Goal: Task Accomplishment & Management: Complete application form

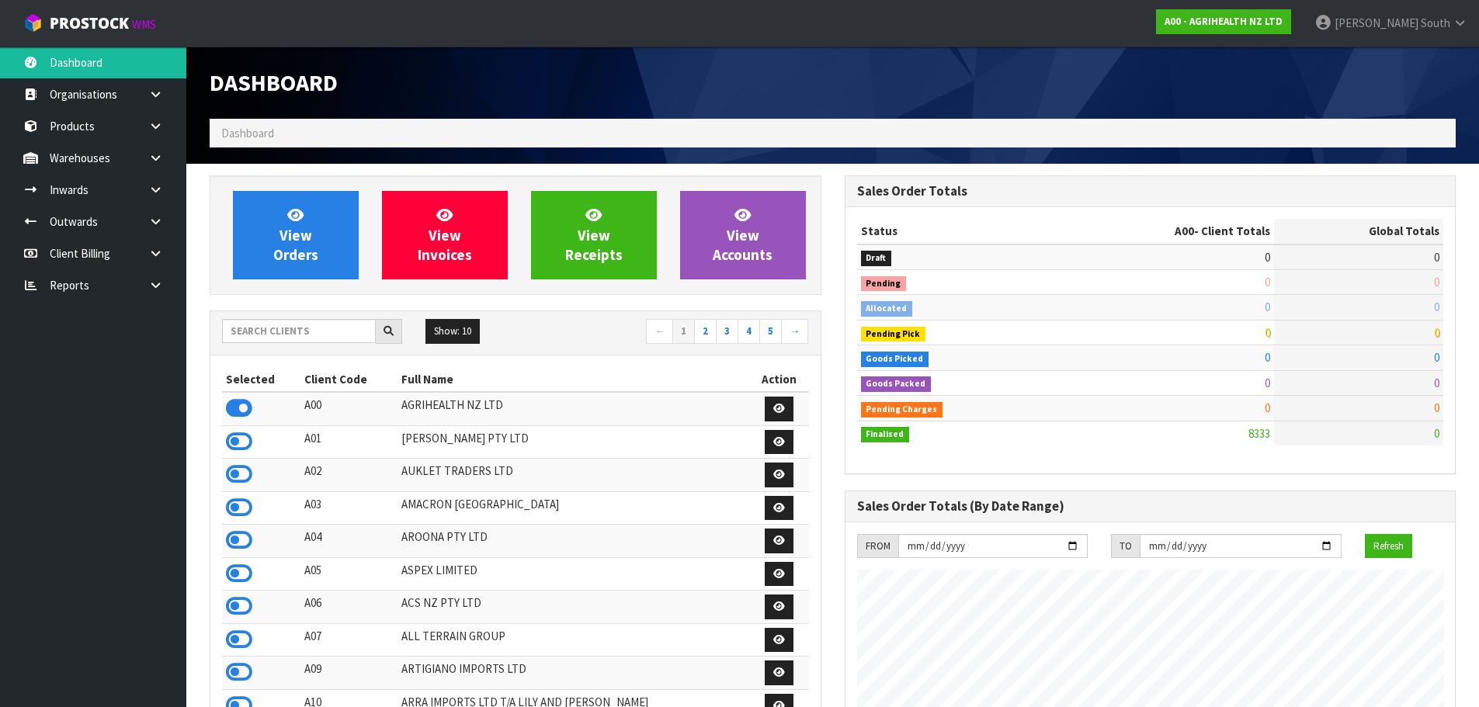
scroll to position [1176, 634]
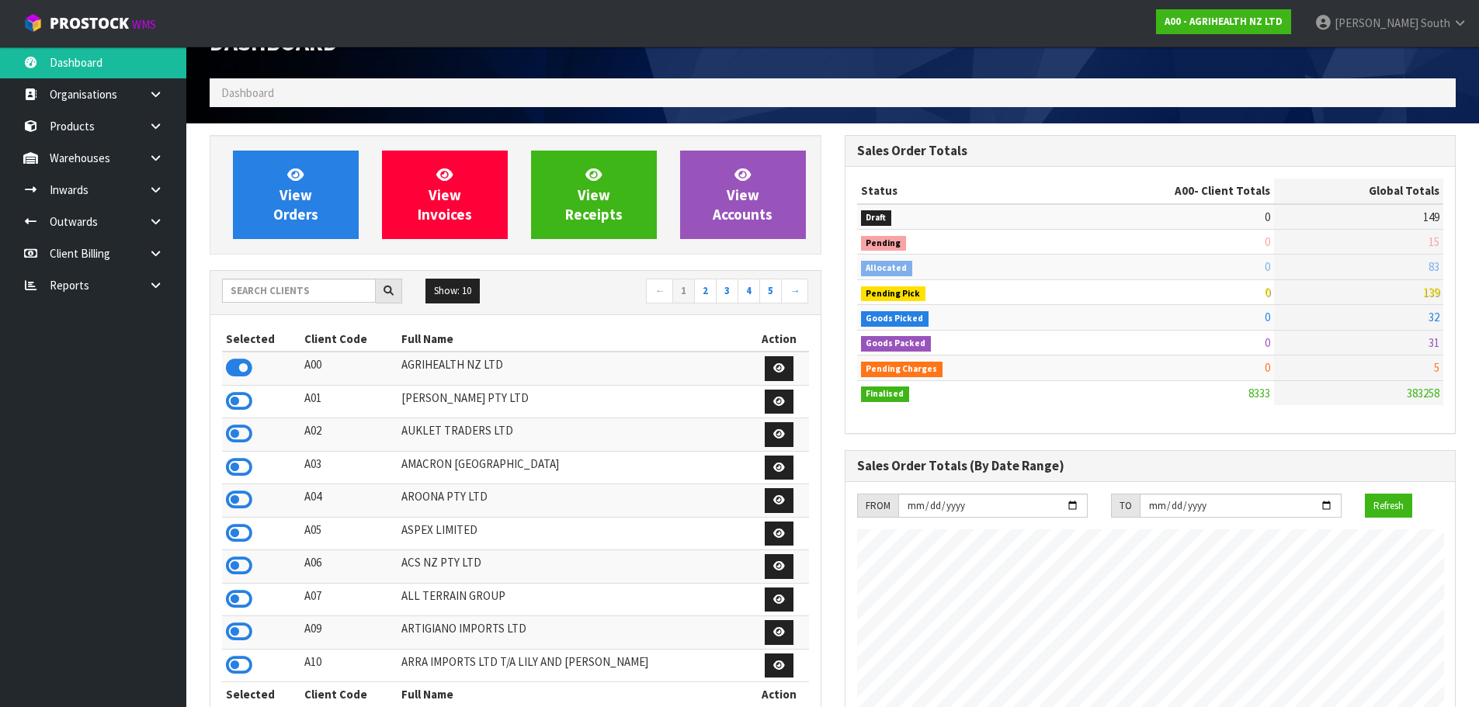
scroll to position [78, 0]
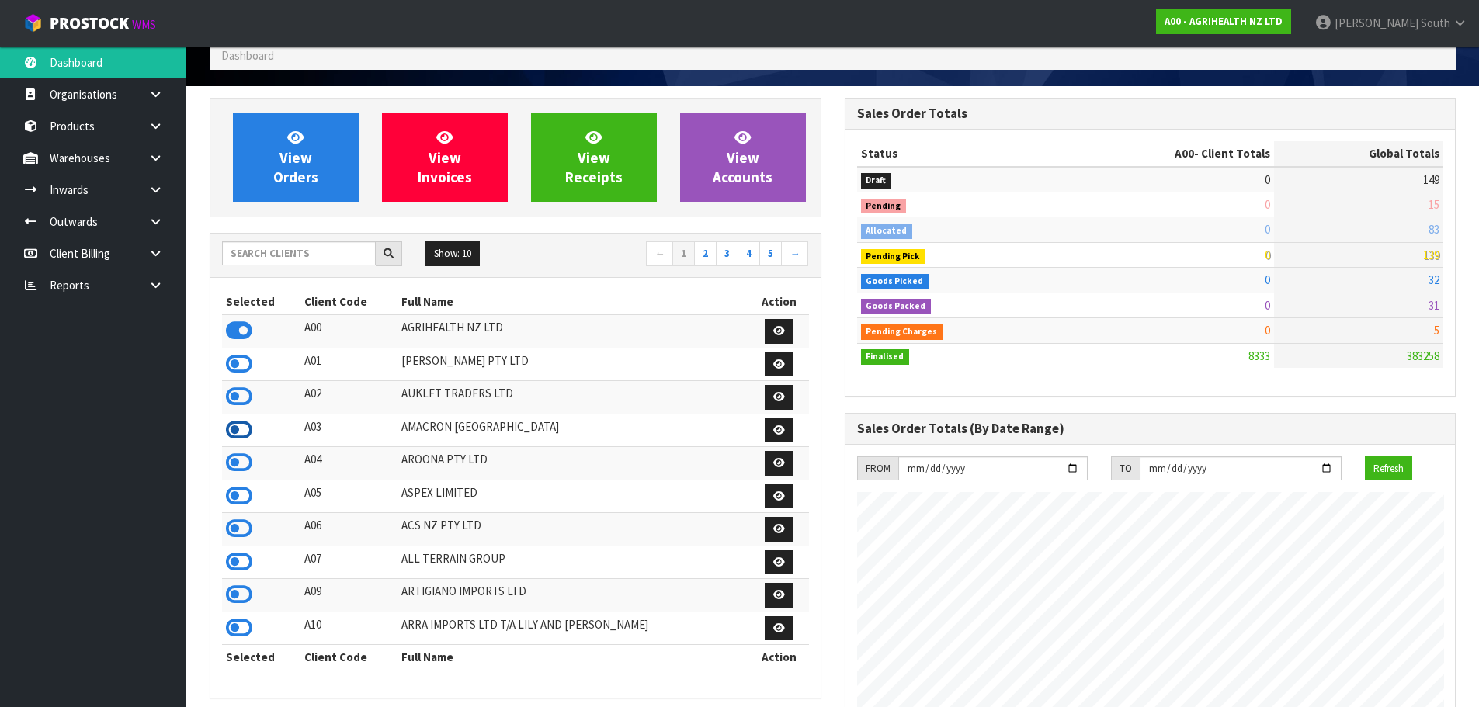
click at [252, 433] on icon at bounding box center [239, 430] width 26 height 23
click at [814, 295] on div "Selected Client Code Full Name Action A00 AGRIHEALTH NZ LTD A01 [PERSON_NAME] P…" at bounding box center [515, 488] width 610 height 420
click at [143, 197] on link at bounding box center [162, 190] width 50 height 32
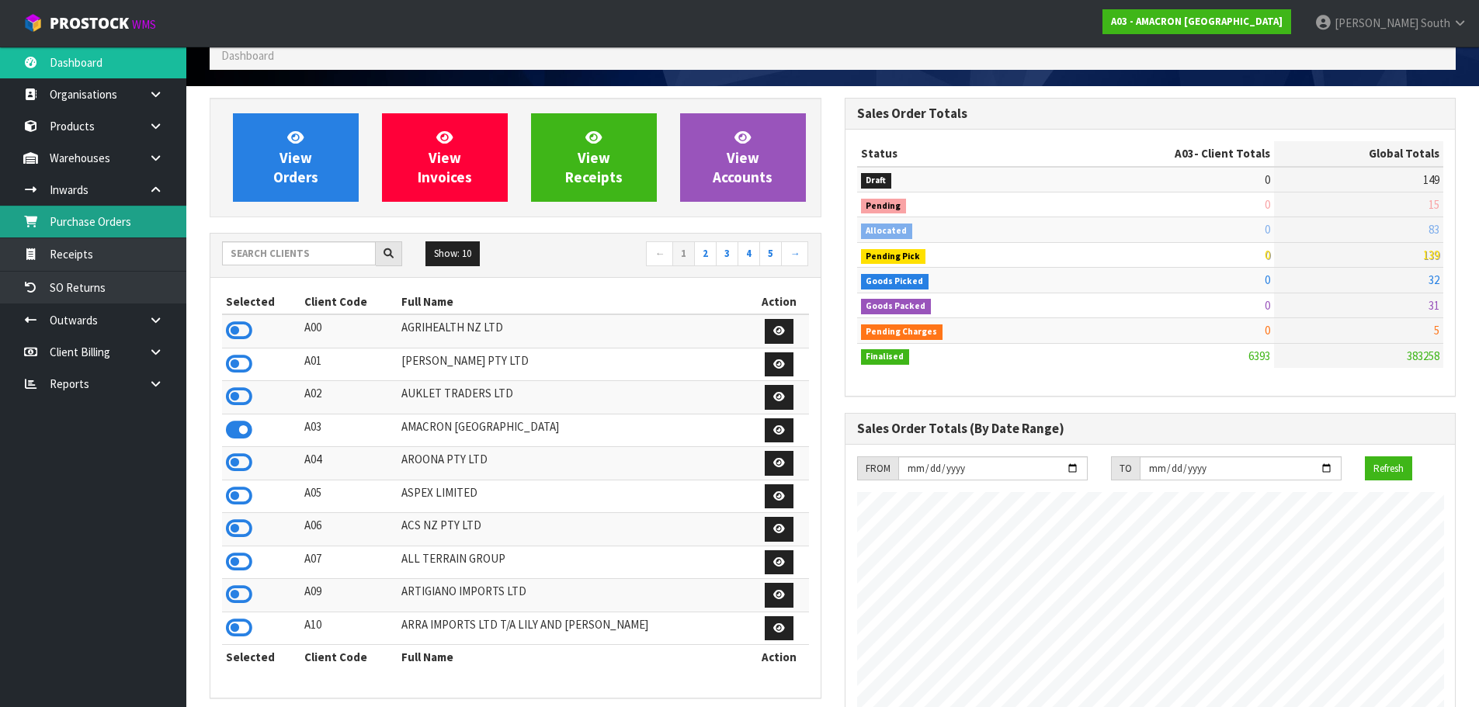
click at [118, 224] on link "Purchase Orders" at bounding box center [93, 222] width 186 height 32
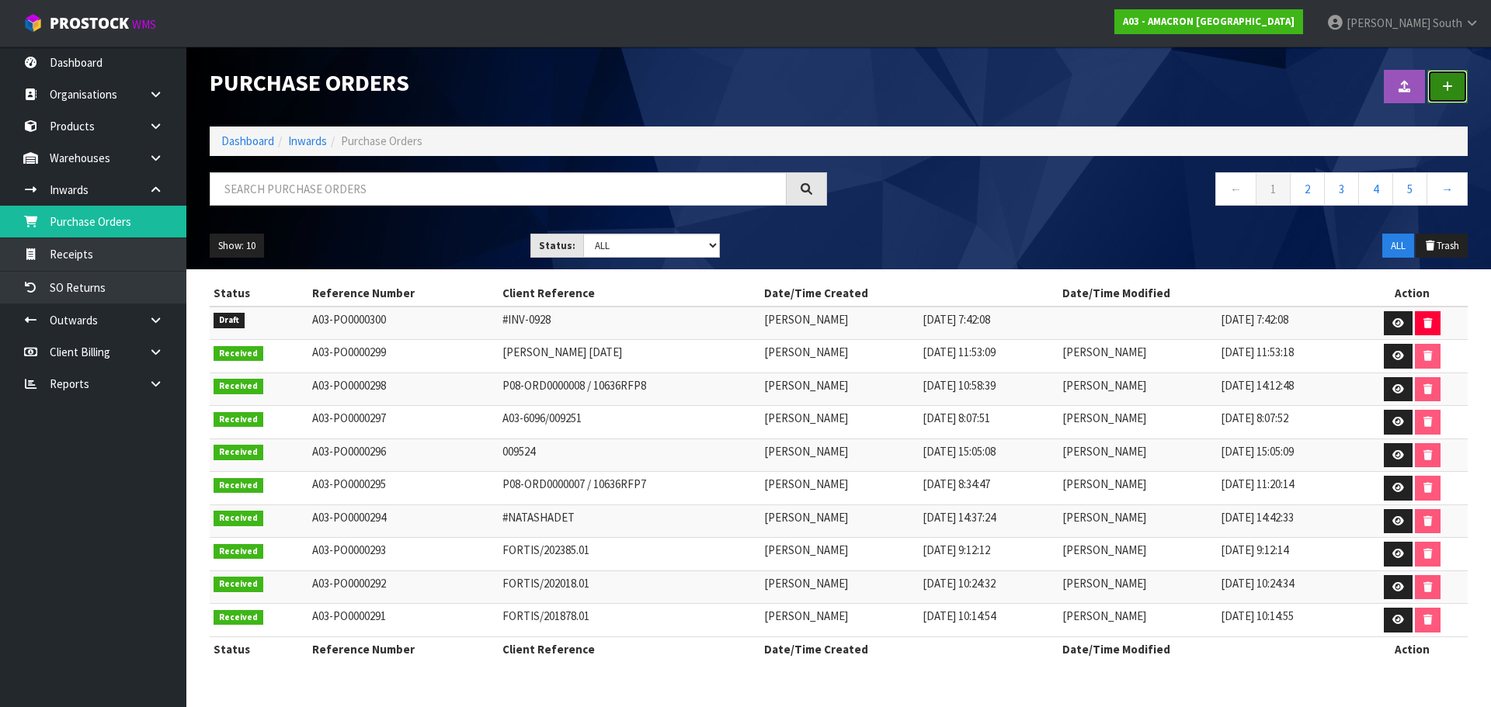
click at [1430, 85] on link at bounding box center [1447, 86] width 40 height 33
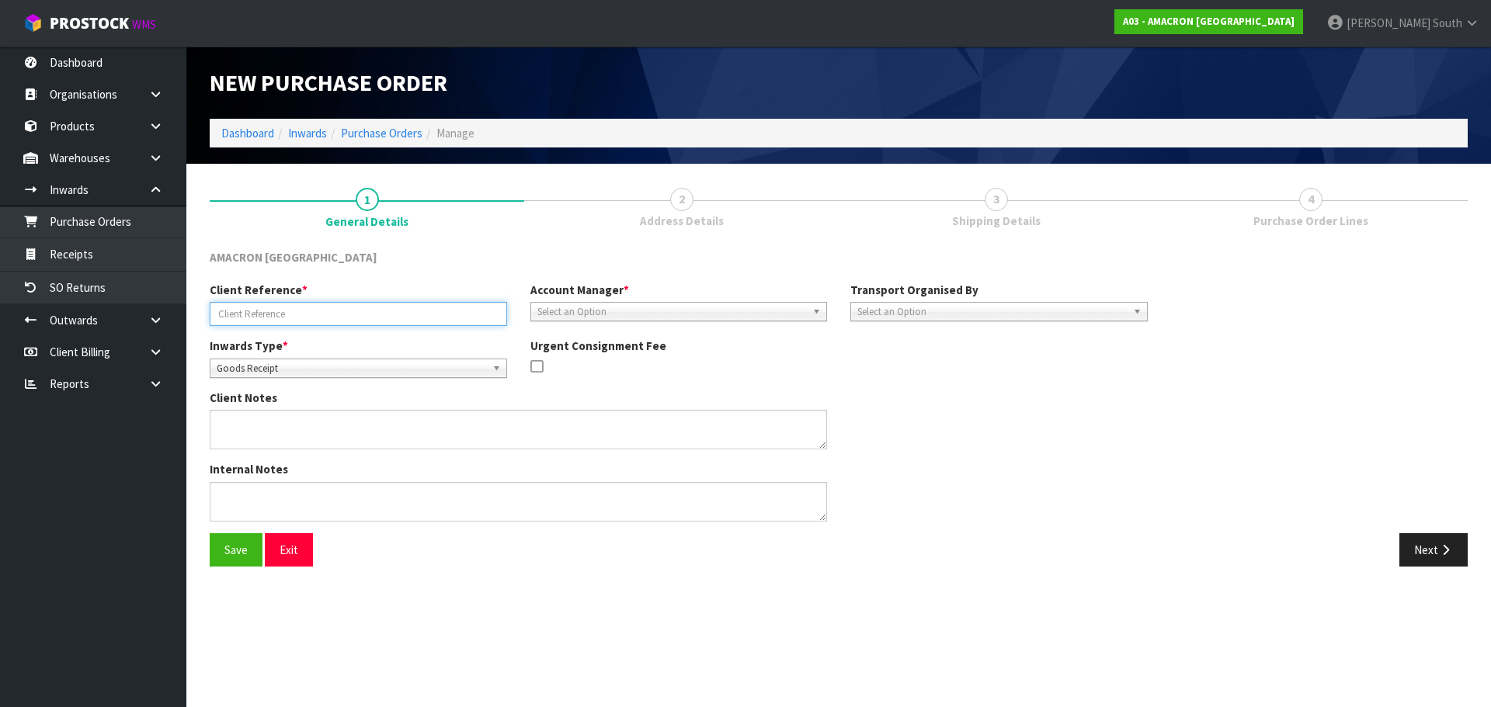
click at [353, 309] on input "text" at bounding box center [358, 314] width 297 height 24
type input "TRANSFER FROM CHRCH"
click at [620, 315] on span "Select an Option" at bounding box center [671, 312] width 269 height 19
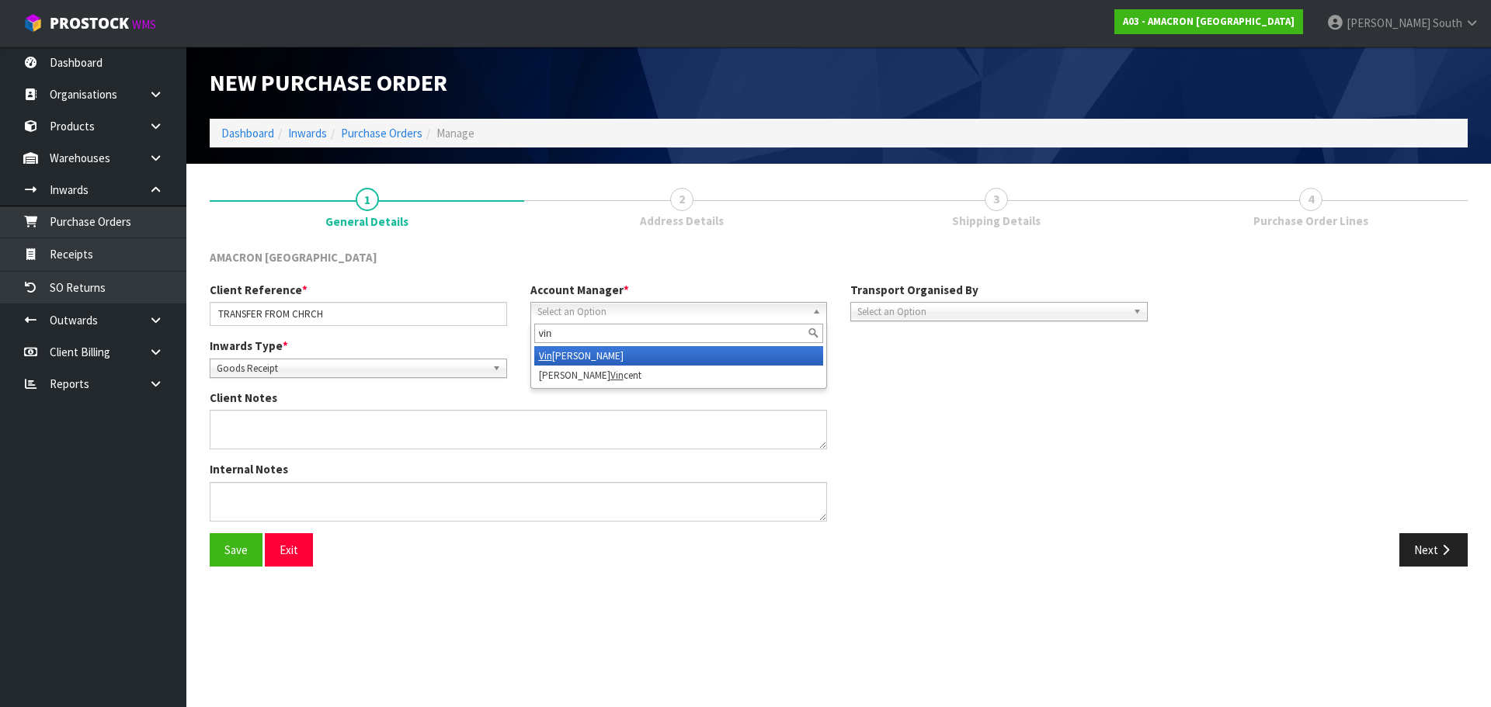
type input "vin"
click at [614, 358] on li "Vin eeta Lingam" at bounding box center [679, 355] width 290 height 19
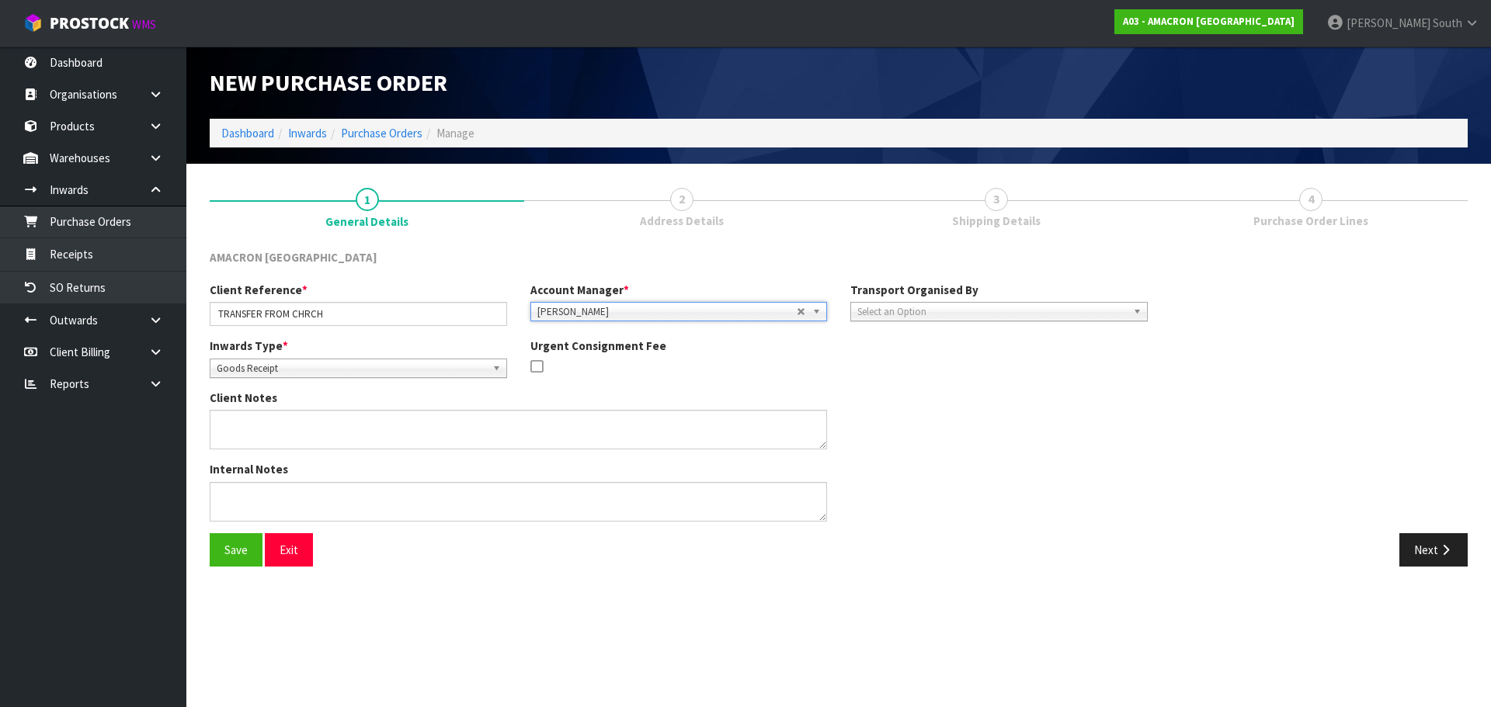
click at [1009, 373] on div "Inwards Type * Goods Receipt Goods Returned Goods Receipt Urgent Consignment Fee" at bounding box center [678, 364] width 961 height 52
click at [231, 560] on button "Save" at bounding box center [236, 549] width 53 height 33
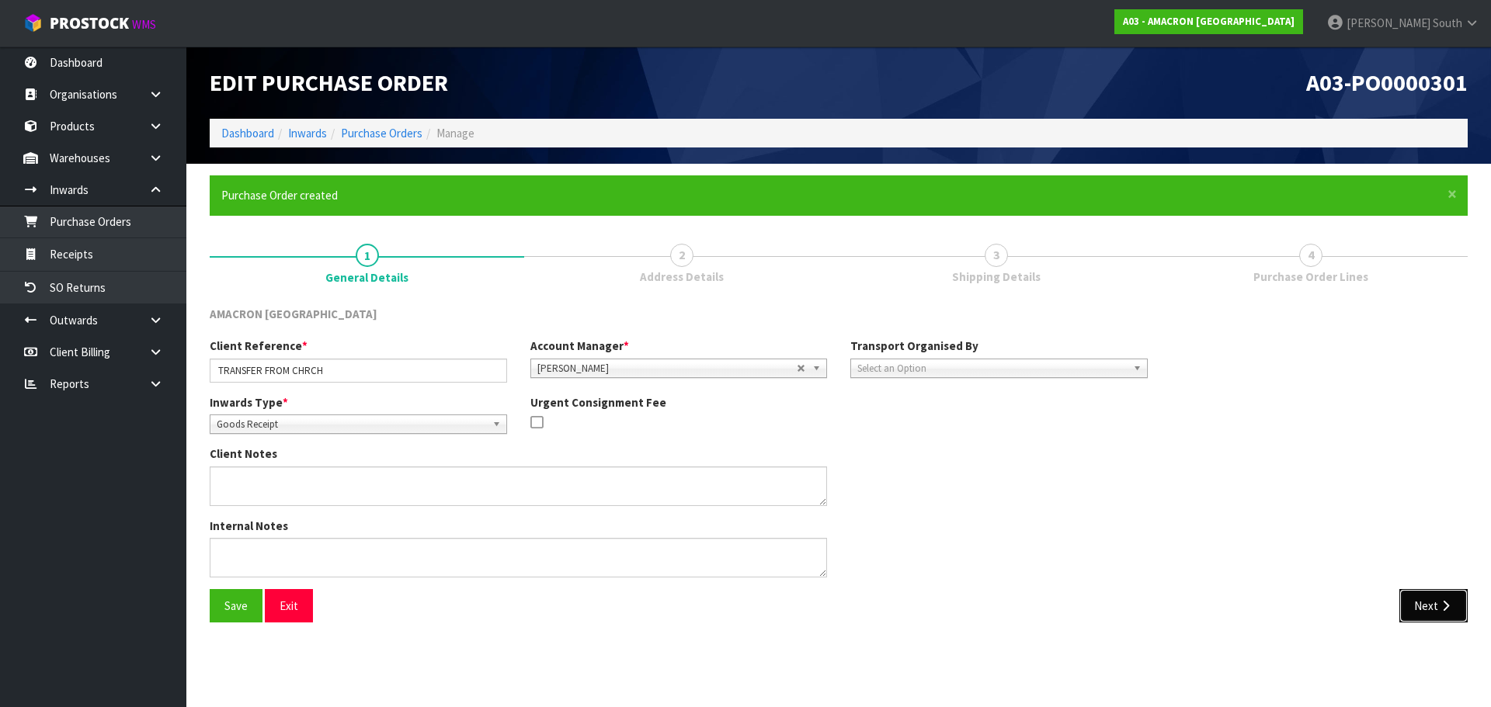
click at [1421, 591] on button "Next" at bounding box center [1433, 605] width 68 height 33
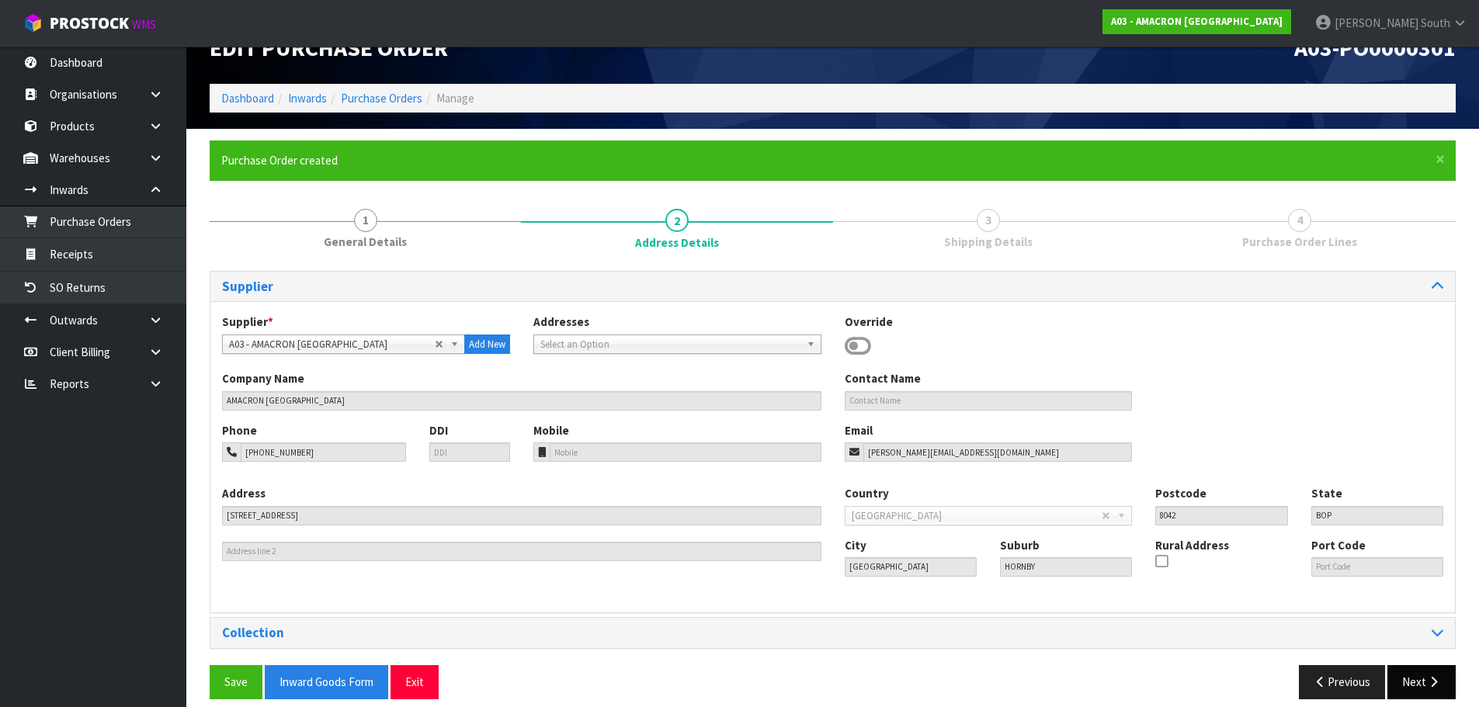
scroll to position [50, 0]
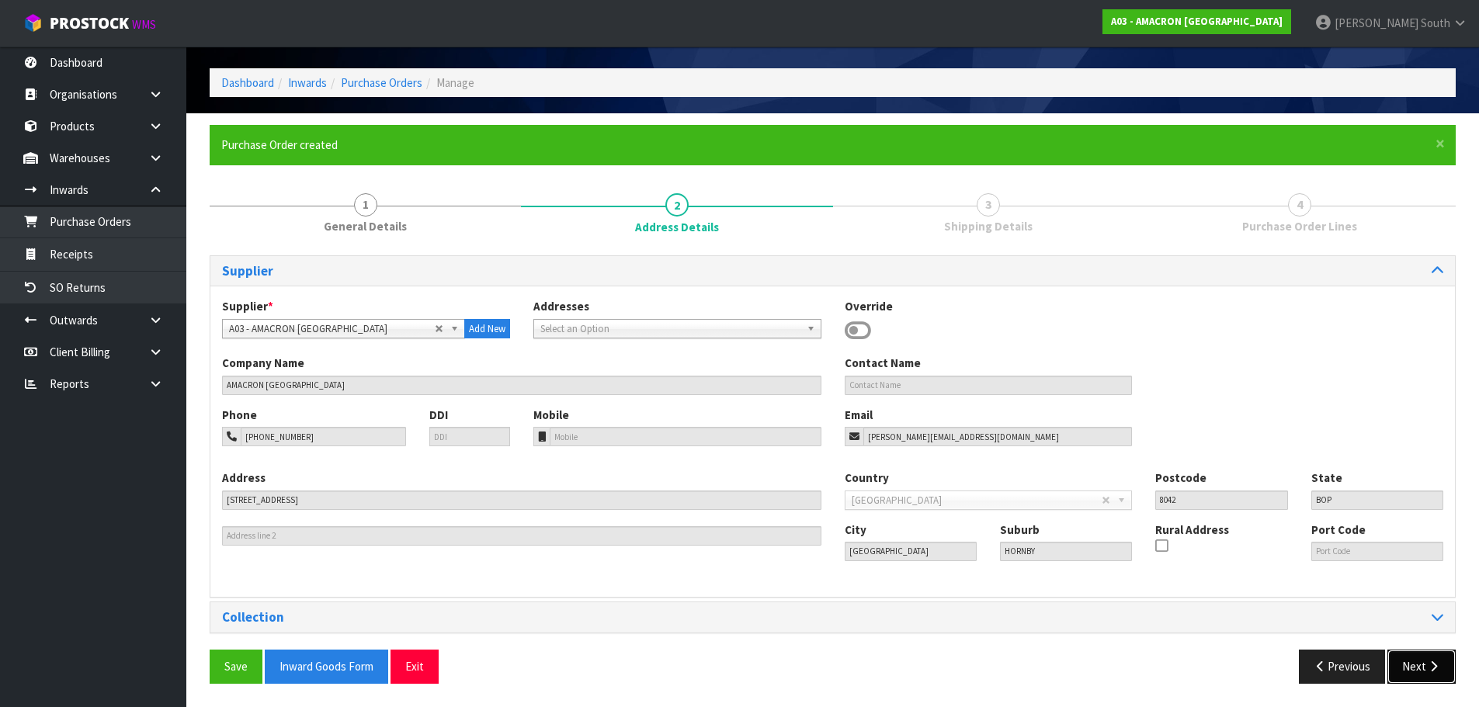
click at [1417, 659] on button "Next" at bounding box center [1422, 666] width 68 height 33
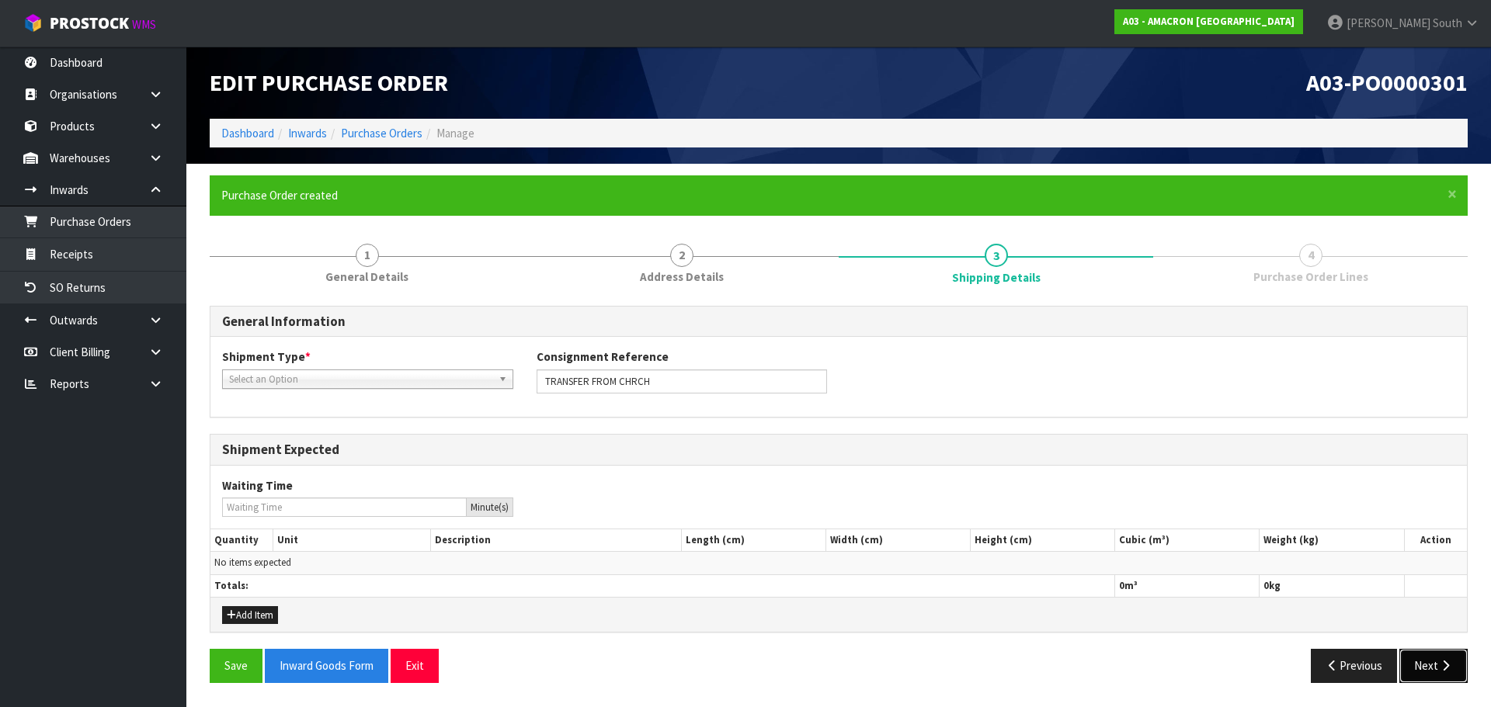
click at [1420, 666] on button "Next" at bounding box center [1433, 665] width 68 height 33
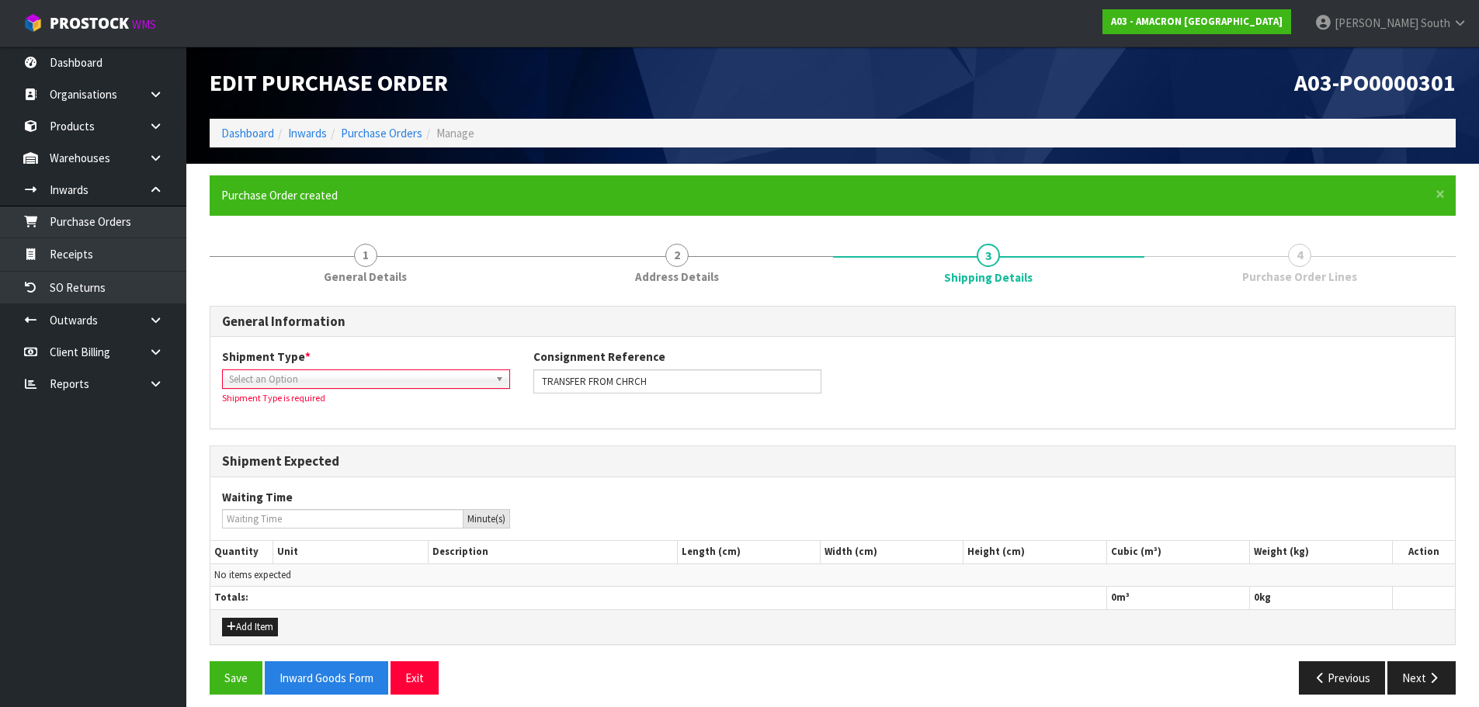
click at [308, 366] on div "Shipment Type * LCL National LCL International FCL-20ft FCL-40ft Select an Opti…" at bounding box center [365, 377] width 311 height 57
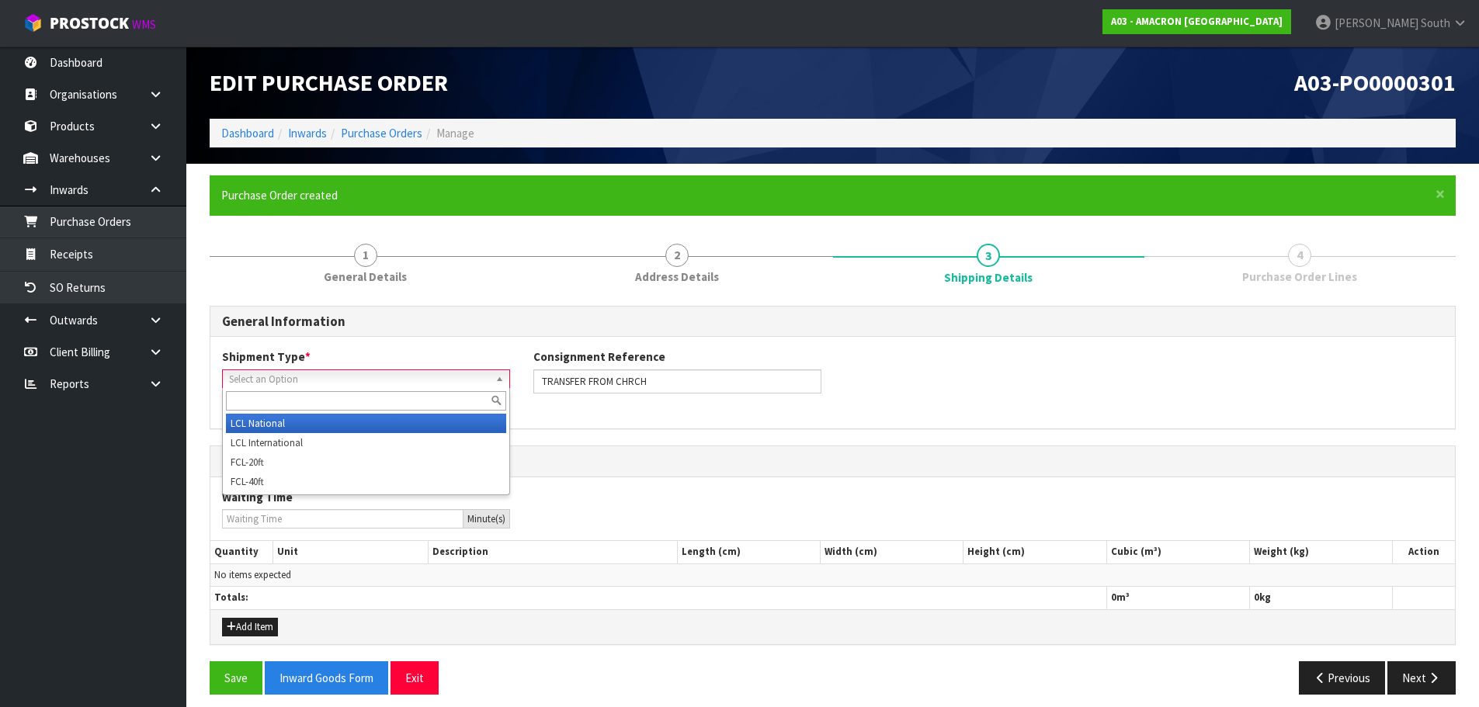
click at [308, 375] on span "Select an Option" at bounding box center [359, 379] width 260 height 19
click at [324, 422] on li "LCL National" at bounding box center [366, 423] width 280 height 19
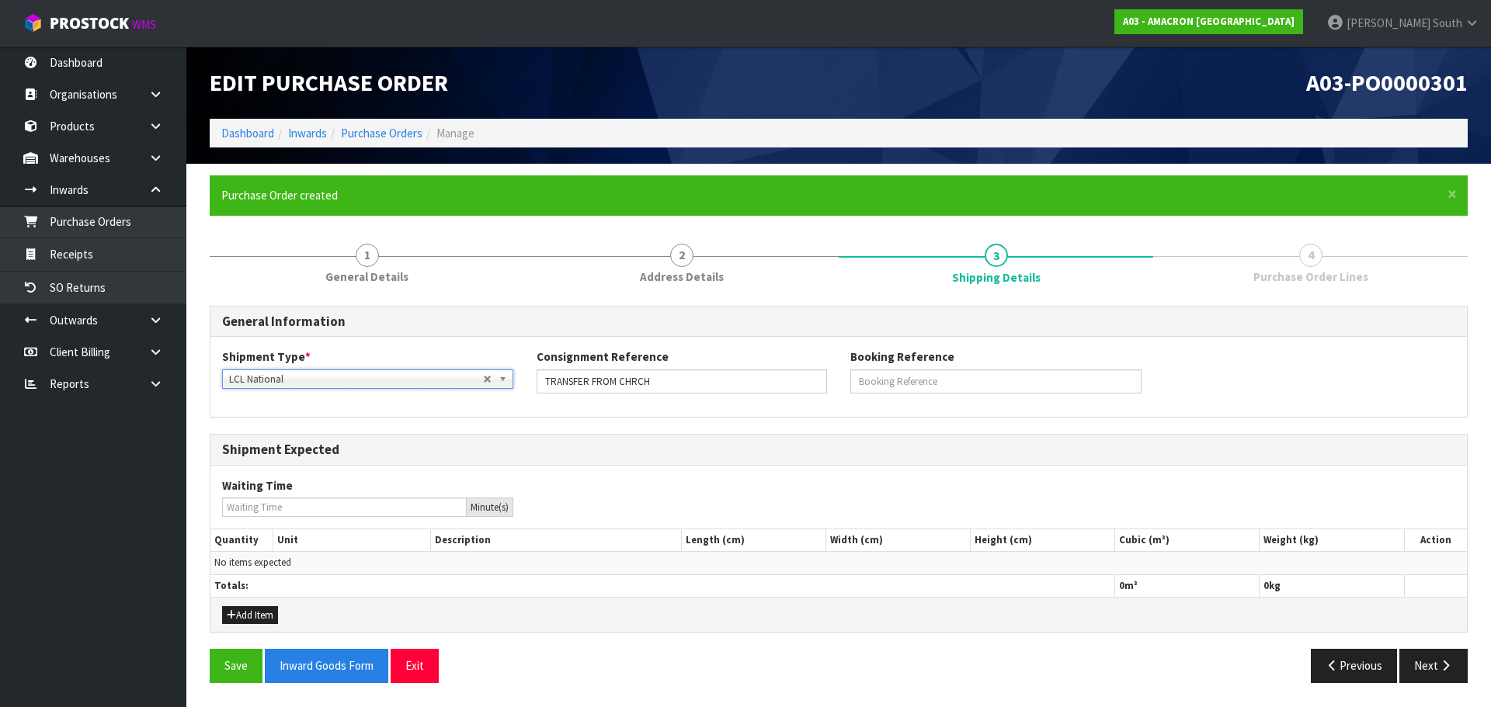
click at [1055, 456] on h3 "Shipment Expected" at bounding box center [838, 450] width 1233 height 15
click at [1464, 682] on button "Next" at bounding box center [1433, 665] width 68 height 33
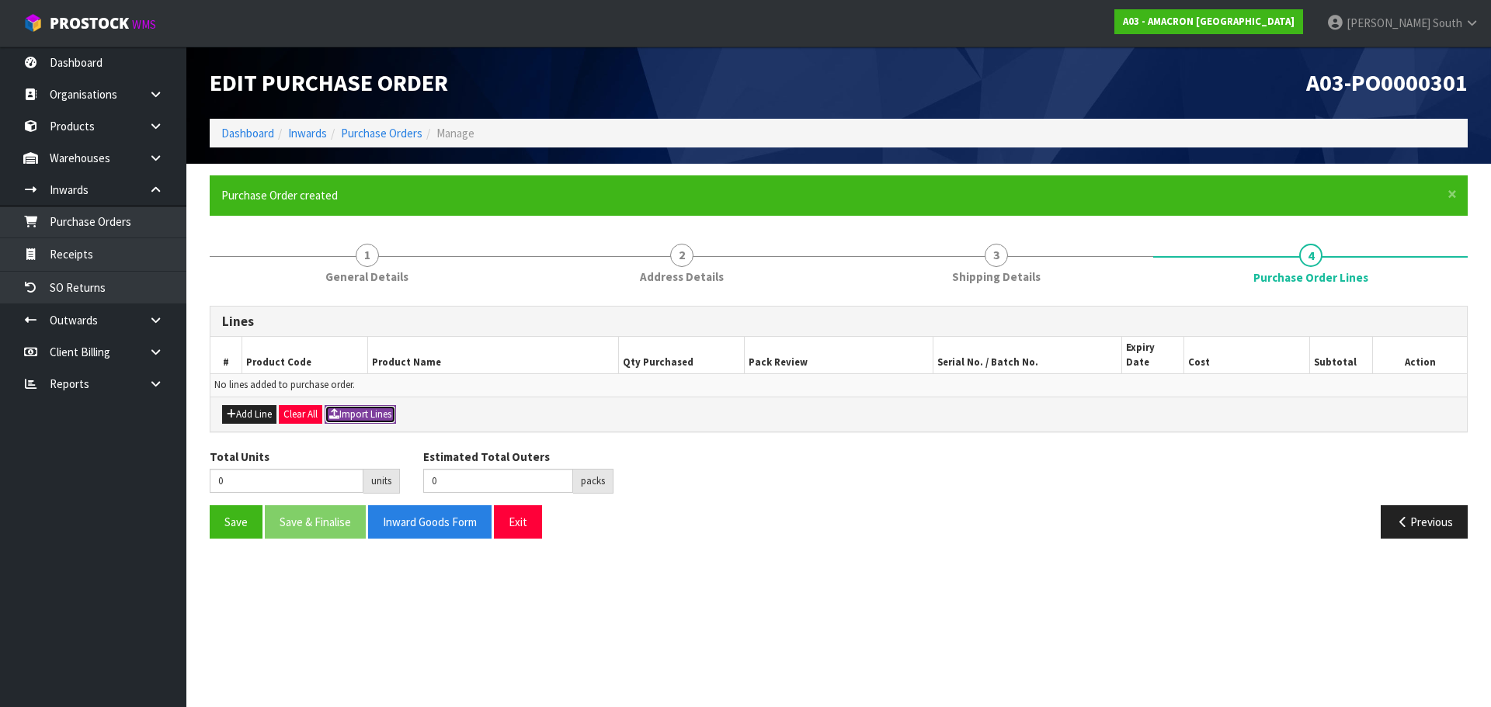
click at [348, 405] on button "Import Lines" at bounding box center [360, 414] width 71 height 19
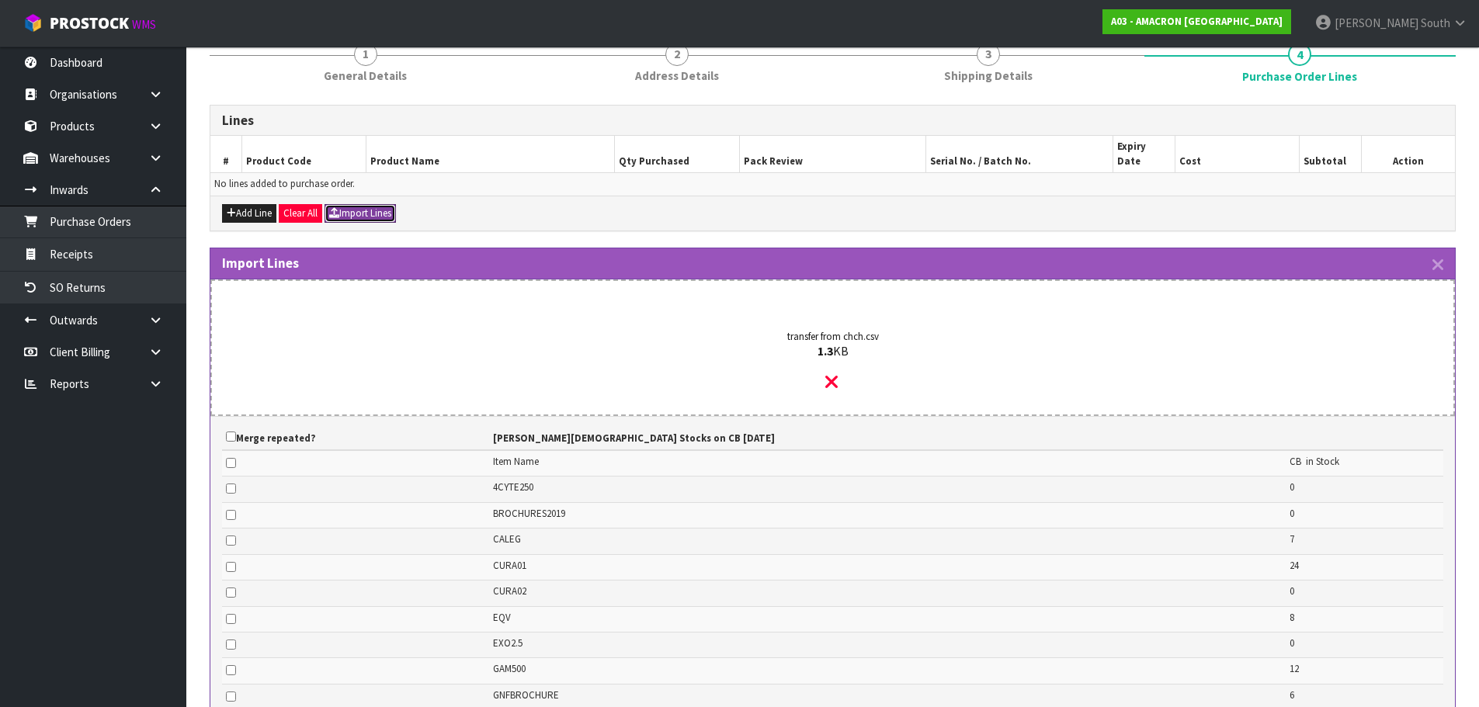
scroll to position [305, 0]
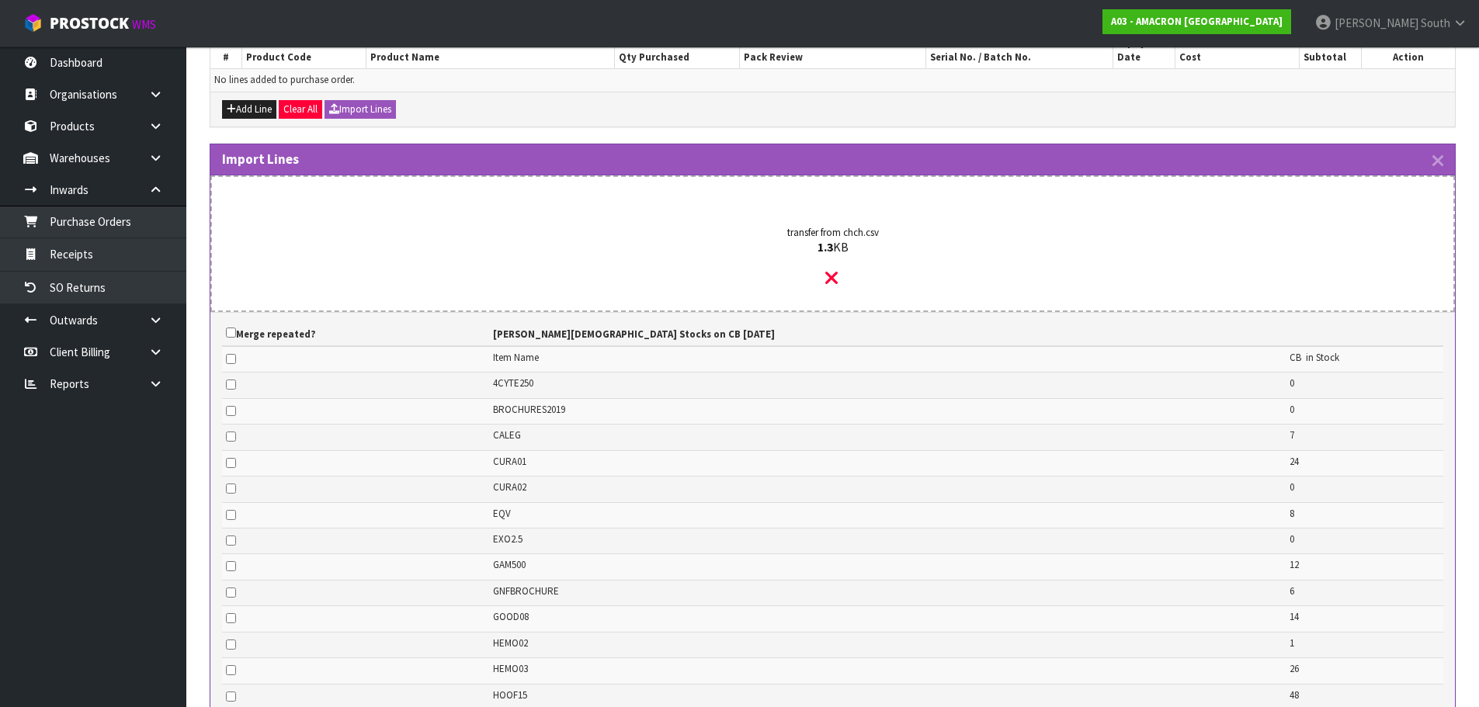
click at [236, 324] on th "Merge repeated?" at bounding box center [355, 334] width 267 height 26
click at [235, 328] on input "checkbox" at bounding box center [231, 333] width 10 height 10
checkbox input "true"
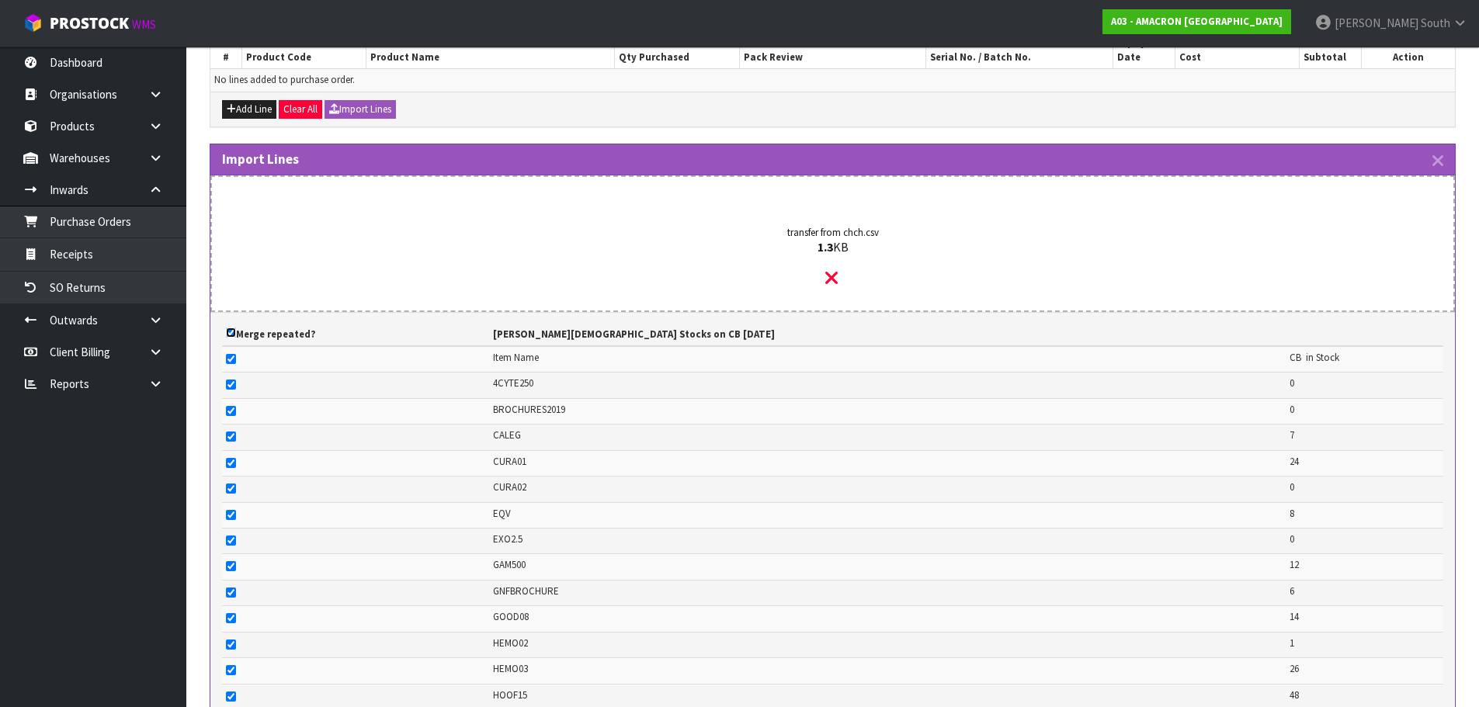
checkbox input "true"
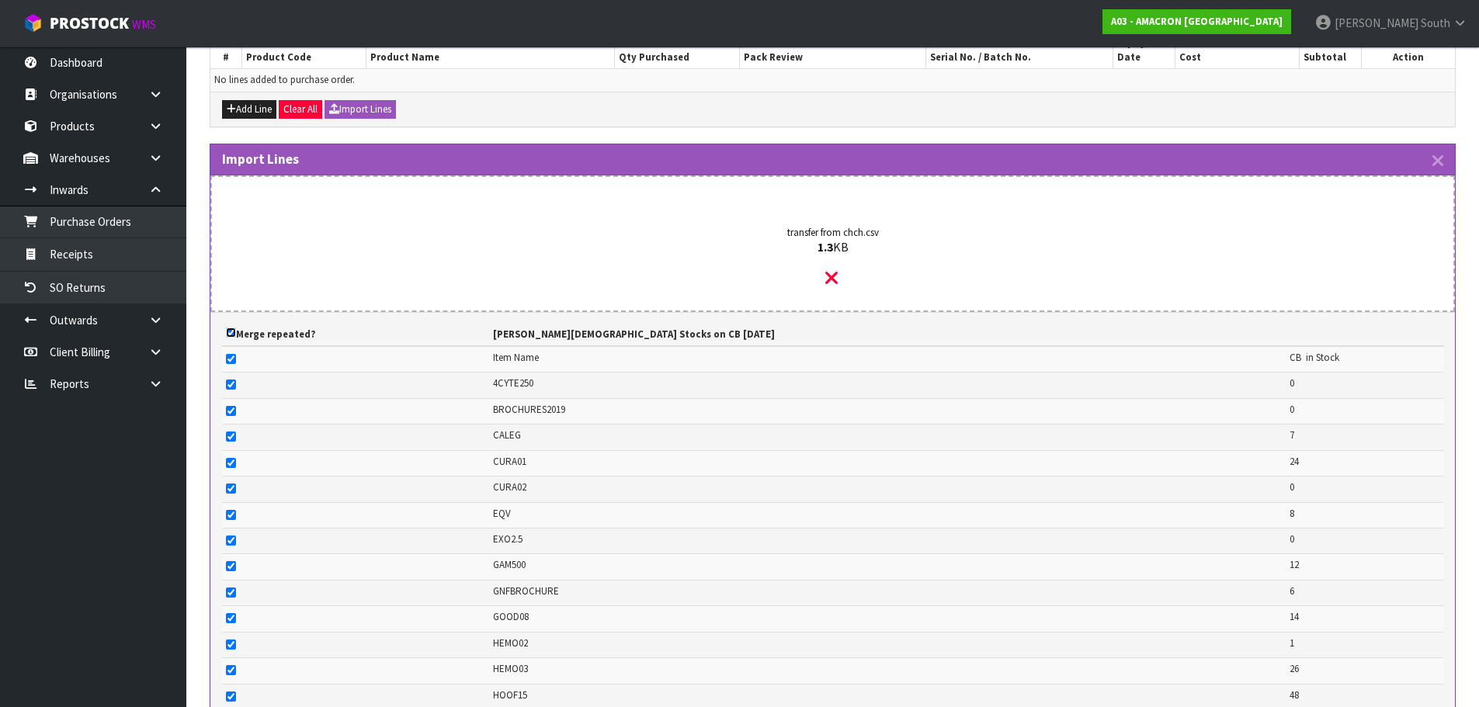
checkbox input "true"
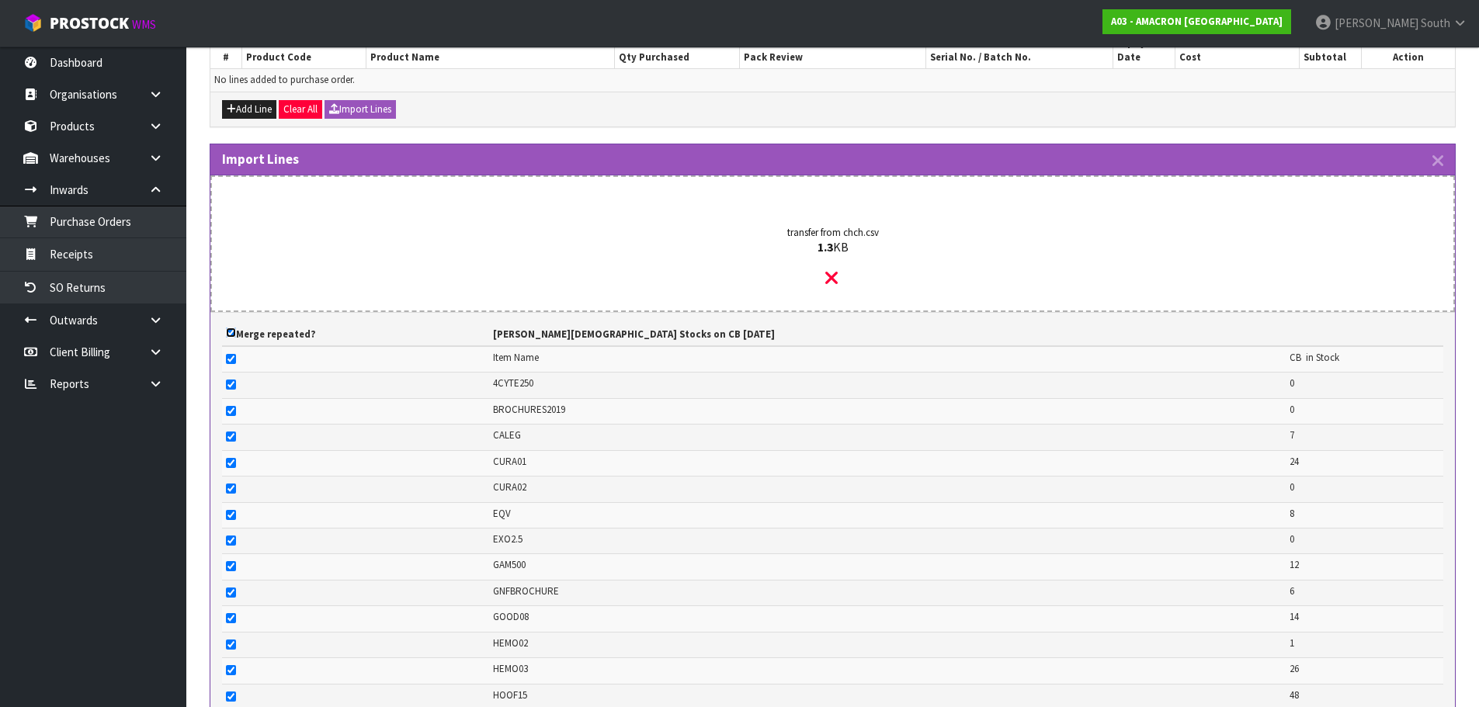
checkbox input "true"
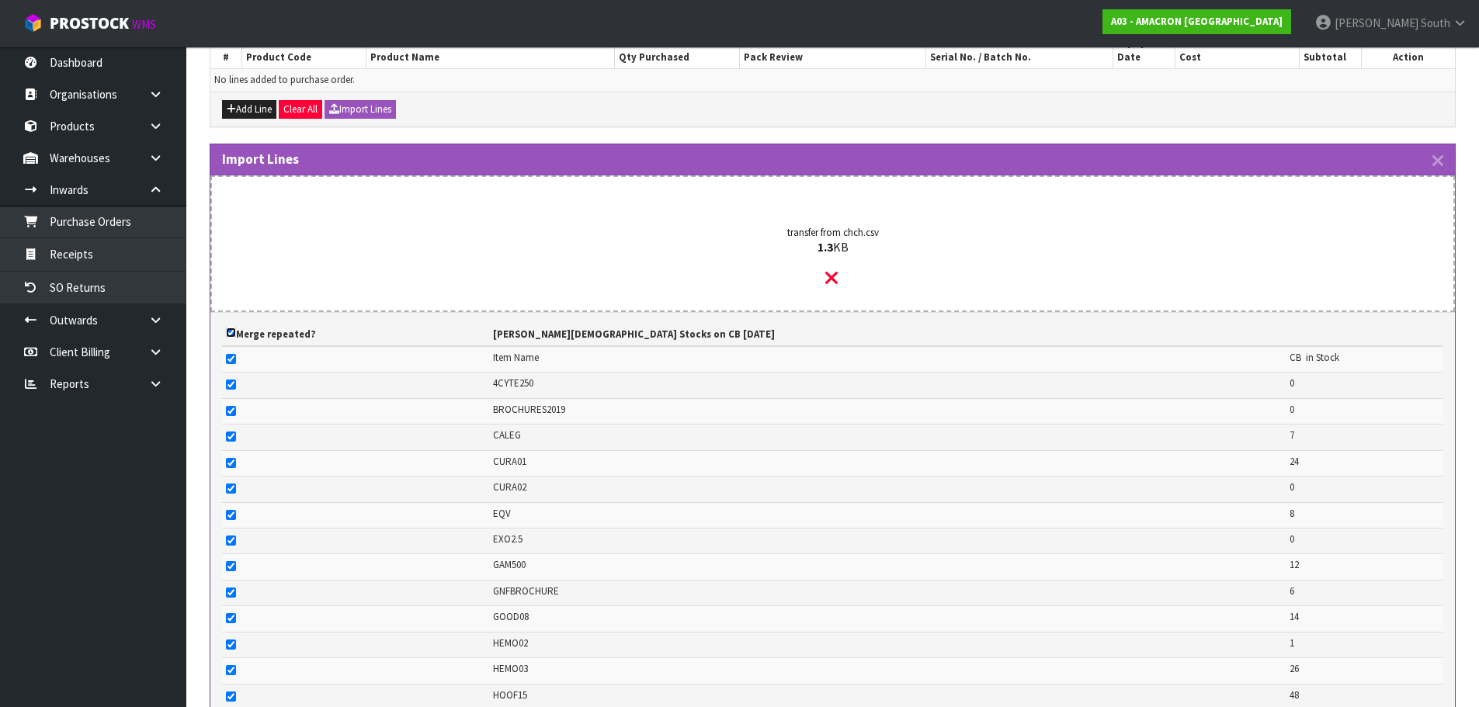
checkbox input "true"
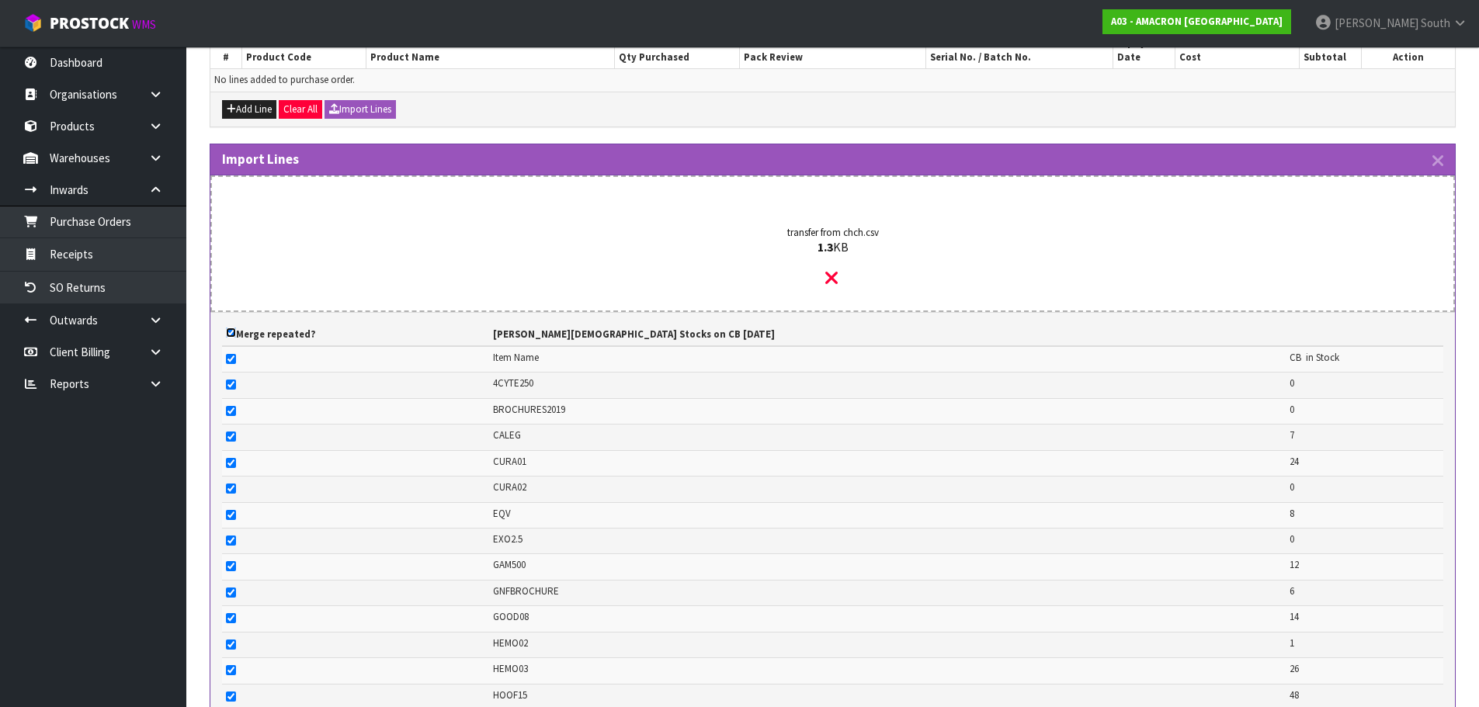
checkbox input "true"
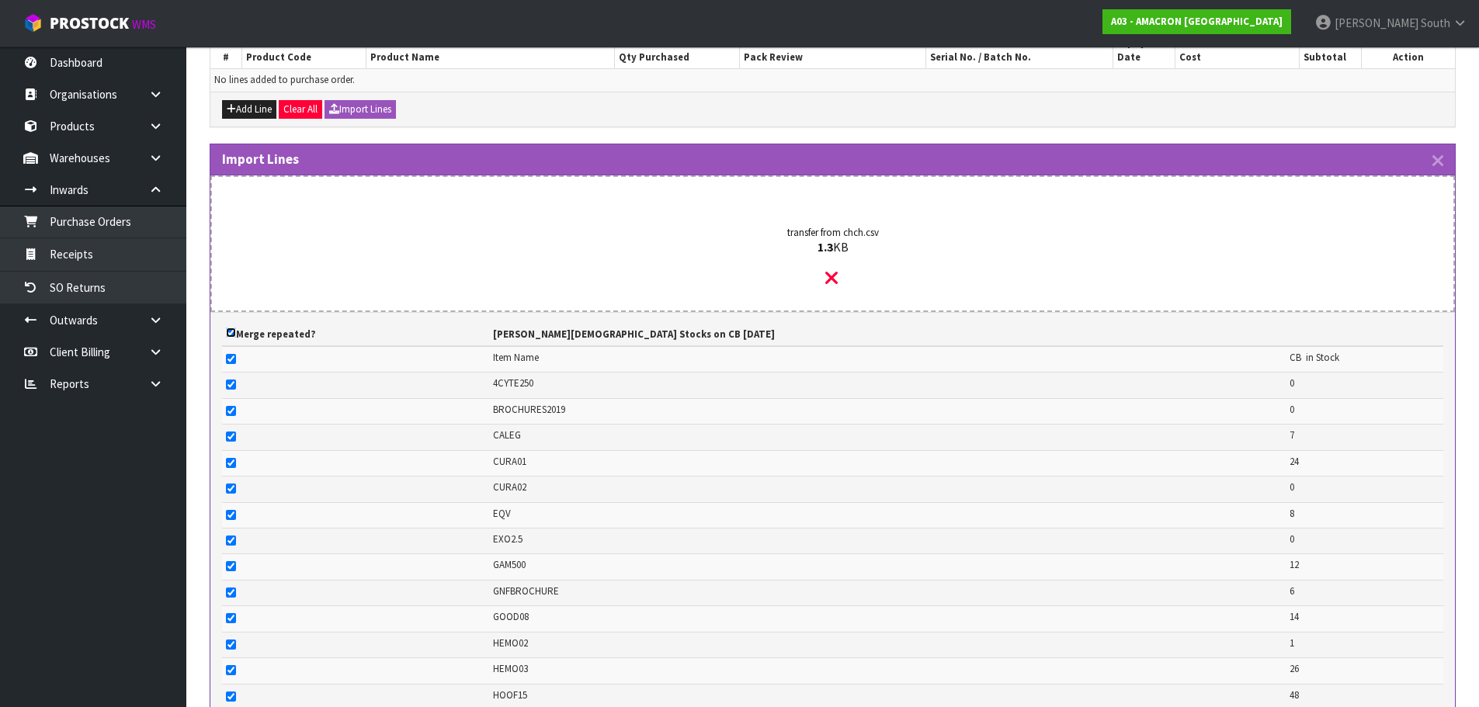
checkbox input "true"
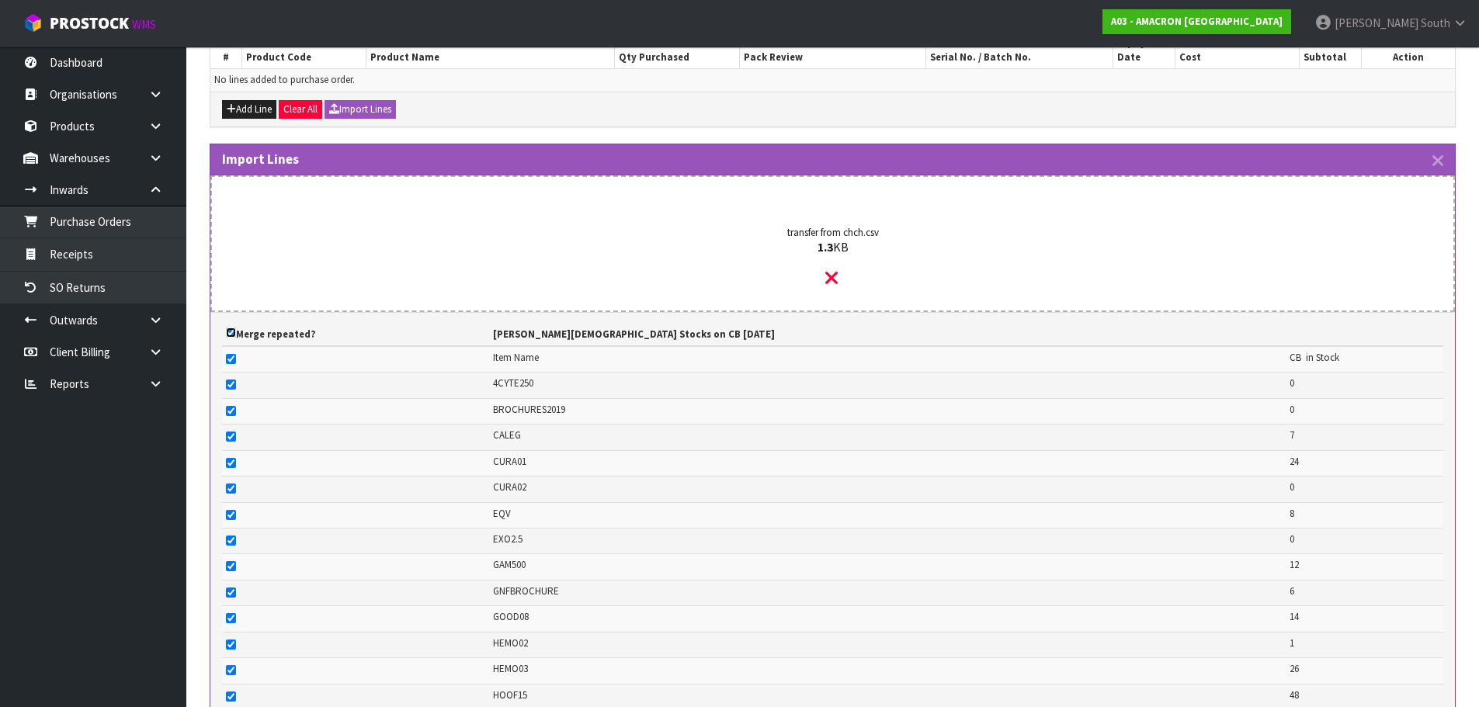
checkbox input "true"
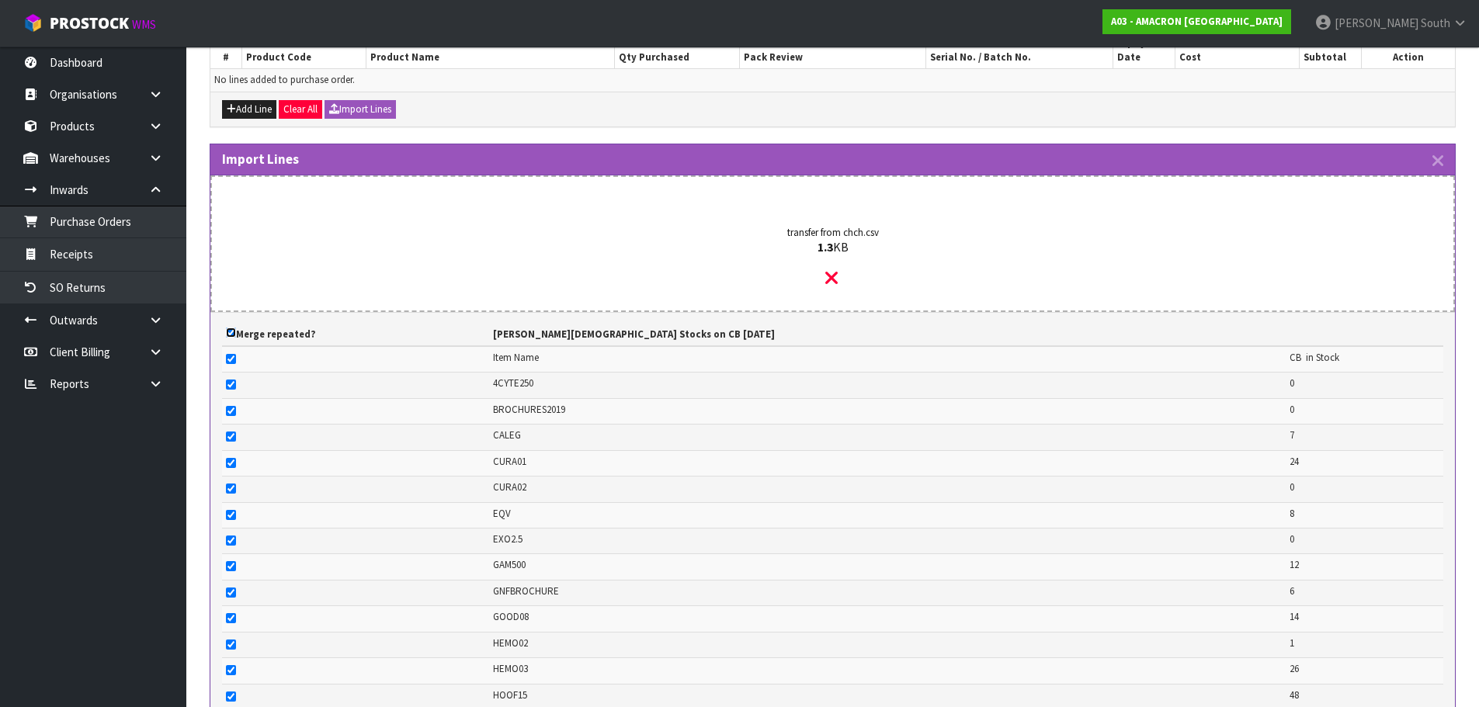
checkbox input "true"
click at [235, 328] on input "checkbox" at bounding box center [231, 333] width 10 height 10
checkbox input "false"
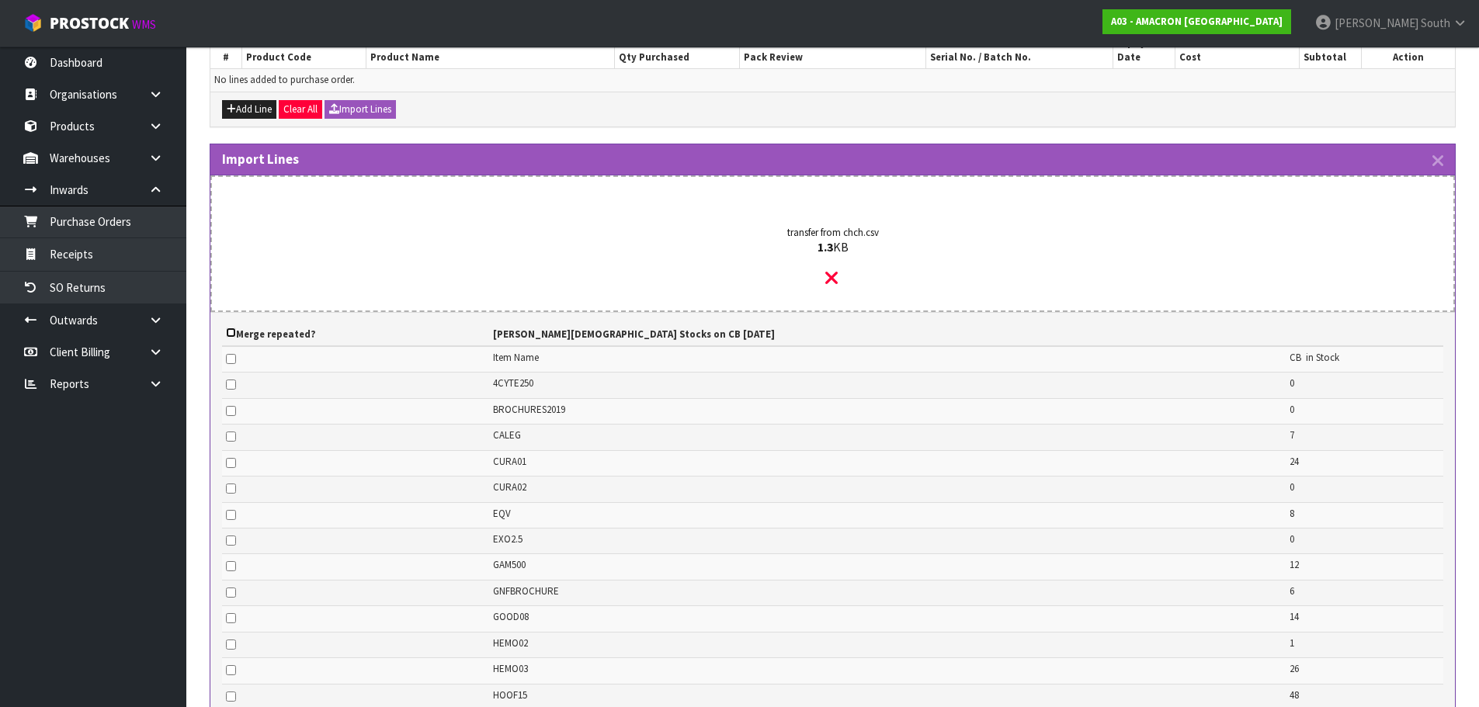
checkbox input "false"
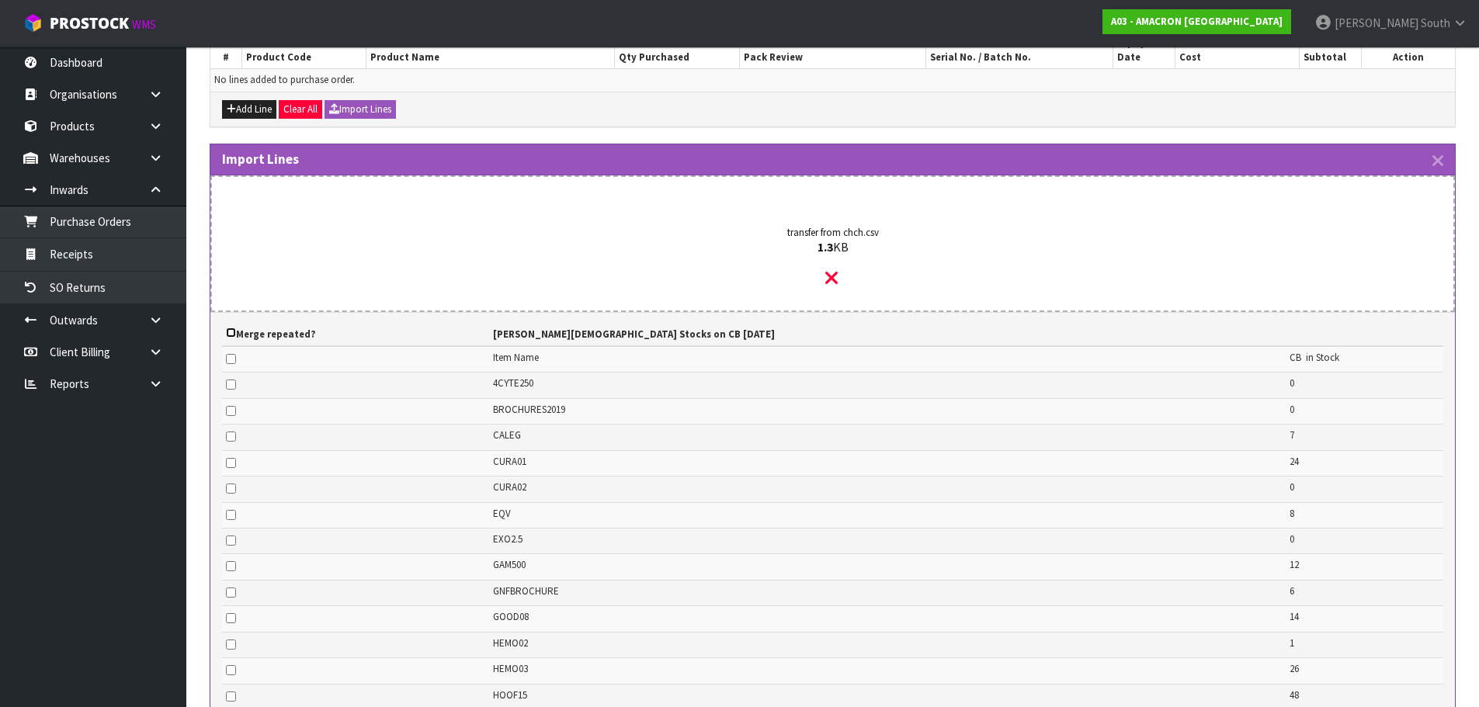
checkbox input "false"
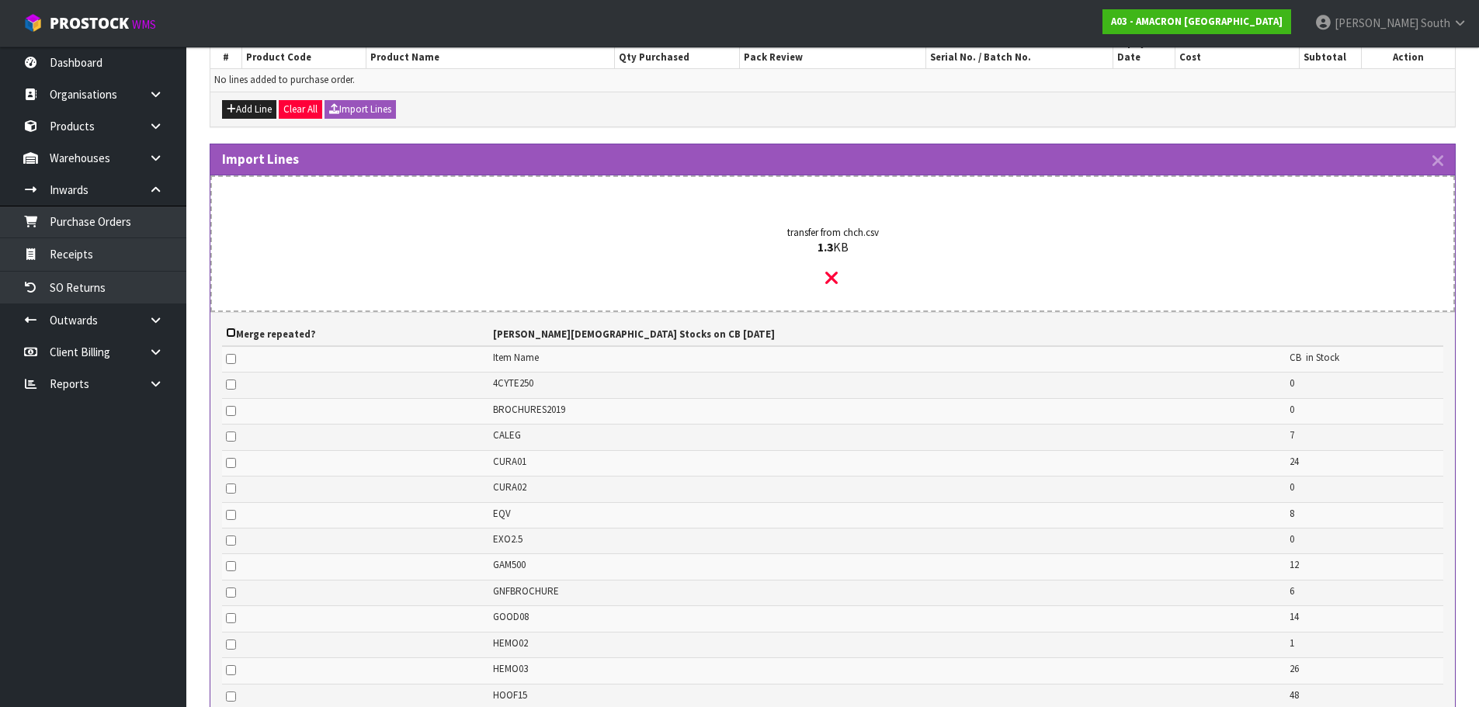
checkbox input "false"
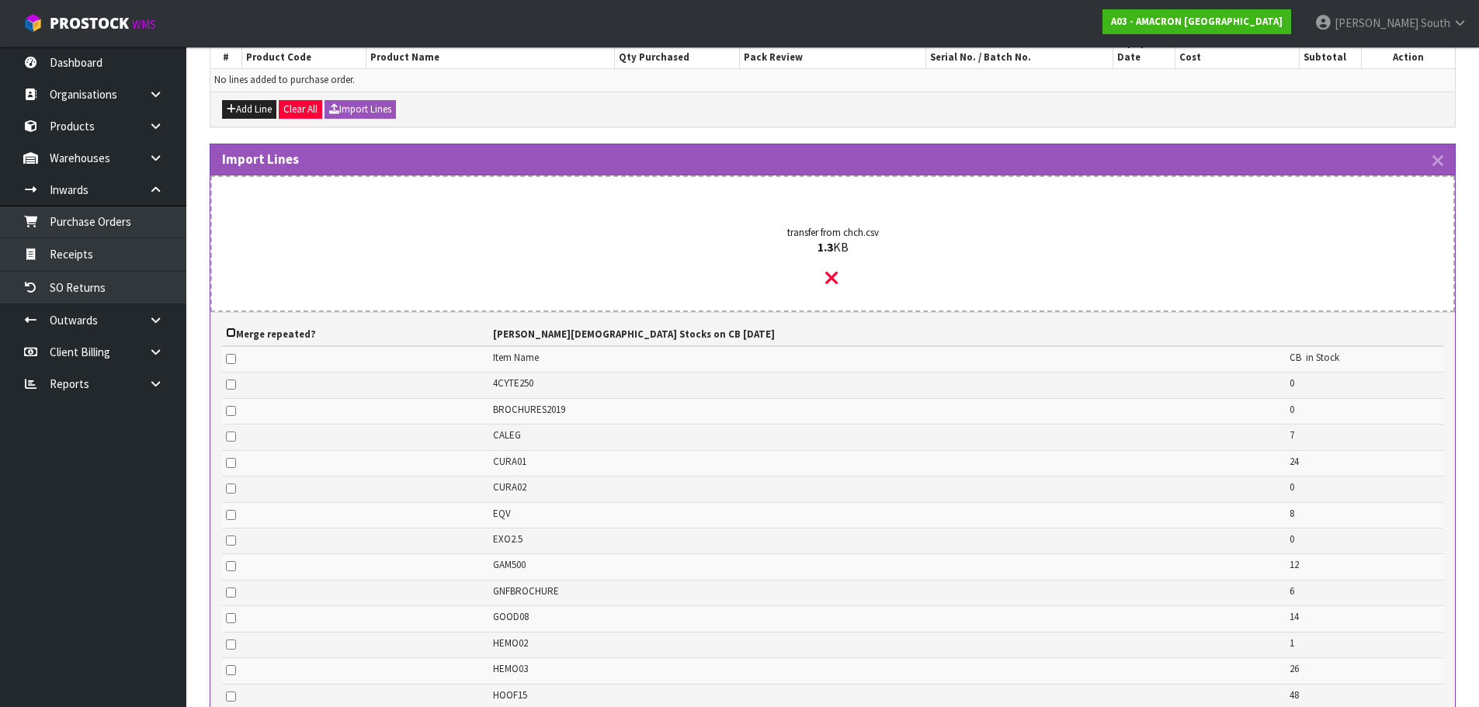
checkbox input "false"
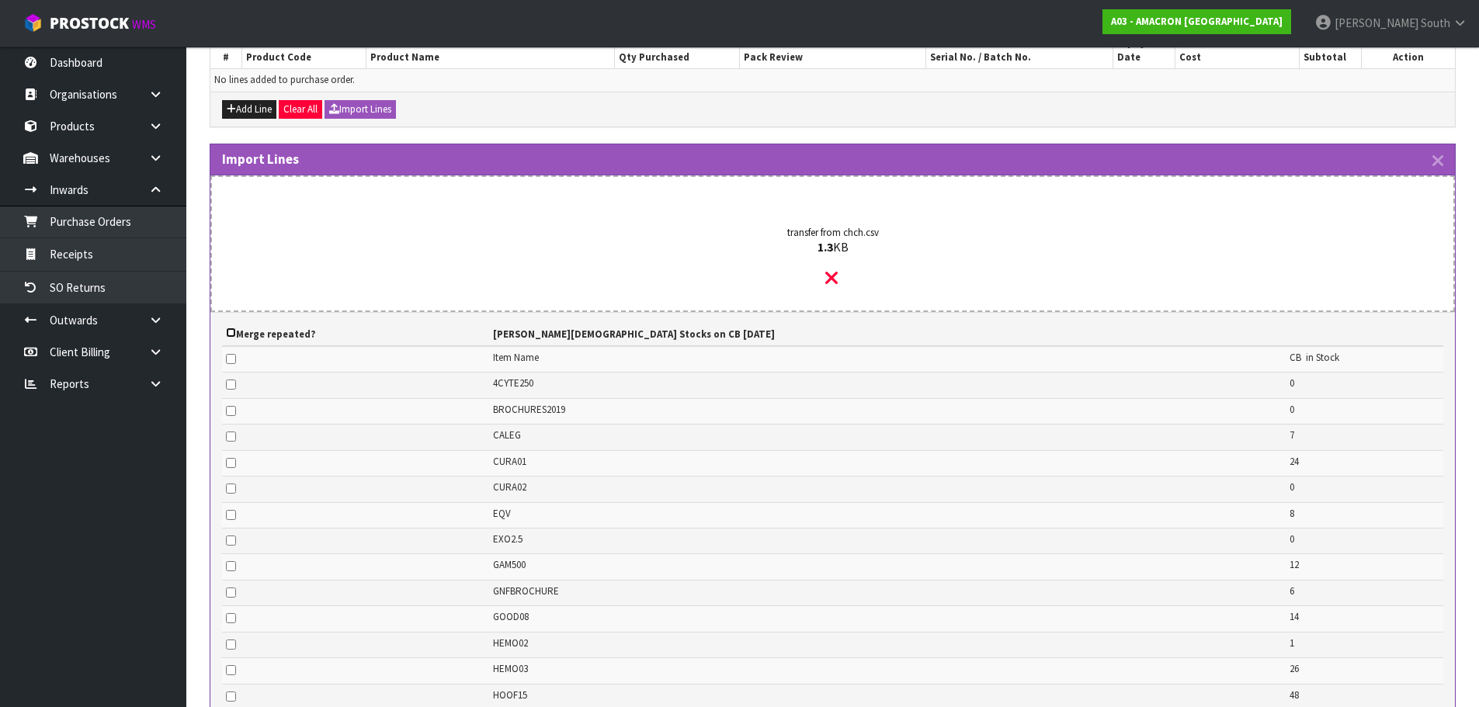
checkbox input "false"
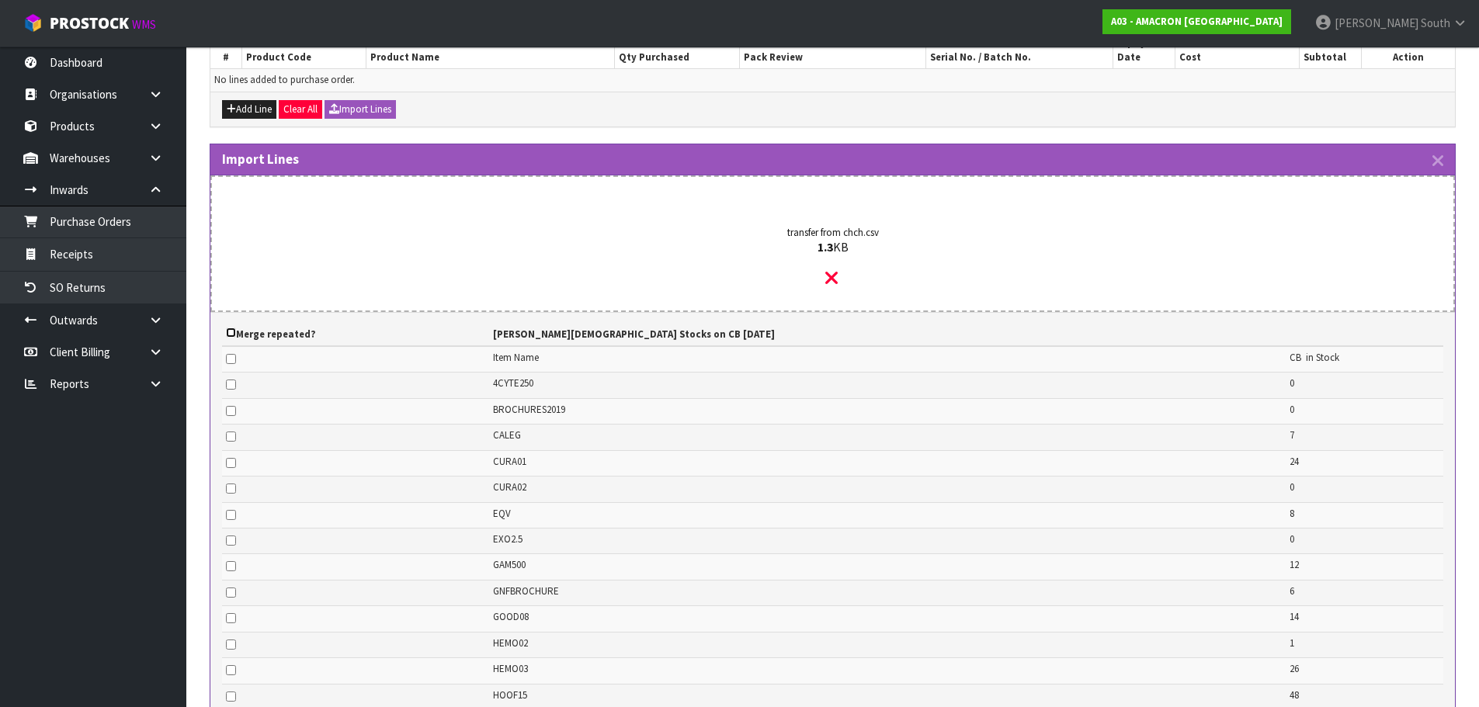
checkbox input "false"
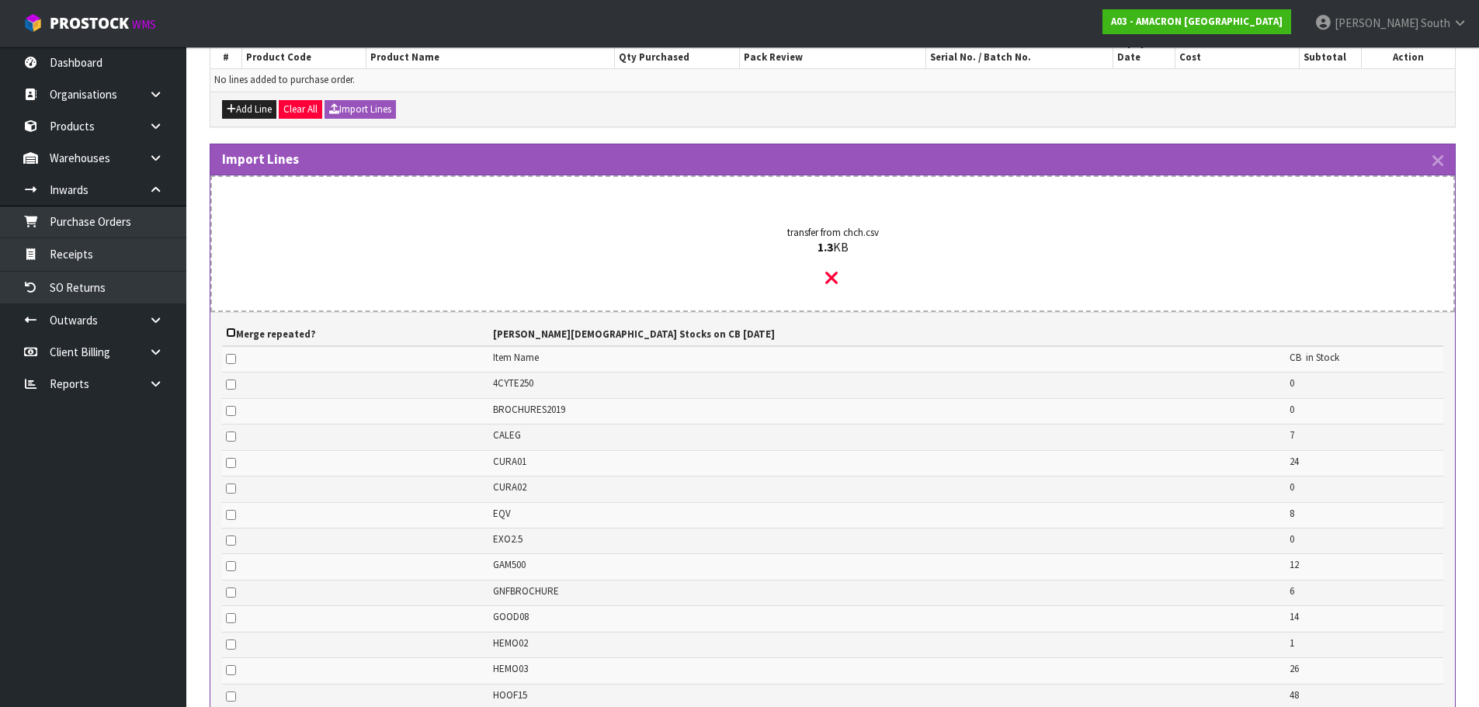
checkbox input "false"
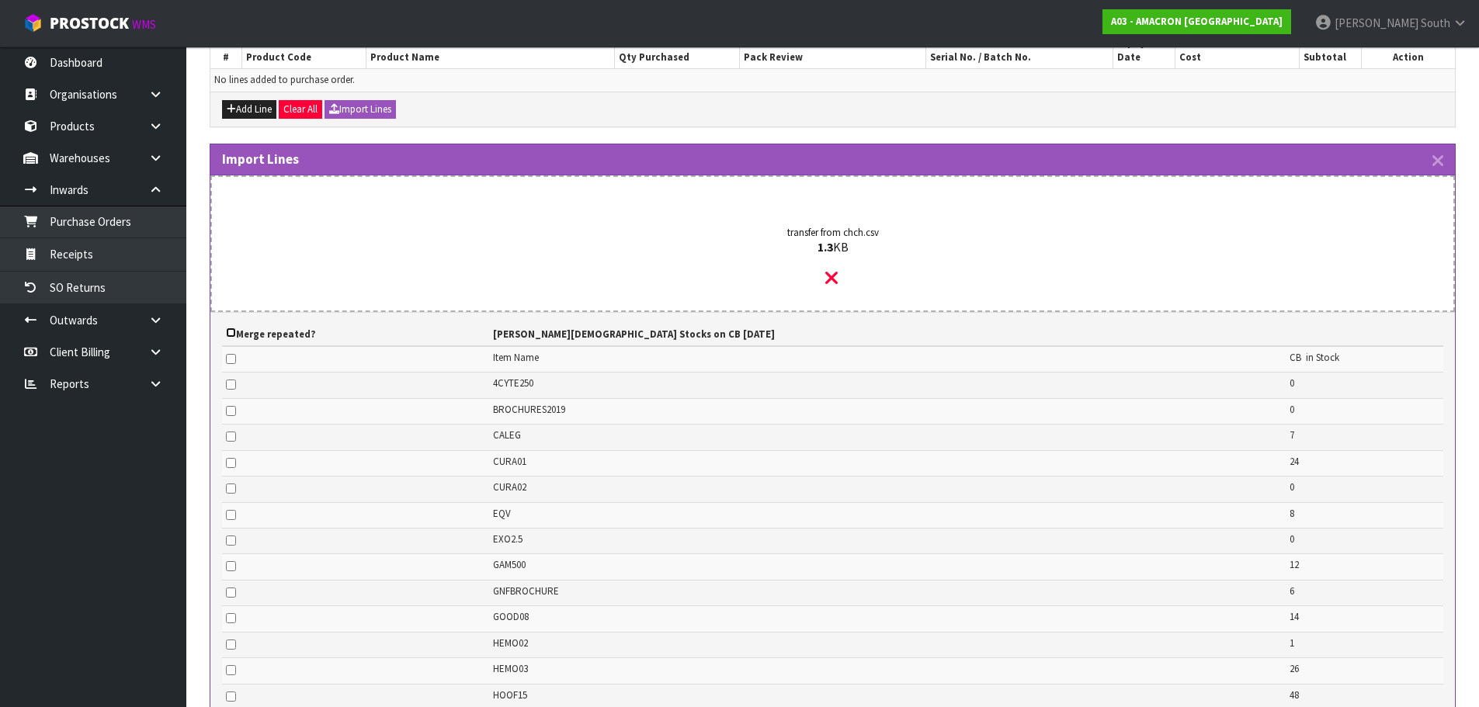
checkbox input "false"
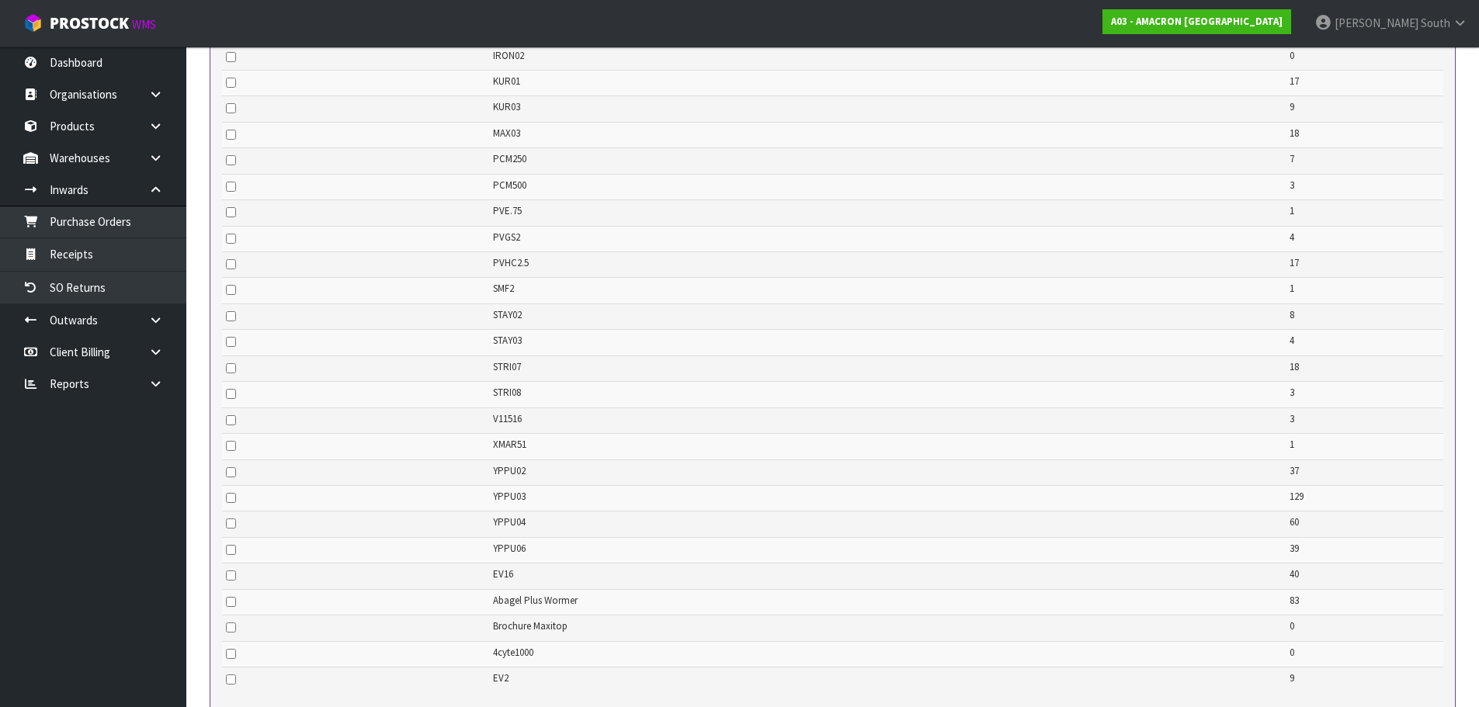
scroll to position [1159, 0]
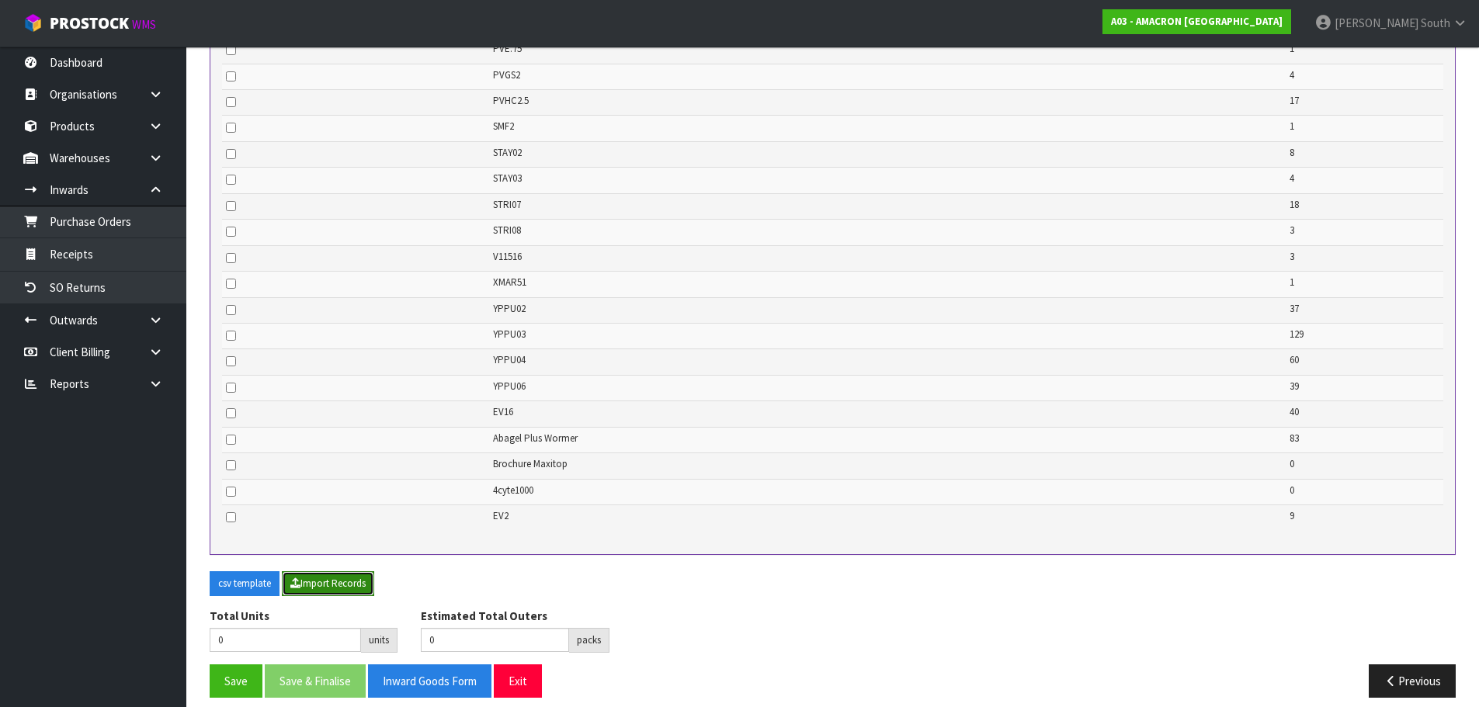
click at [311, 572] on button "Import Records" at bounding box center [328, 584] width 92 height 25
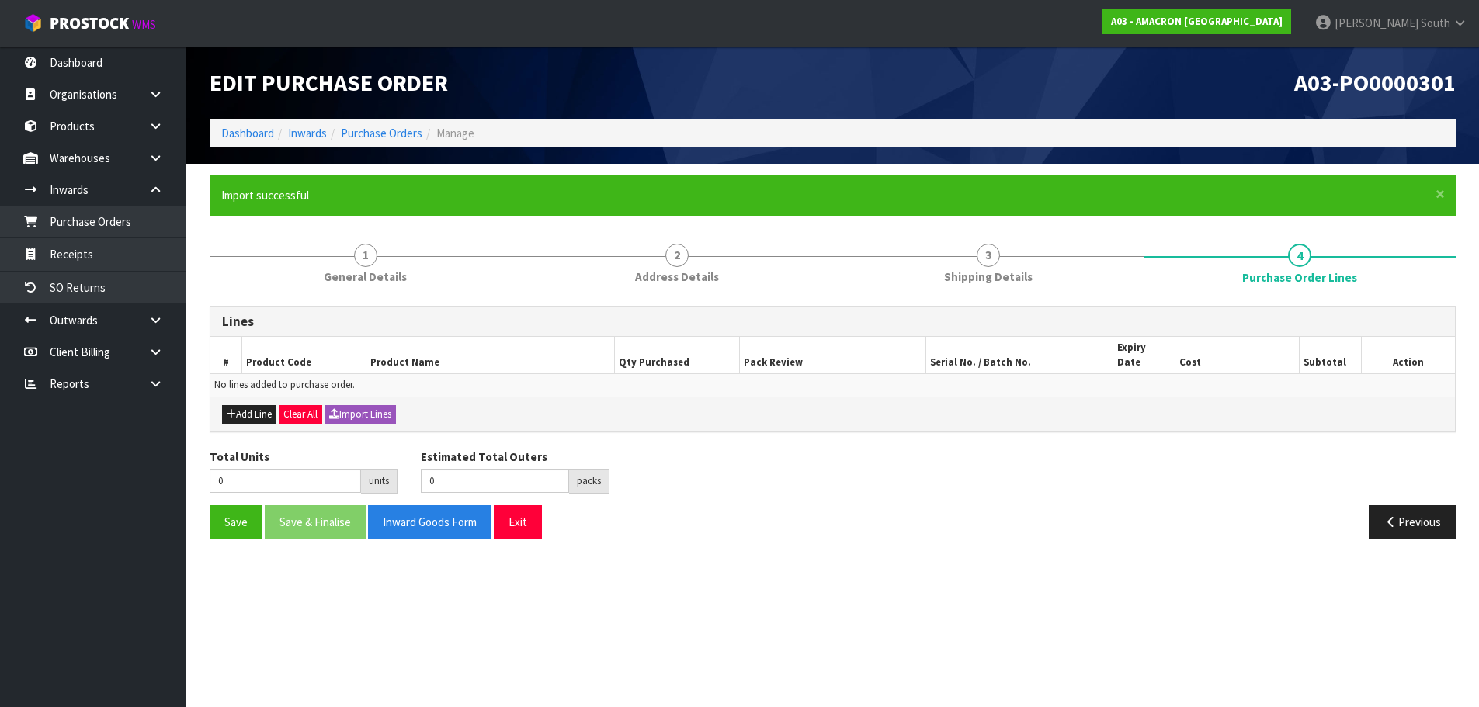
scroll to position [0, 0]
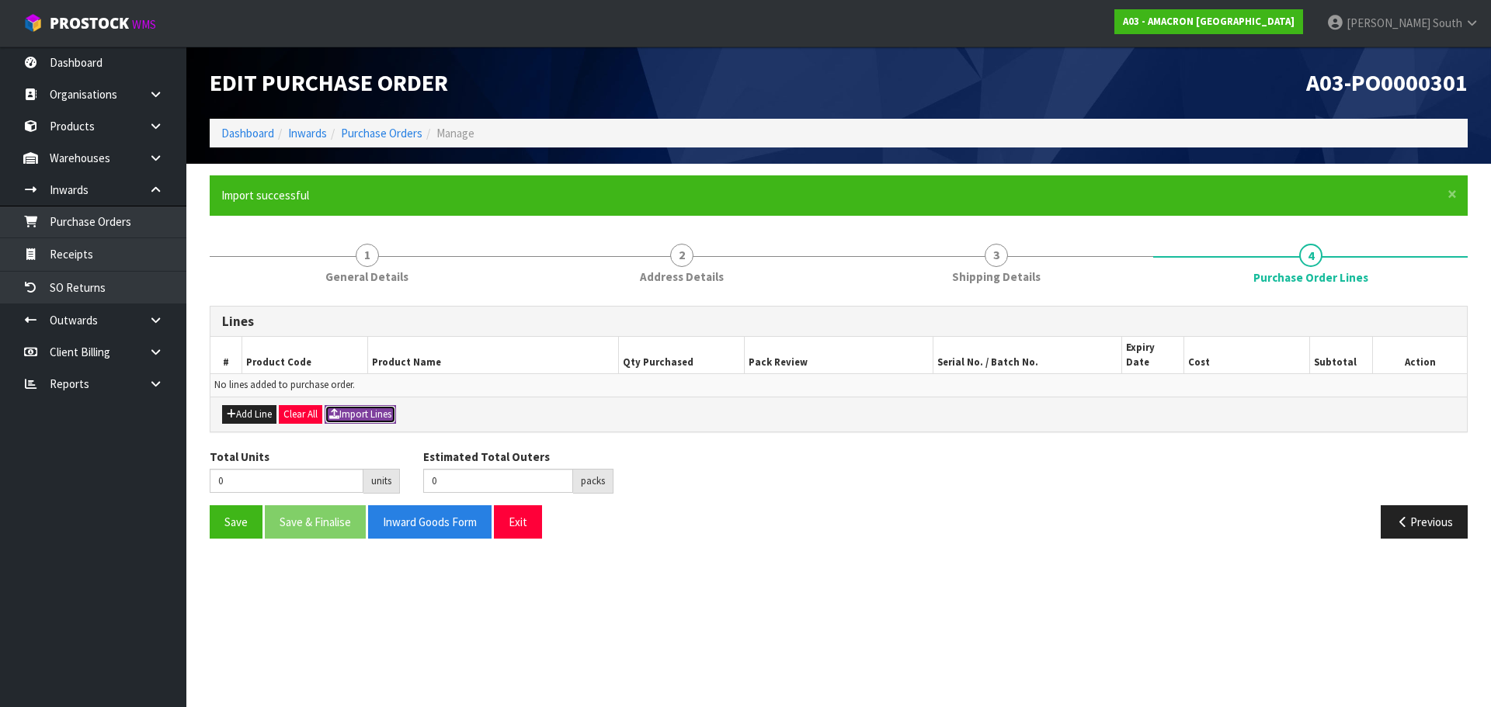
click at [368, 405] on button "Import Lines" at bounding box center [360, 414] width 71 height 19
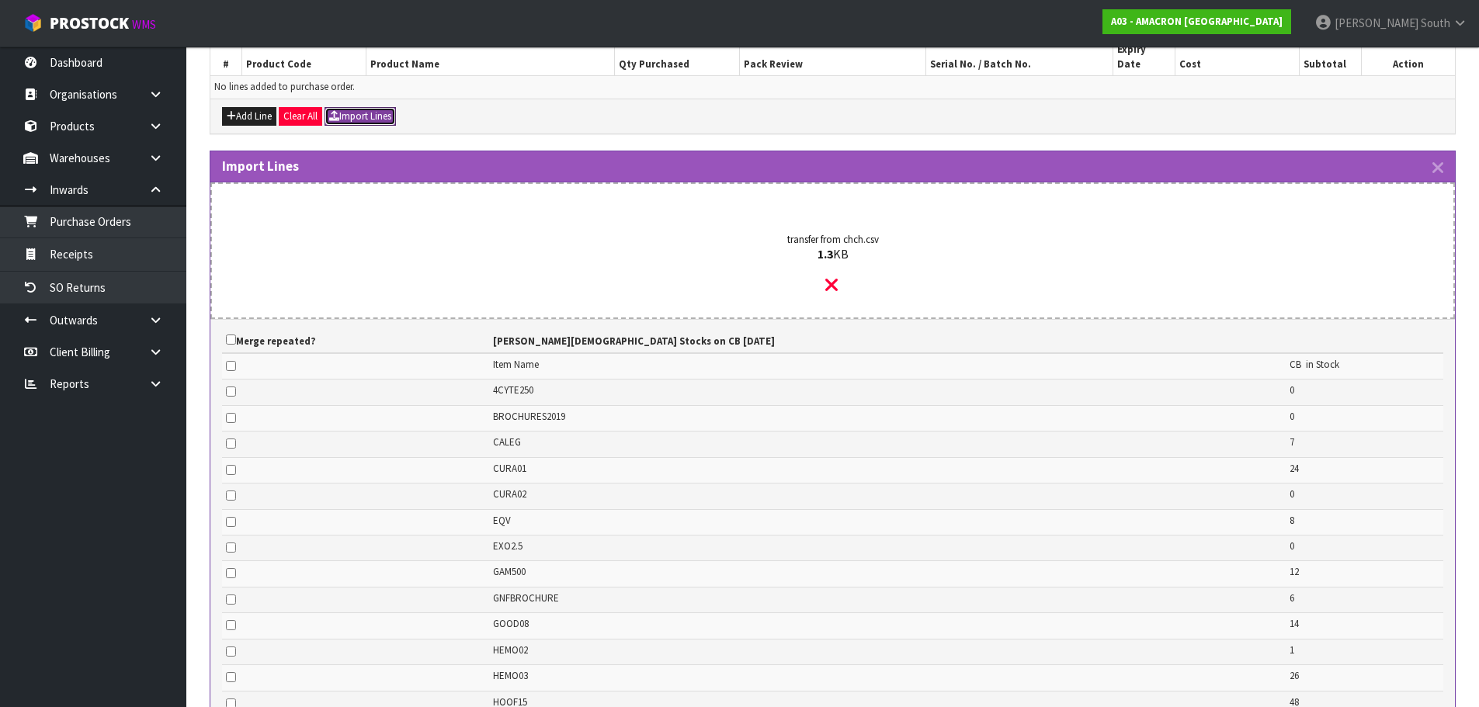
scroll to position [311, 0]
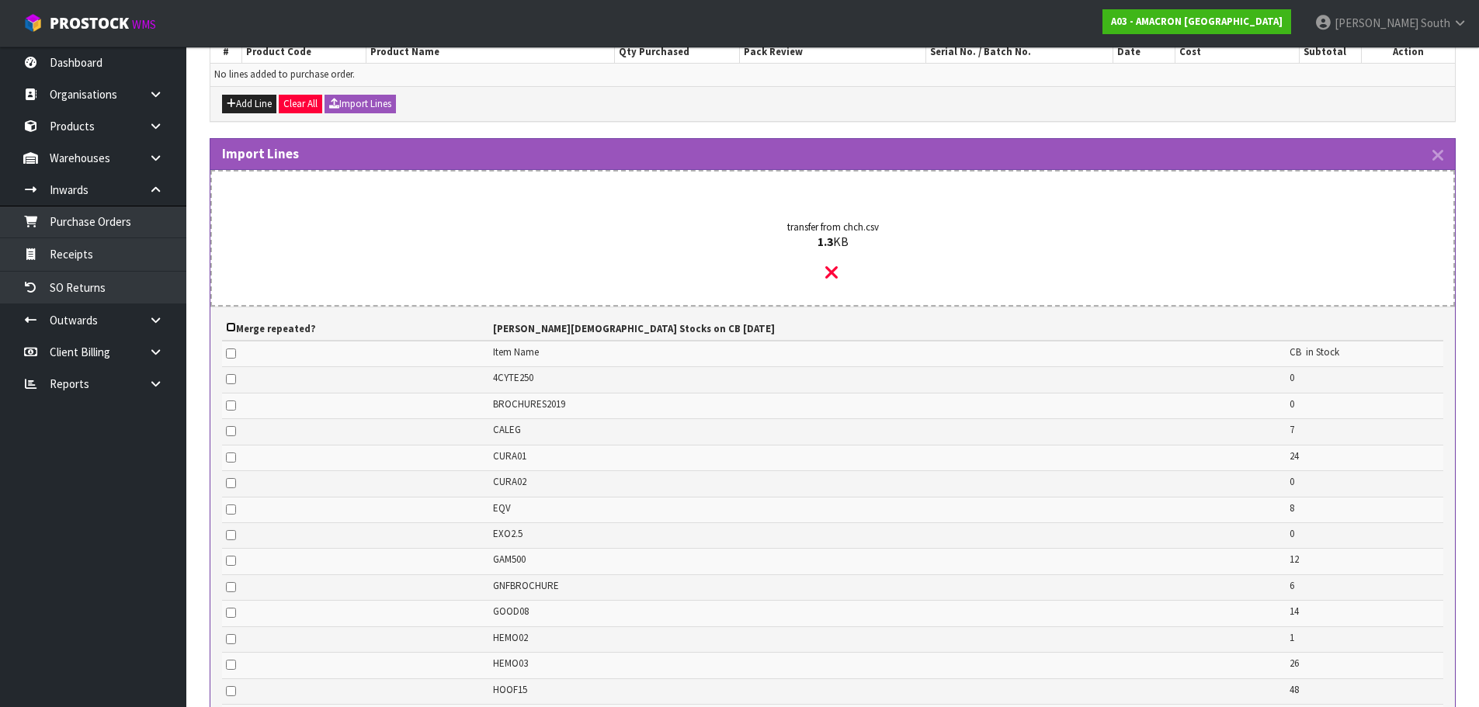
click at [228, 322] on input "checkbox" at bounding box center [231, 327] width 10 height 10
checkbox input "true"
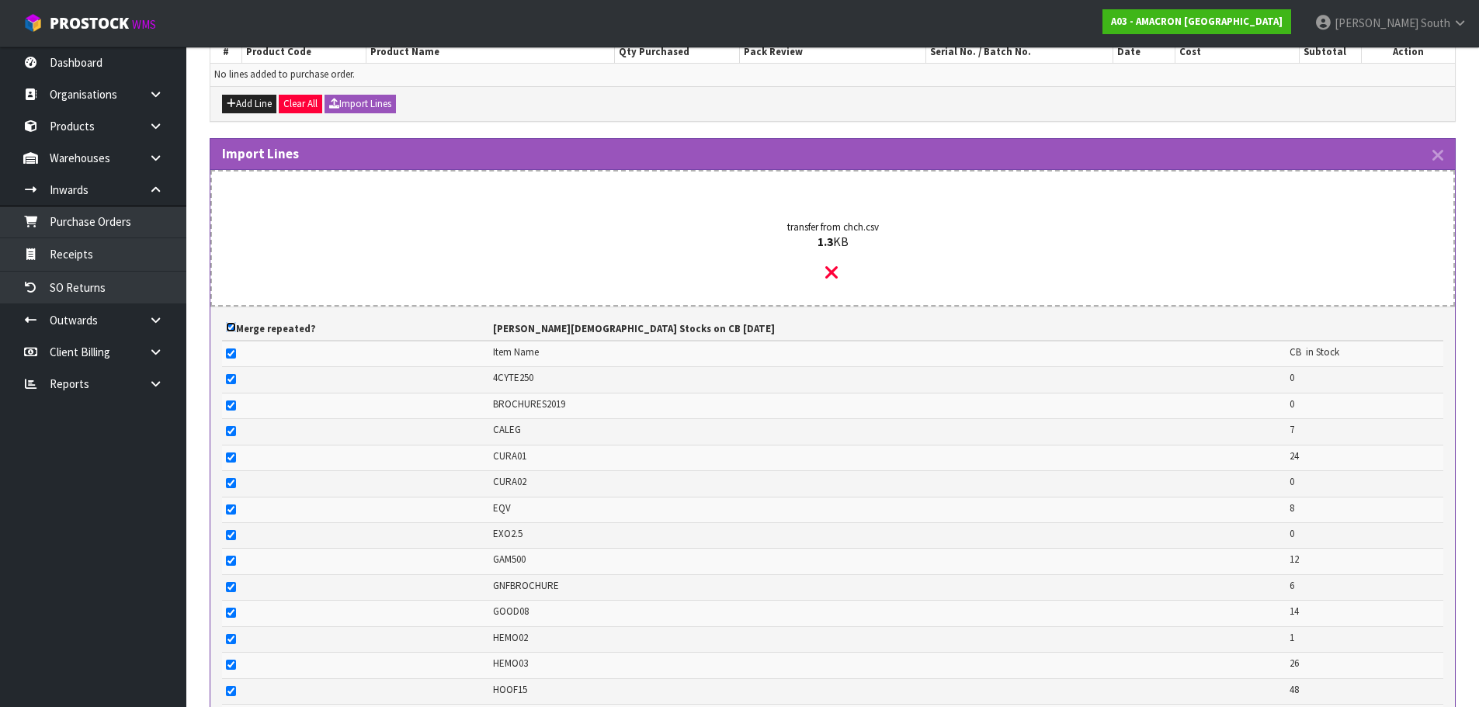
checkbox input "true"
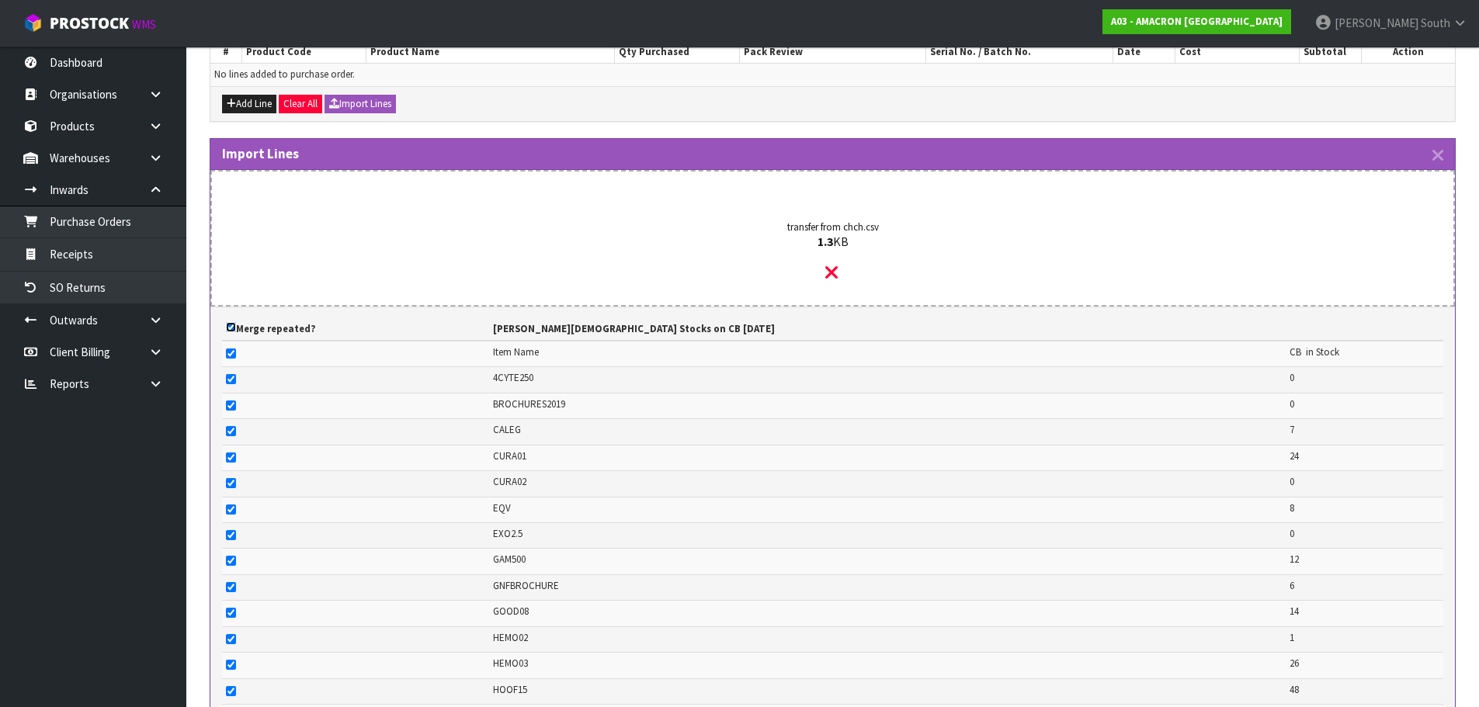
checkbox input "true"
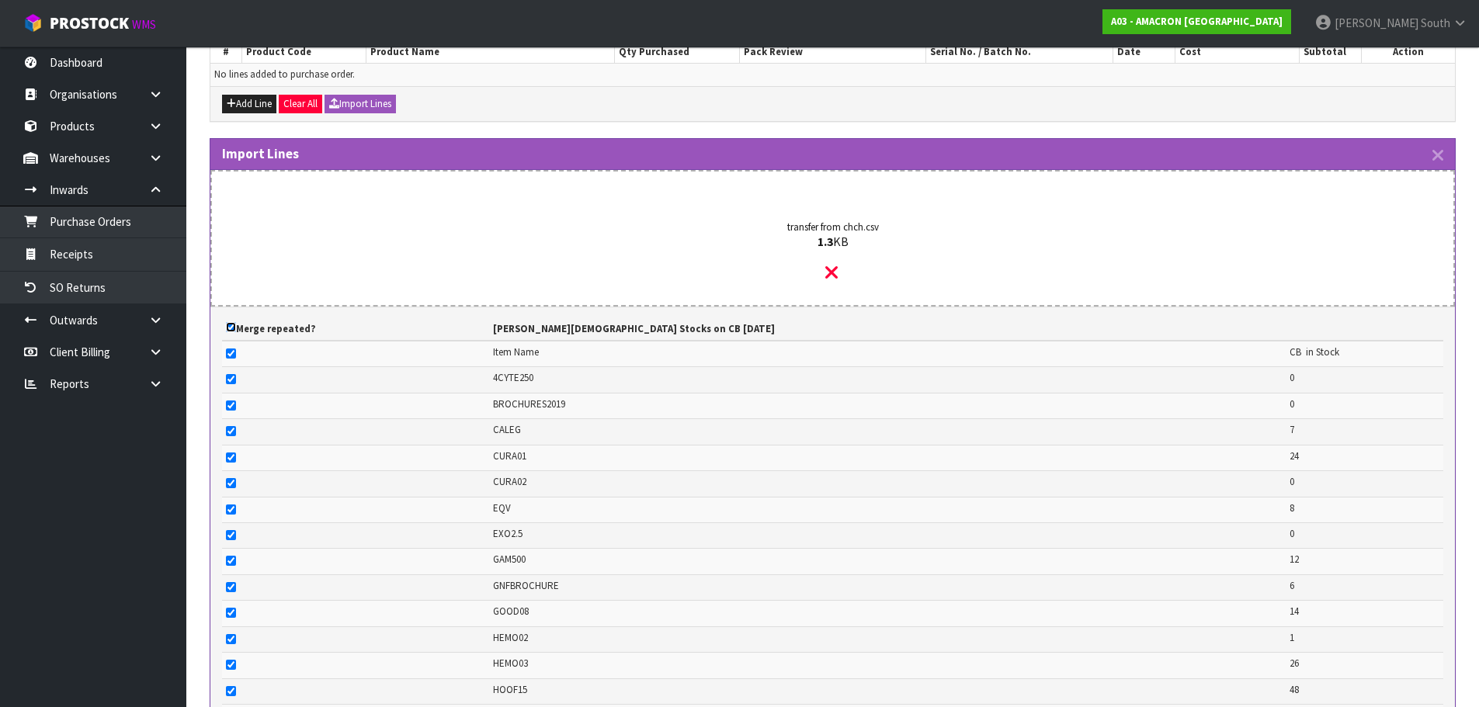
checkbox input "true"
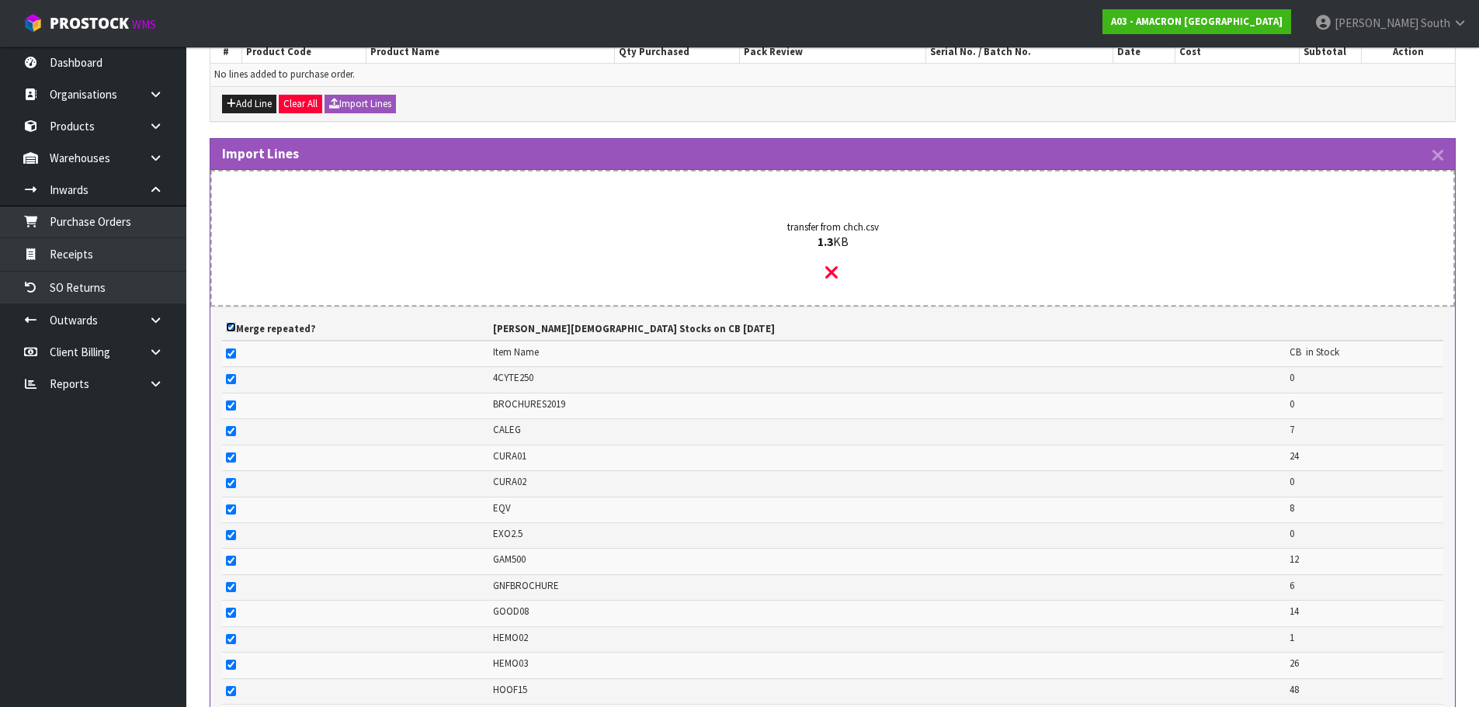
checkbox input "true"
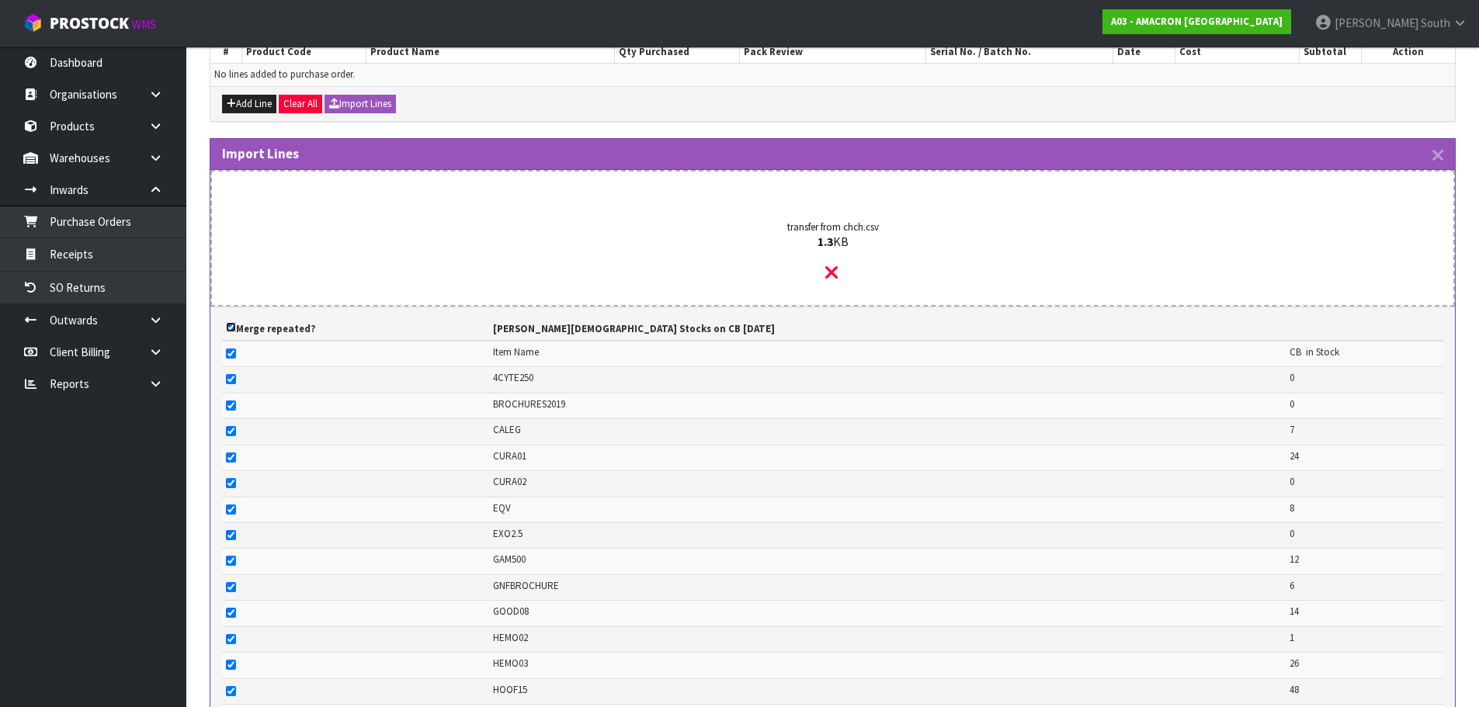
checkbox input "true"
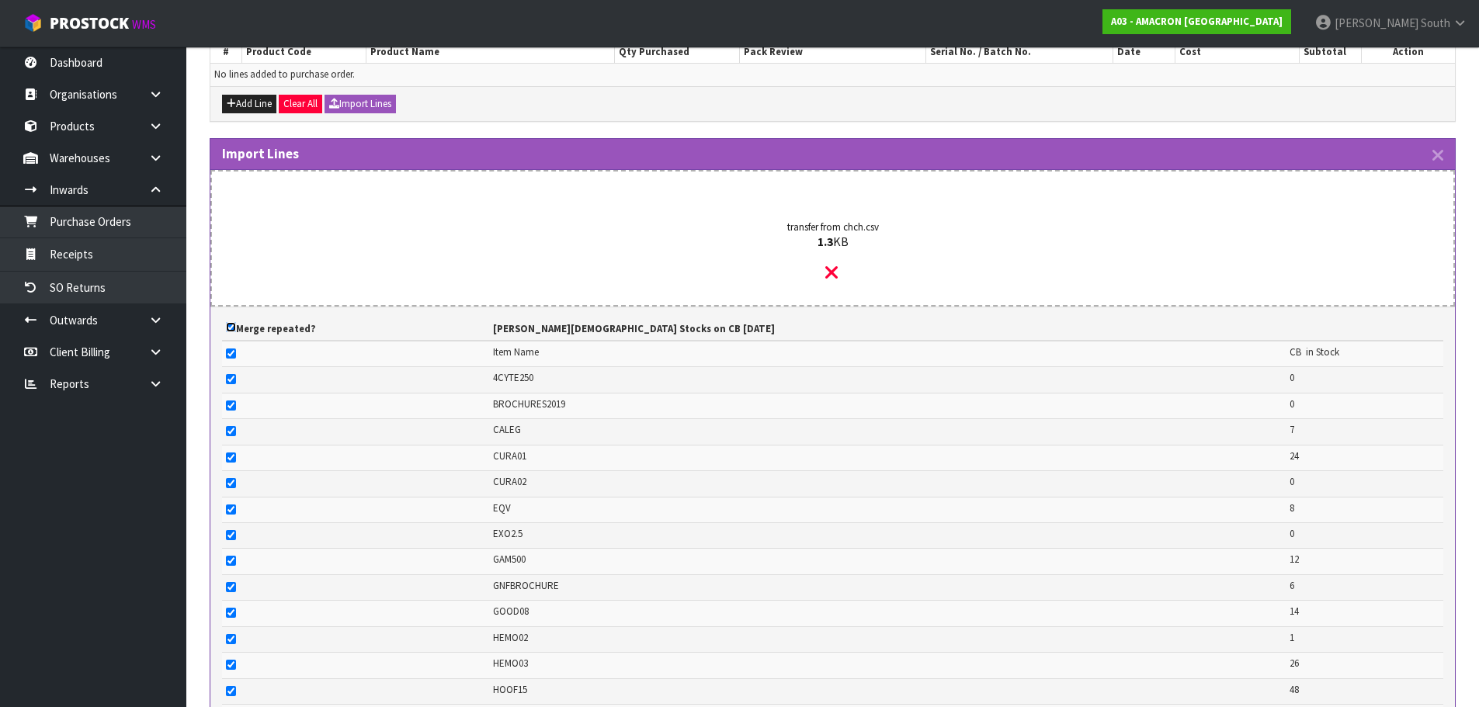
checkbox input "true"
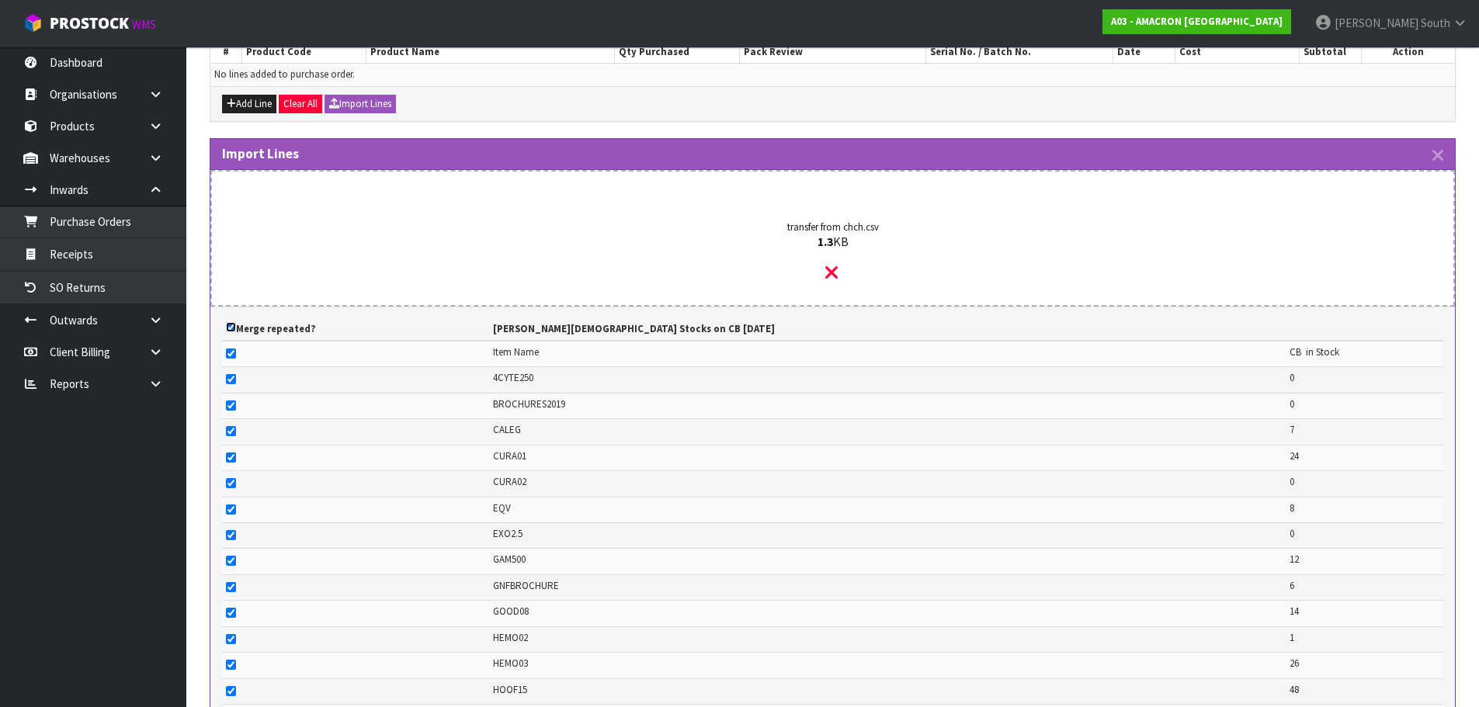
checkbox input "true"
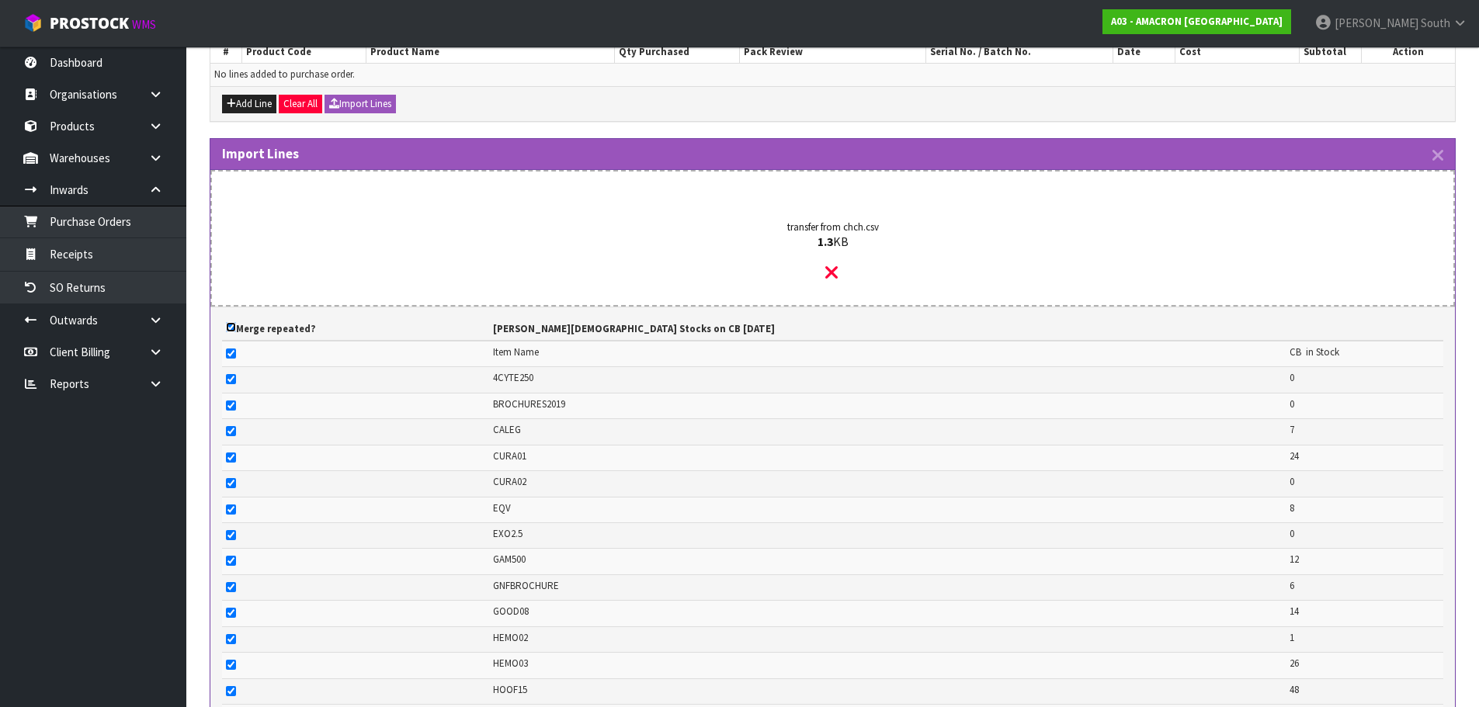
checkbox input "true"
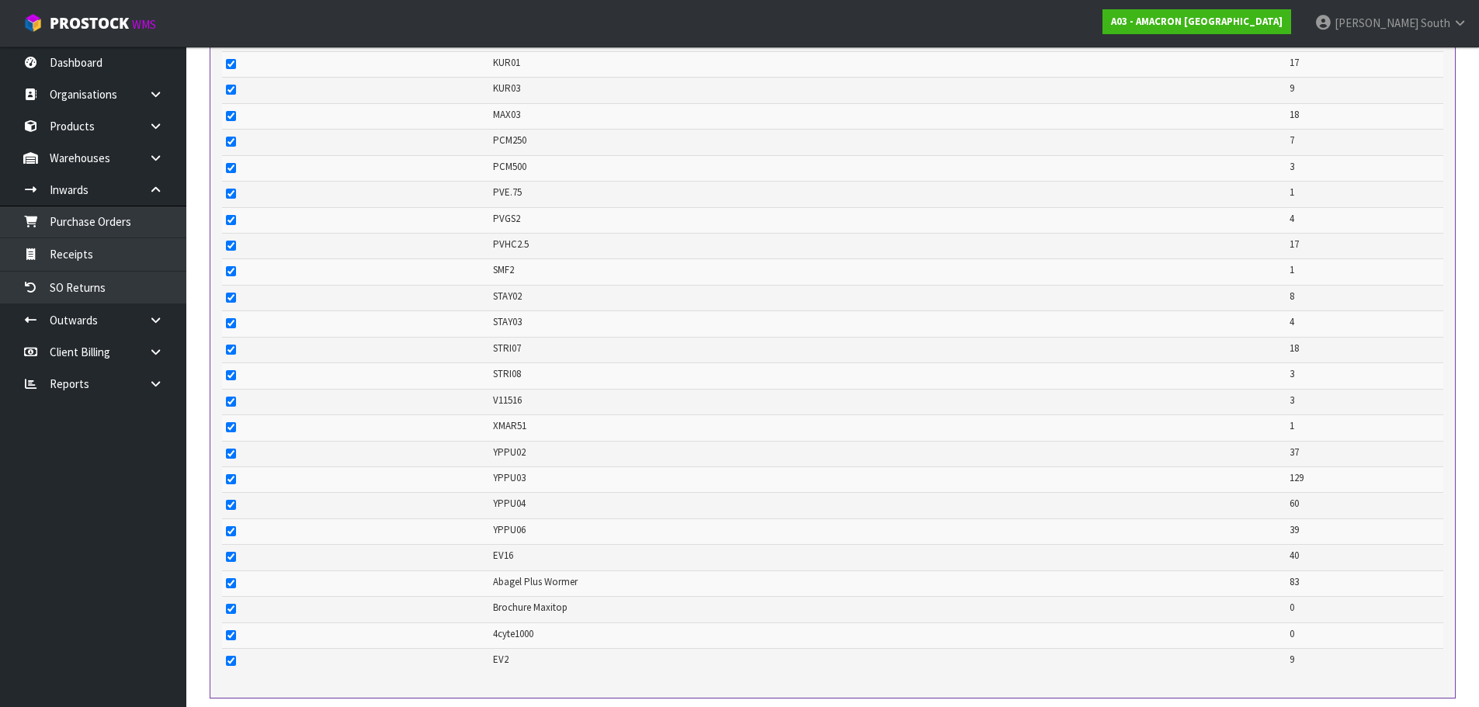
scroll to position [1159, 0]
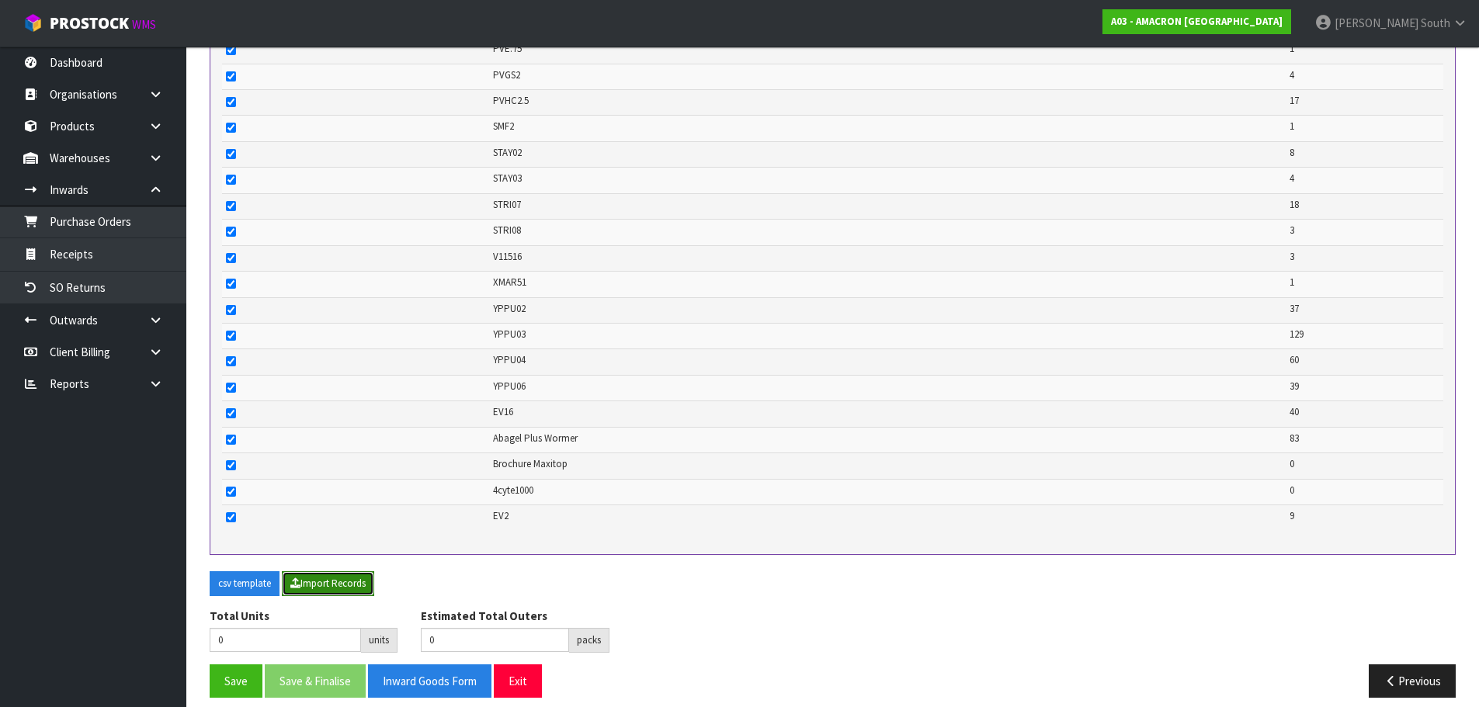
click at [328, 573] on button "Import Records" at bounding box center [328, 584] width 92 height 25
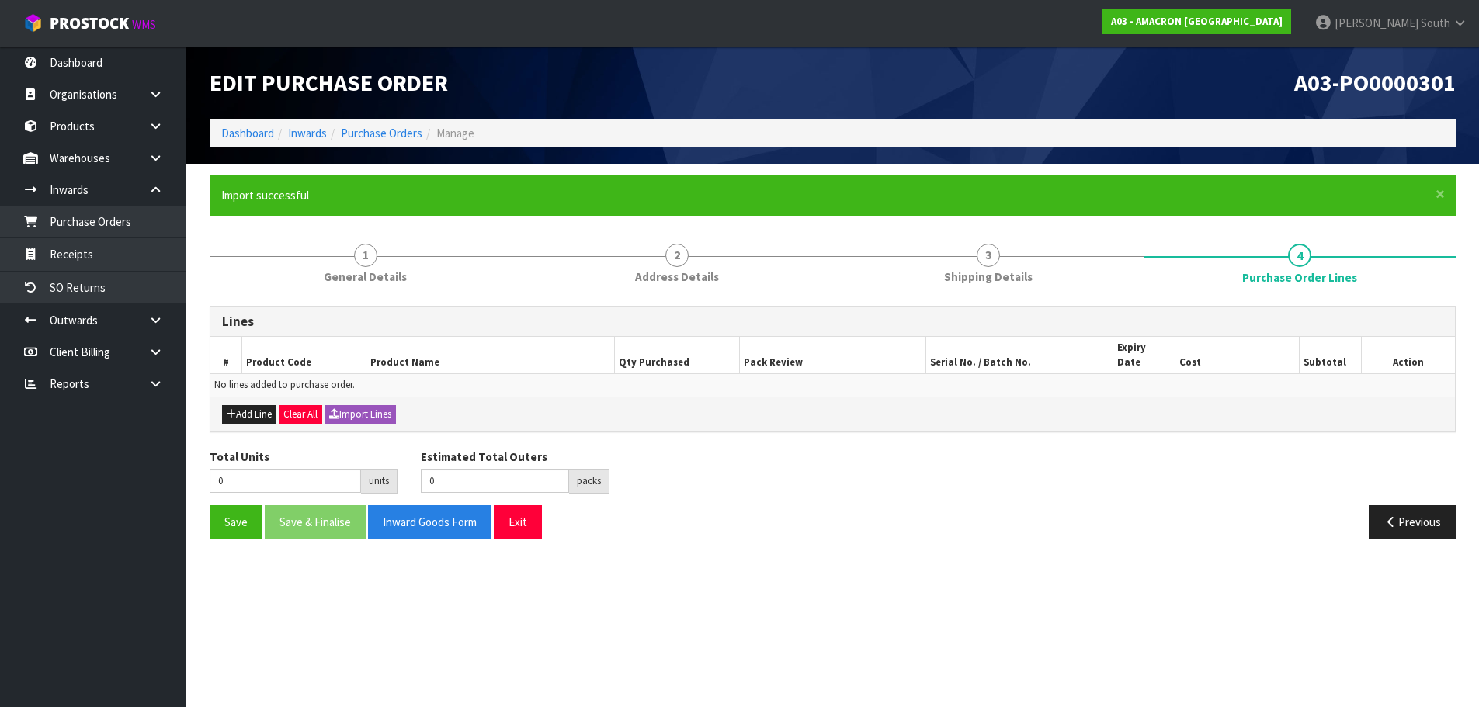
scroll to position [0, 0]
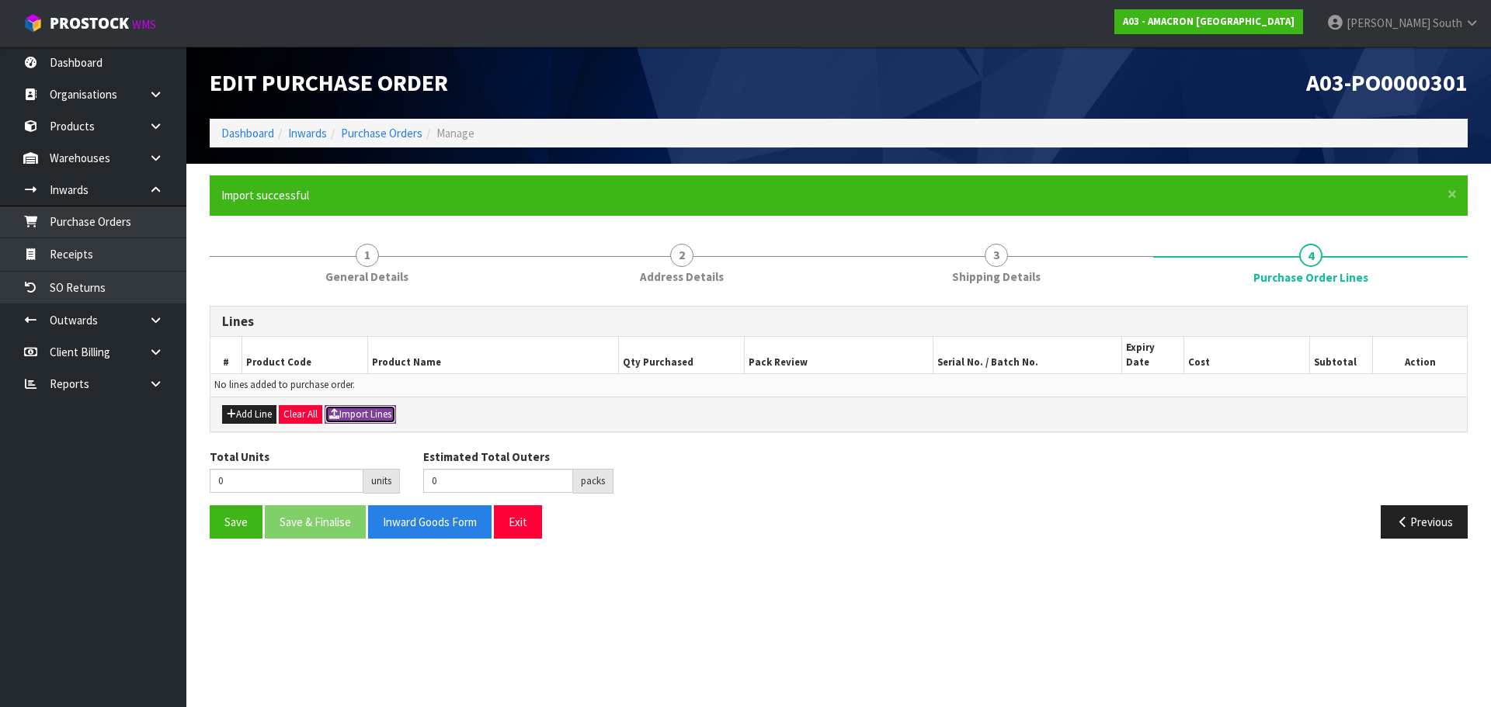
click at [394, 406] on button "Import Lines" at bounding box center [360, 414] width 71 height 19
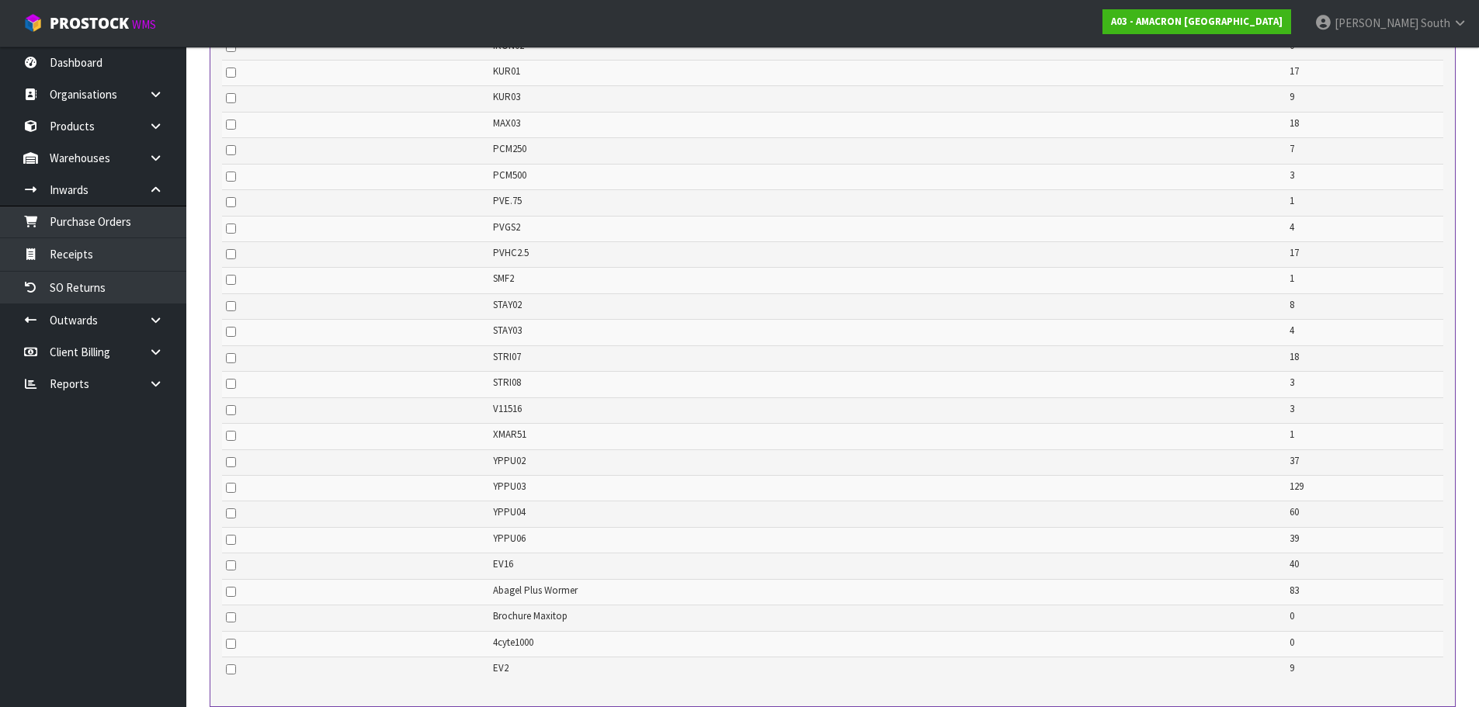
scroll to position [1159, 0]
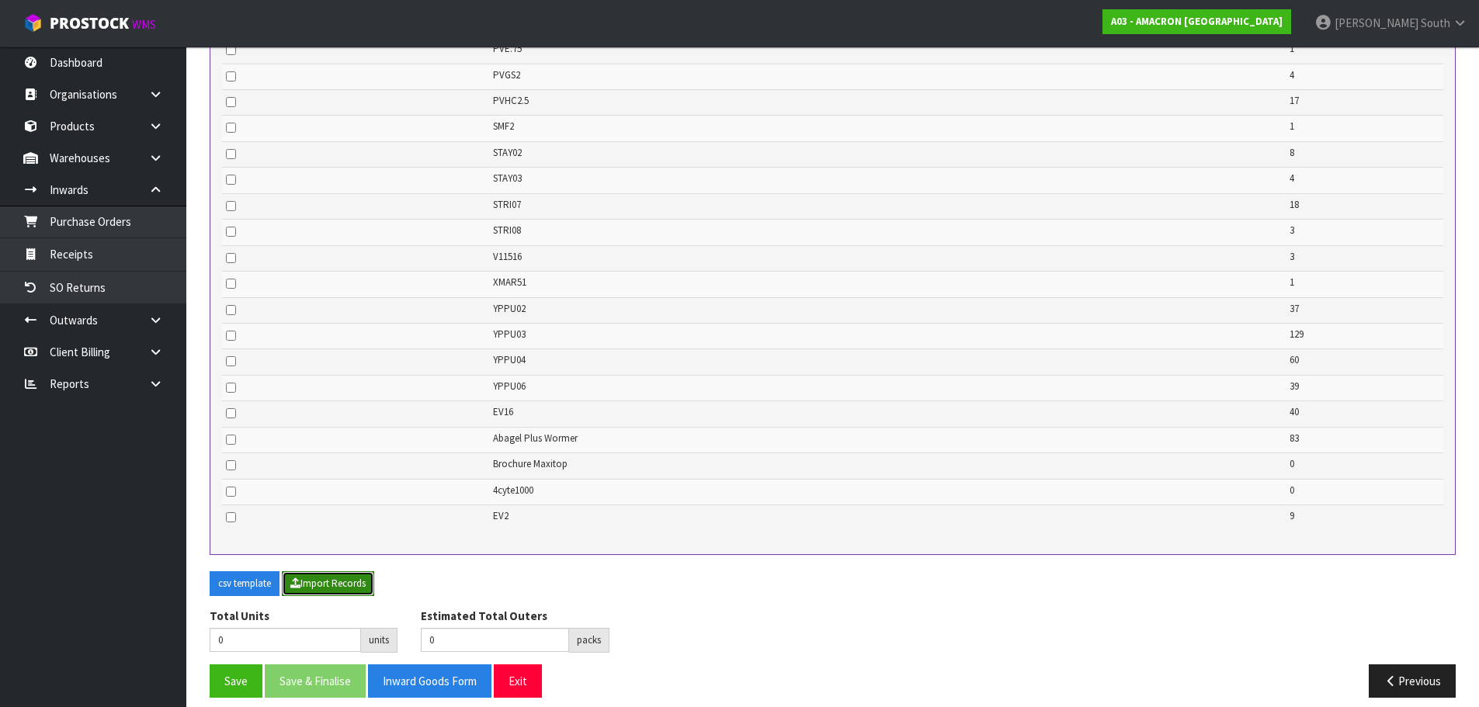
click at [339, 572] on button "Import Records" at bounding box center [328, 584] width 92 height 25
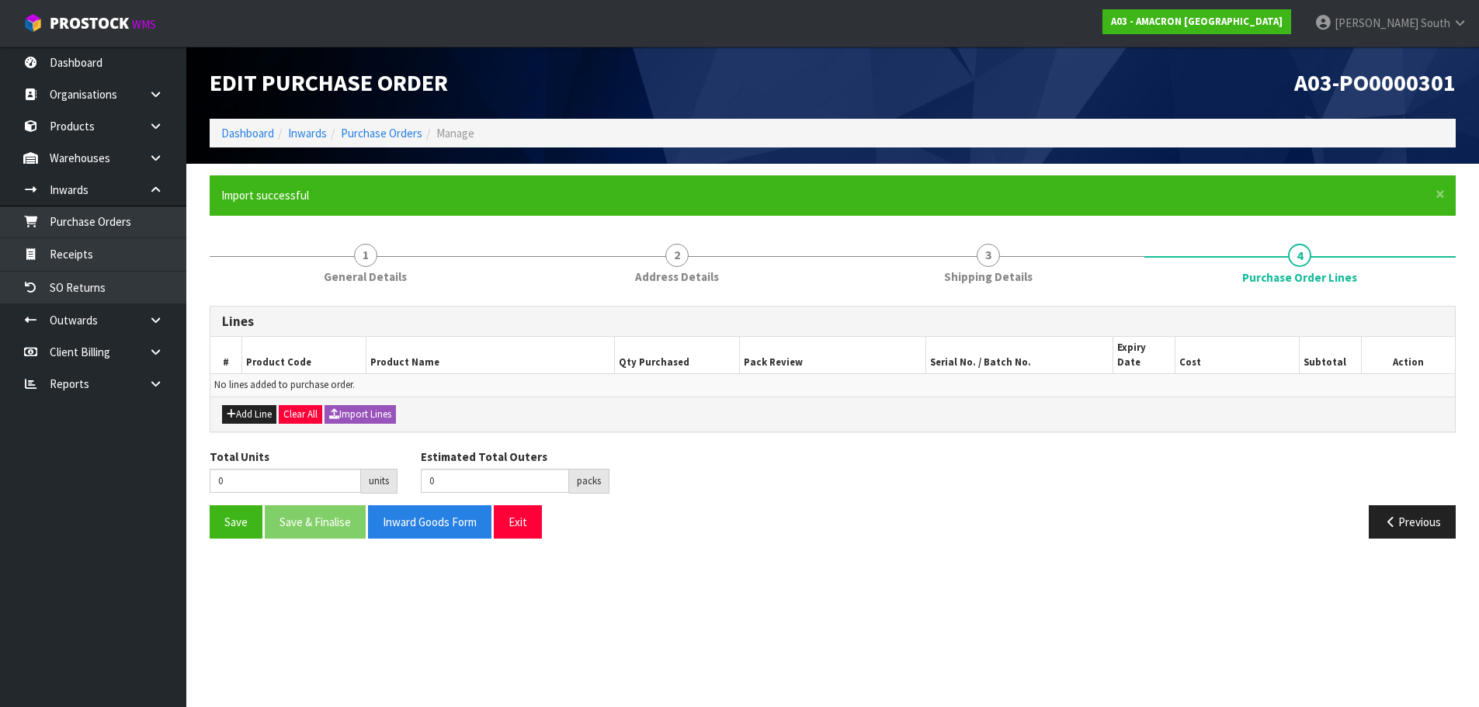
scroll to position [0, 0]
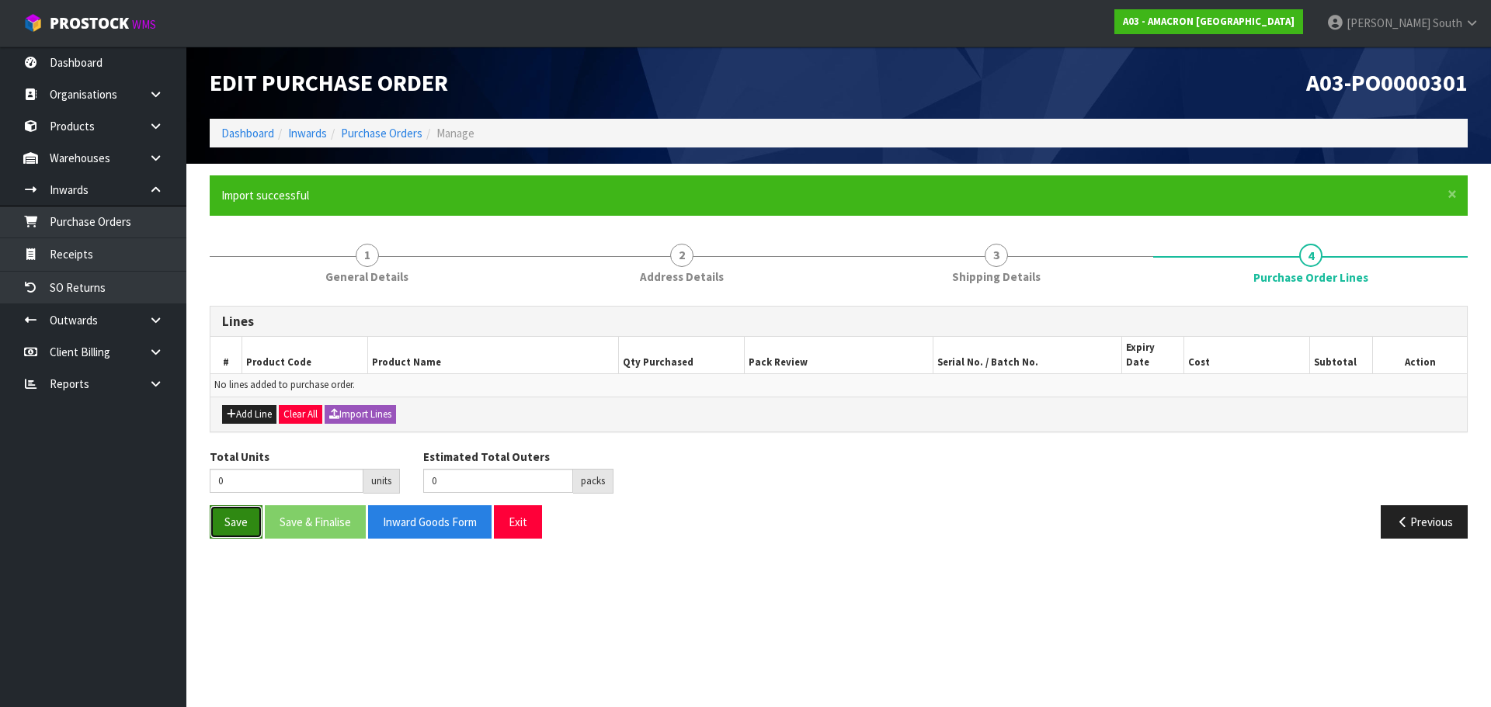
click at [245, 516] on button "Save" at bounding box center [236, 522] width 53 height 33
click at [518, 521] on button "Exit" at bounding box center [518, 522] width 48 height 33
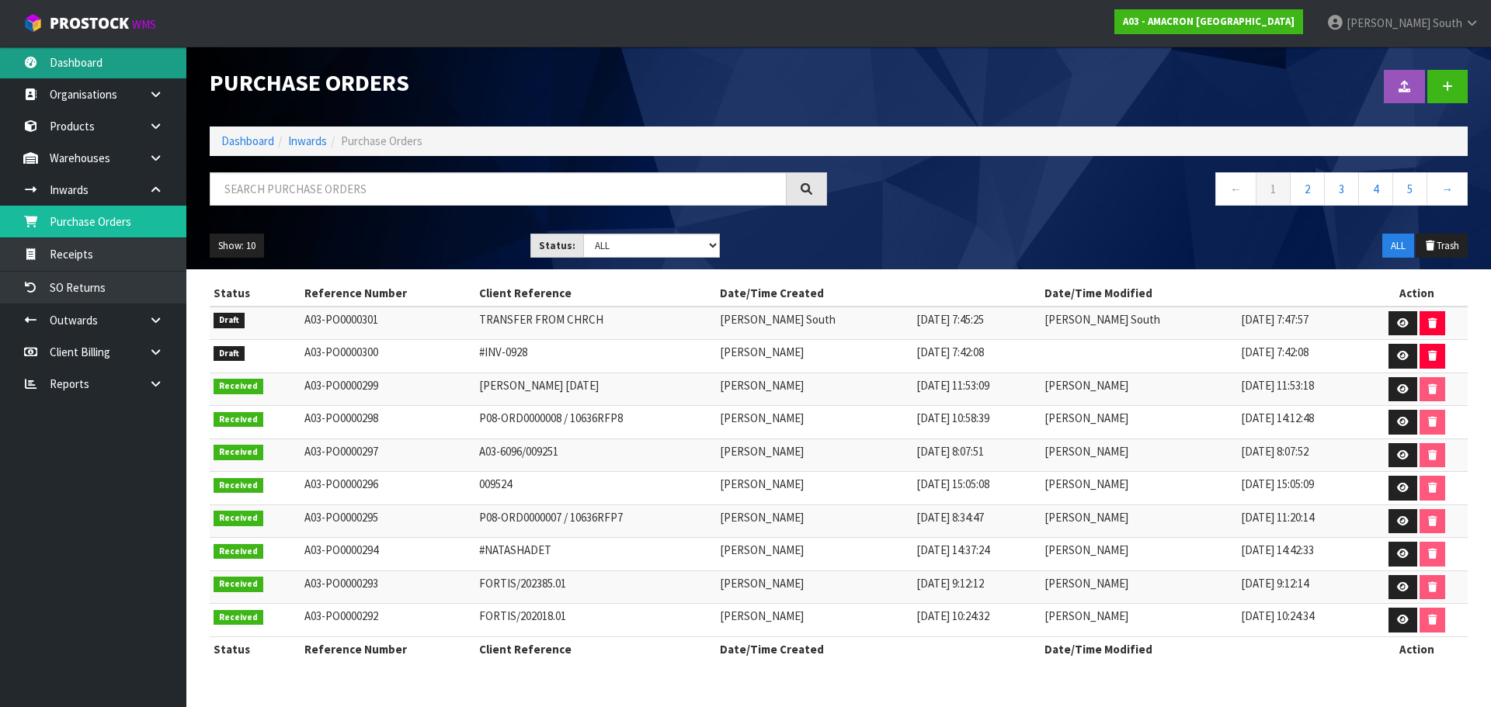
click at [101, 73] on link "Dashboard" at bounding box center [93, 63] width 186 height 32
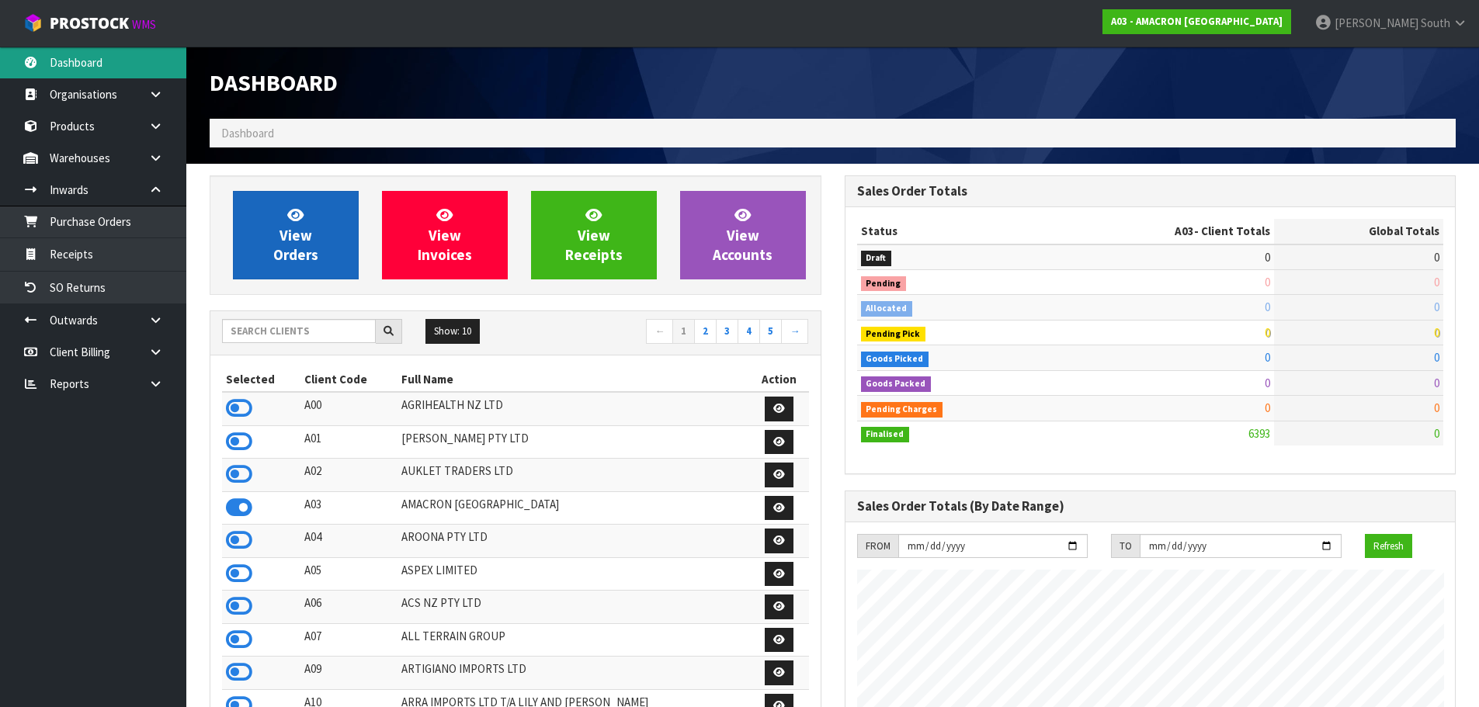
scroll to position [950, 634]
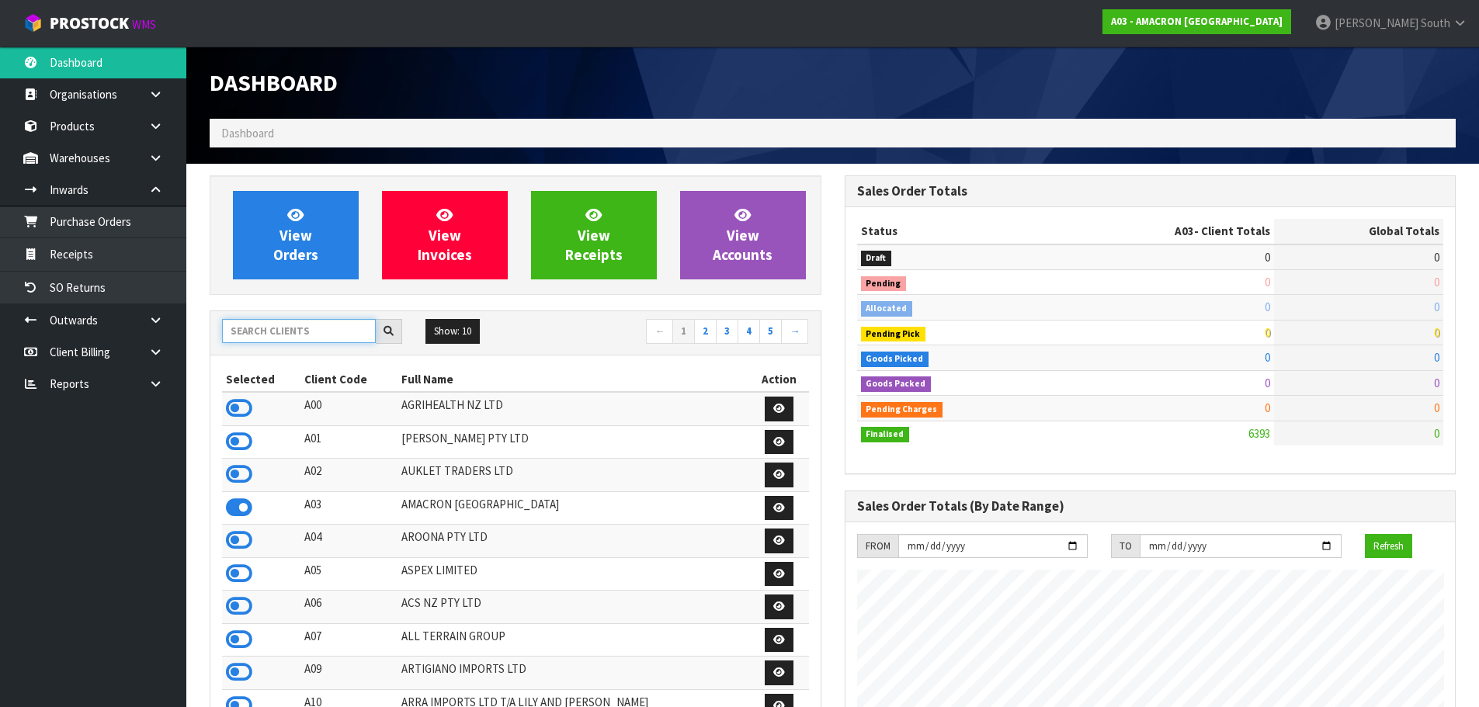
click at [305, 334] on input "text" at bounding box center [299, 331] width 154 height 24
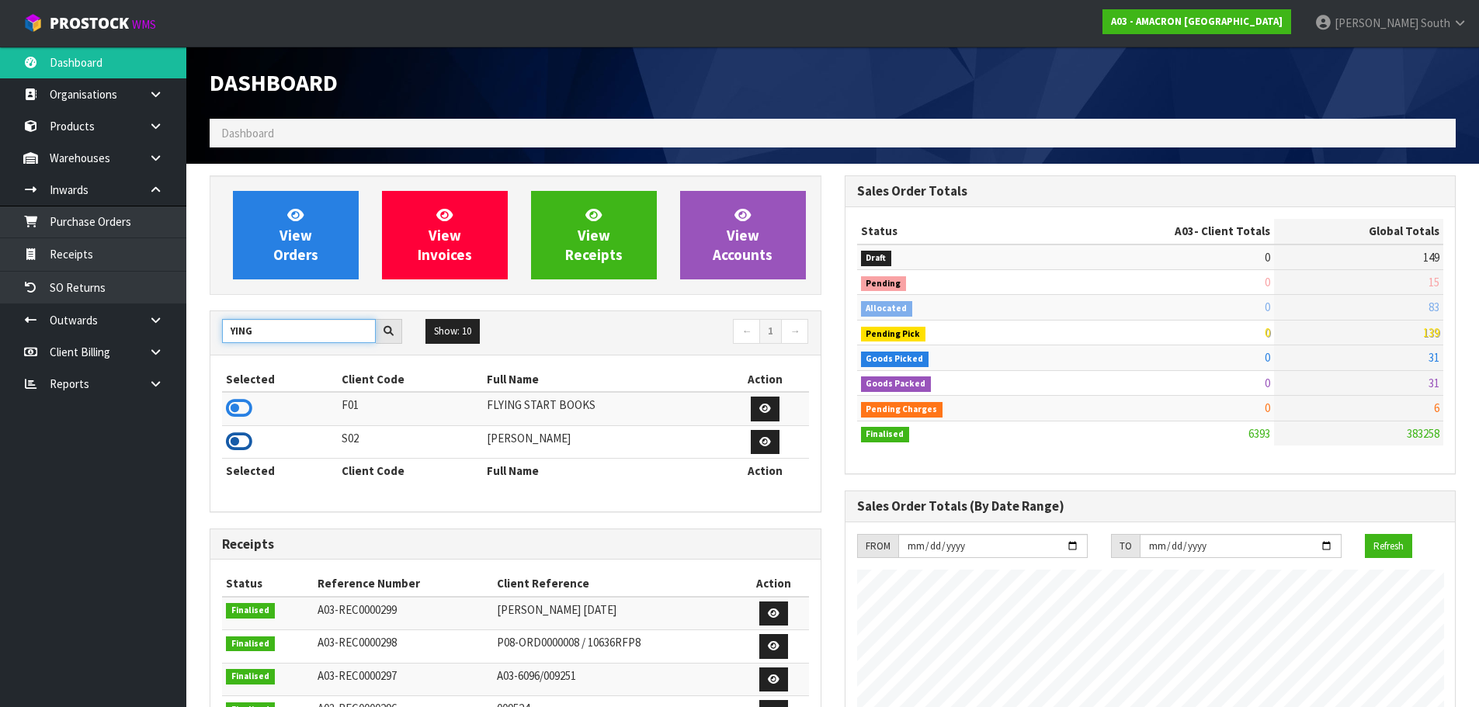
type input "YING"
click at [248, 441] on icon at bounding box center [239, 441] width 26 height 23
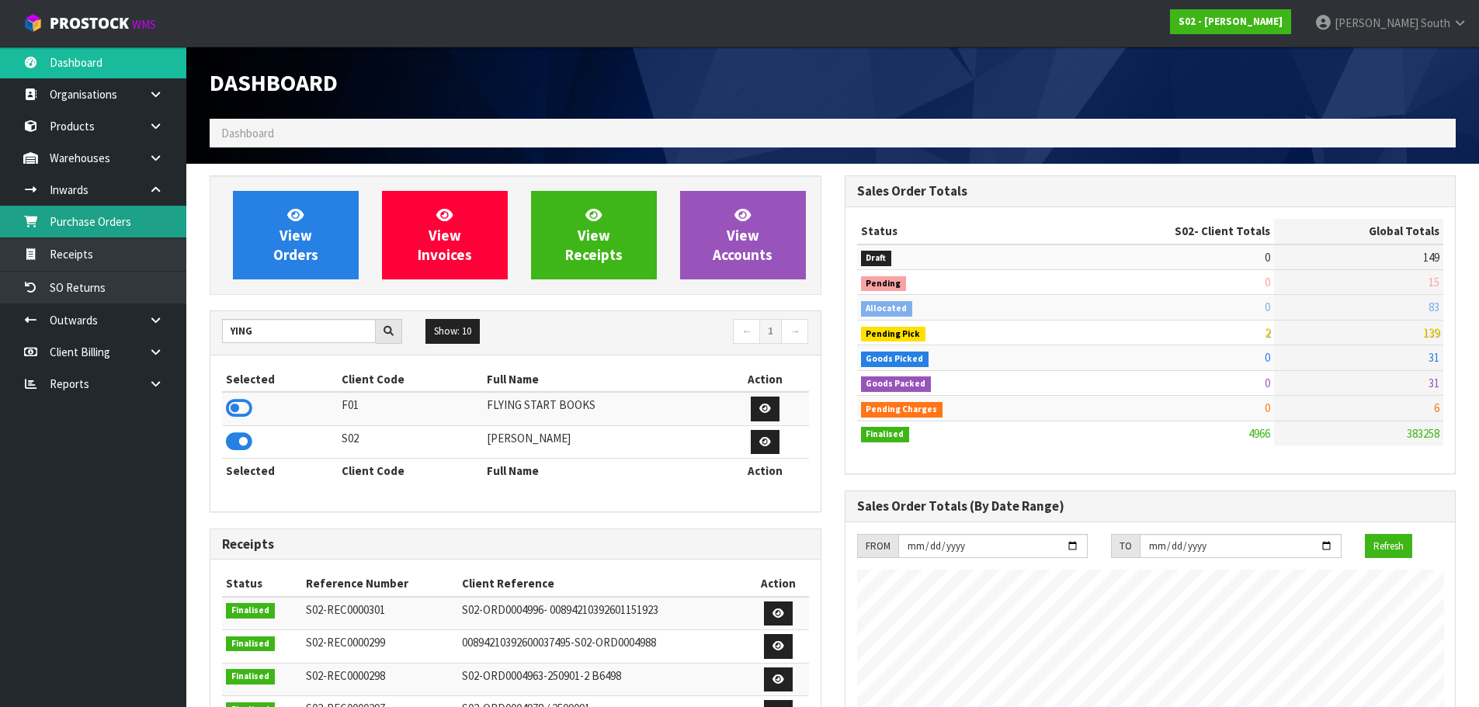
scroll to position [1026, 634]
click at [135, 214] on link "Purchase Orders" at bounding box center [93, 222] width 186 height 32
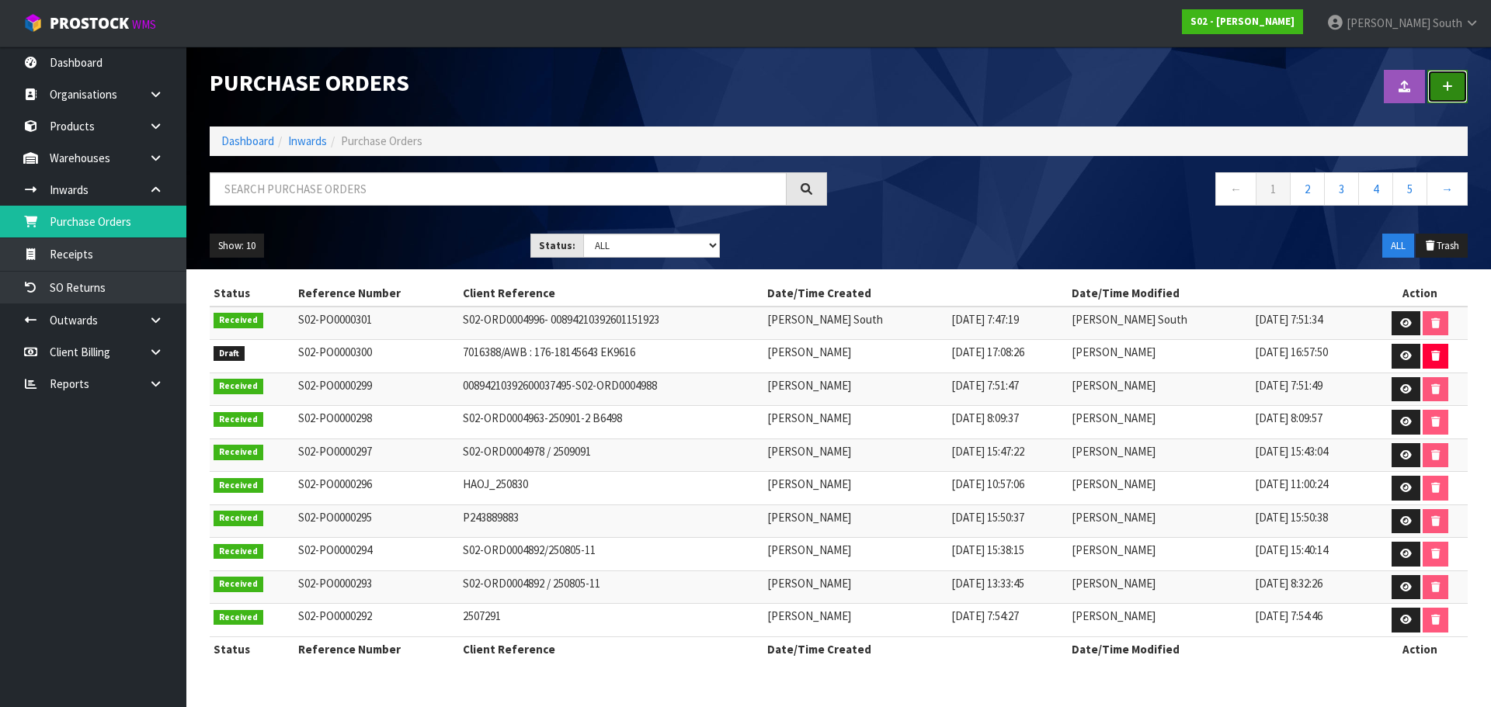
click at [1441, 91] on link at bounding box center [1447, 86] width 40 height 33
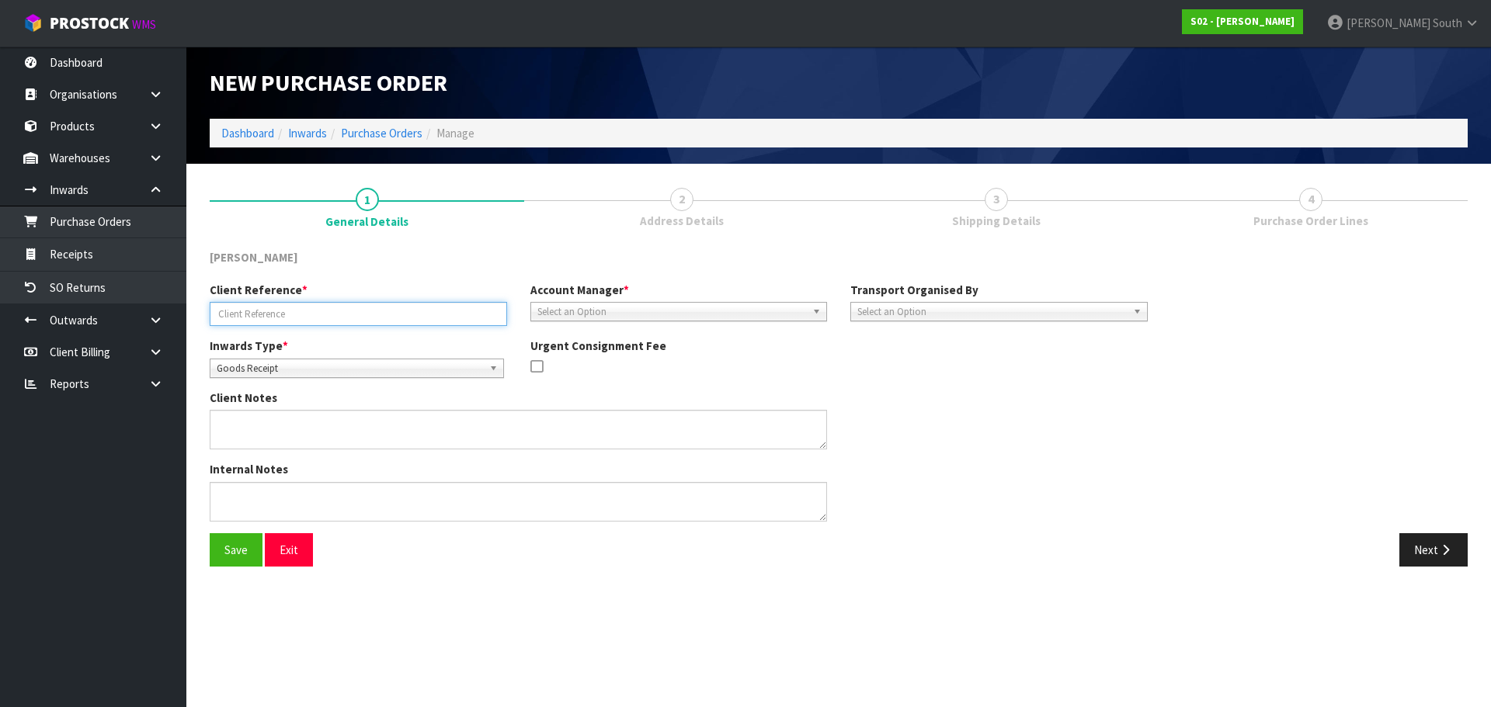
click at [280, 312] on input "text" at bounding box center [358, 314] width 297 height 24
type input "Y"
click at [387, 120] on ol "Dashboard Inwards Purchase Orders Manage" at bounding box center [839, 133] width 1258 height 29
click at [387, 123] on ol "Dashboard Inwards Purchase Orders Manage" at bounding box center [839, 133] width 1258 height 29
click at [384, 132] on link "Purchase Orders" at bounding box center [382, 133] width 82 height 15
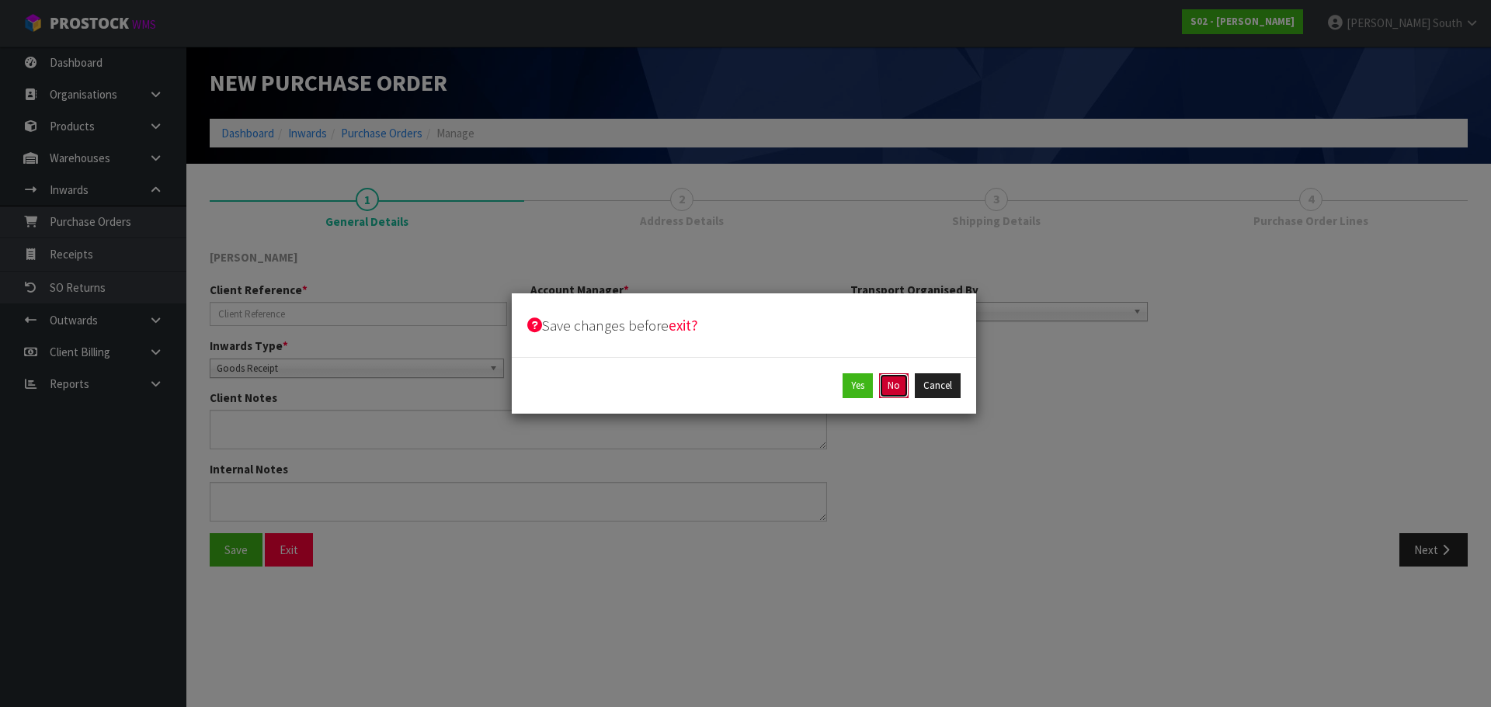
click at [908, 391] on button "No" at bounding box center [894, 385] width 30 height 25
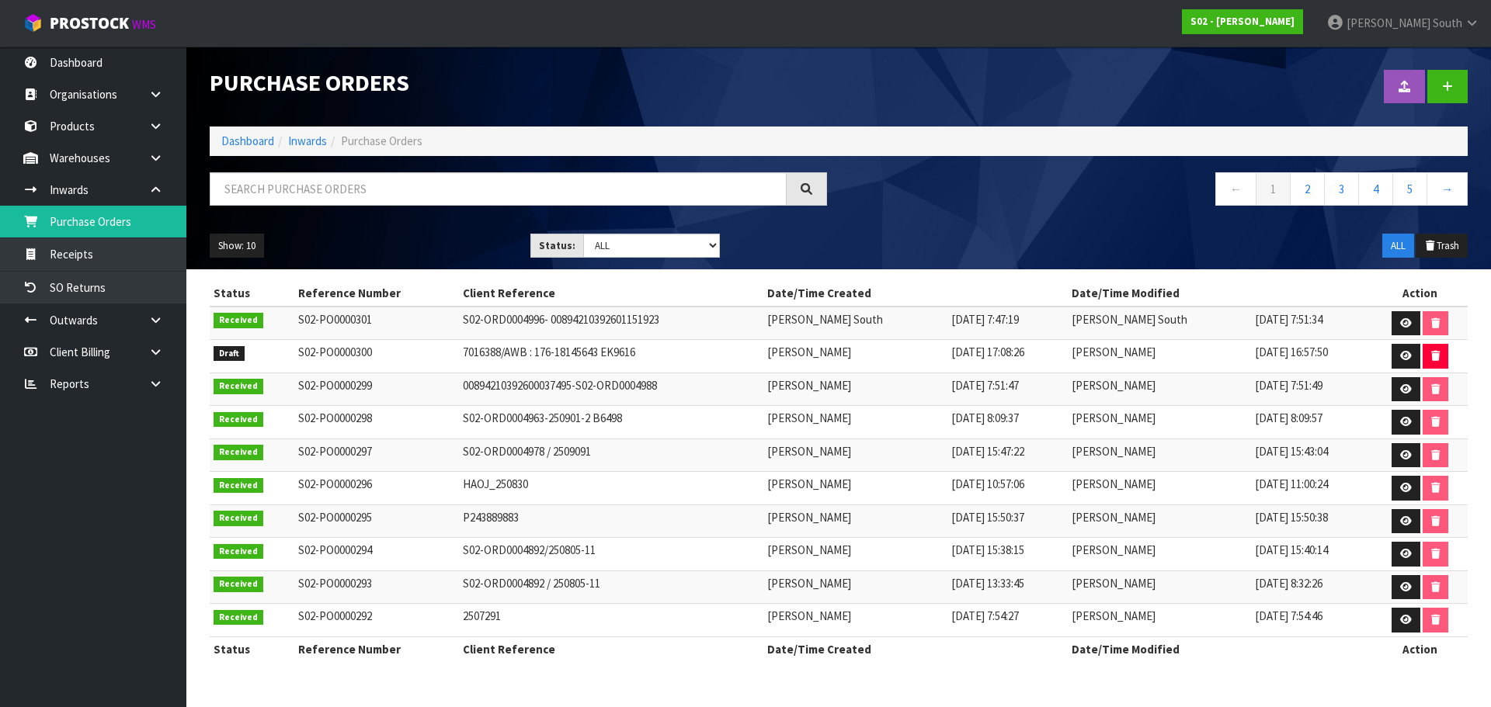
click at [950, 229] on div "Show: 10 5 10 25 50 Status: Draft Pending Received Cancelled ALL ALL Trash" at bounding box center [838, 246] width 1281 height 48
click at [1033, 78] on div at bounding box center [1159, 87] width 641 height 80
click at [91, 74] on link "Dashboard" at bounding box center [93, 63] width 186 height 32
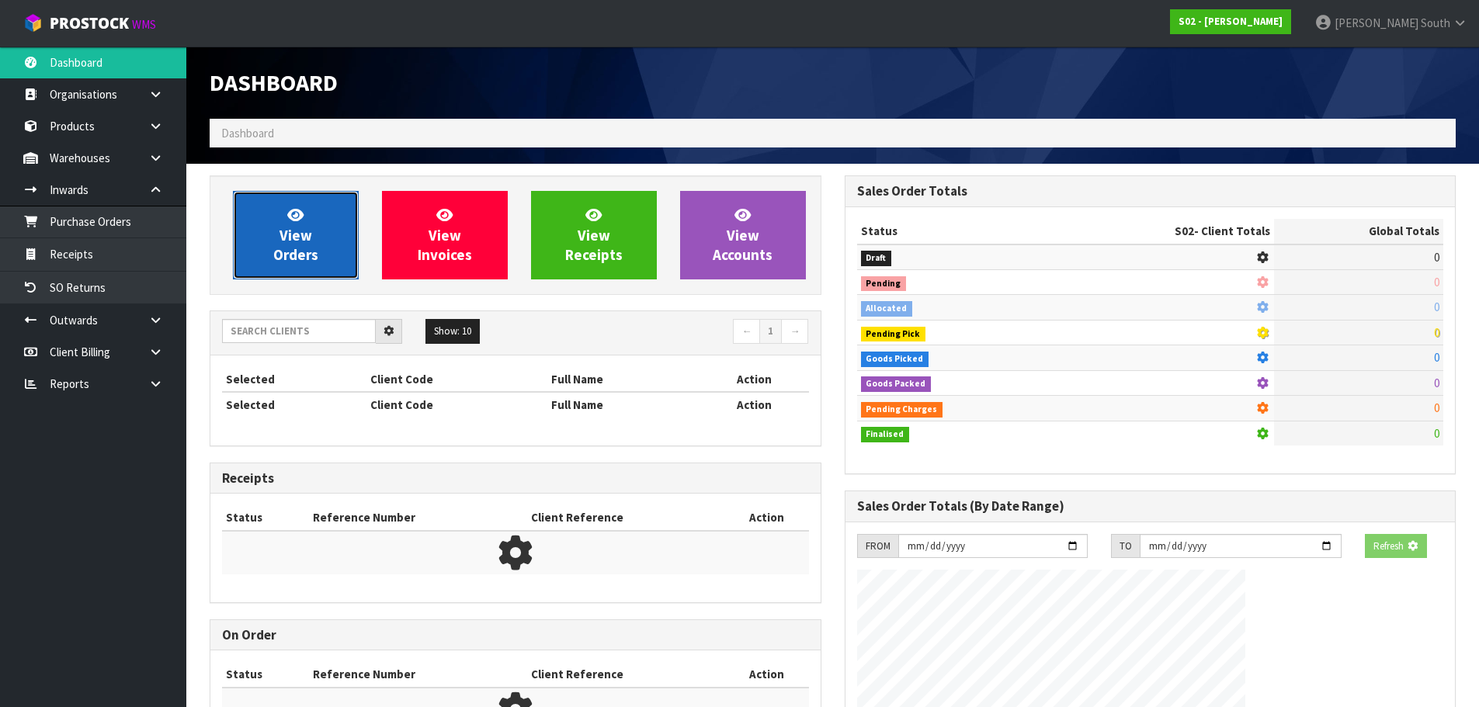
click at [347, 193] on link "View Orders" at bounding box center [296, 235] width 126 height 89
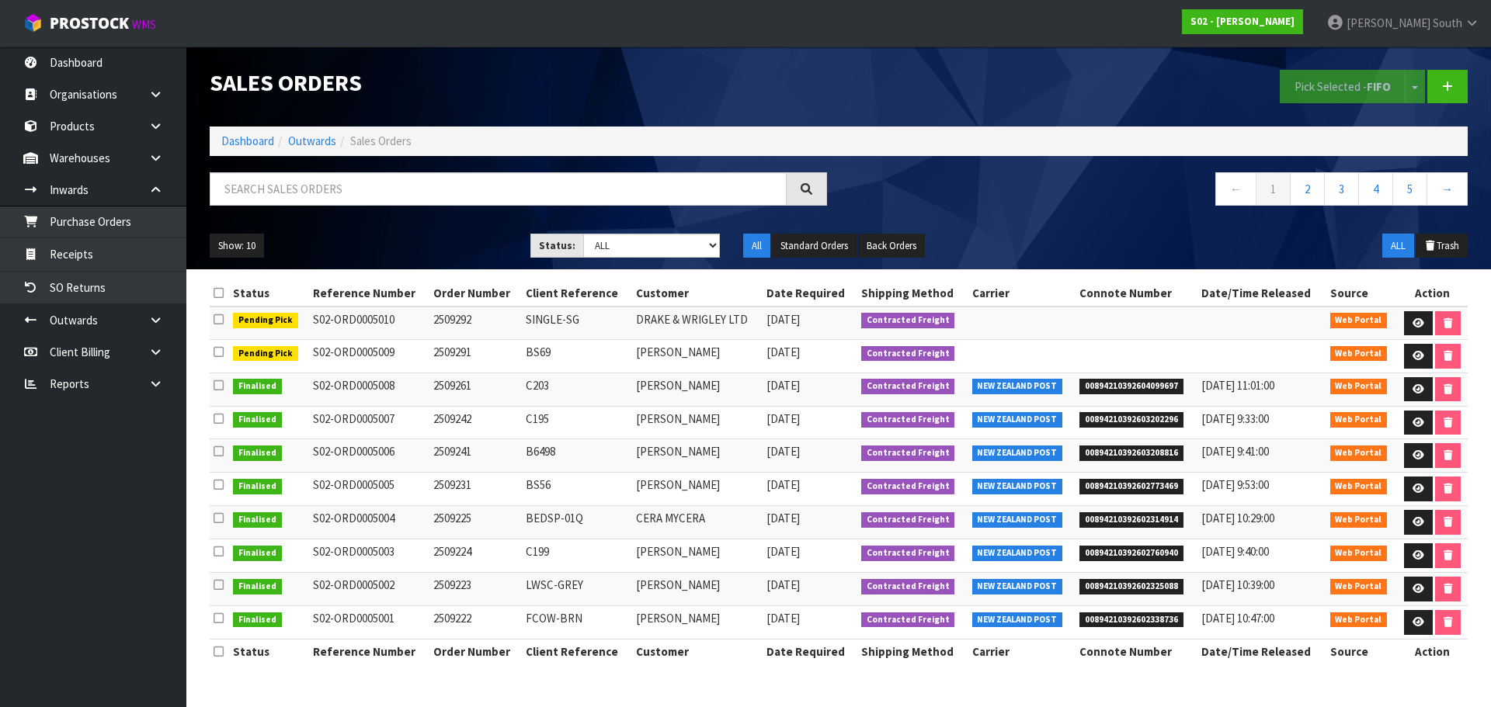
click at [126, 47] on nav "Toggle navigation ProStock WMS S02 - [PERSON_NAME] South Logout" at bounding box center [745, 23] width 1491 height 47
click at [81, 68] on link "Dashboard" at bounding box center [93, 63] width 186 height 32
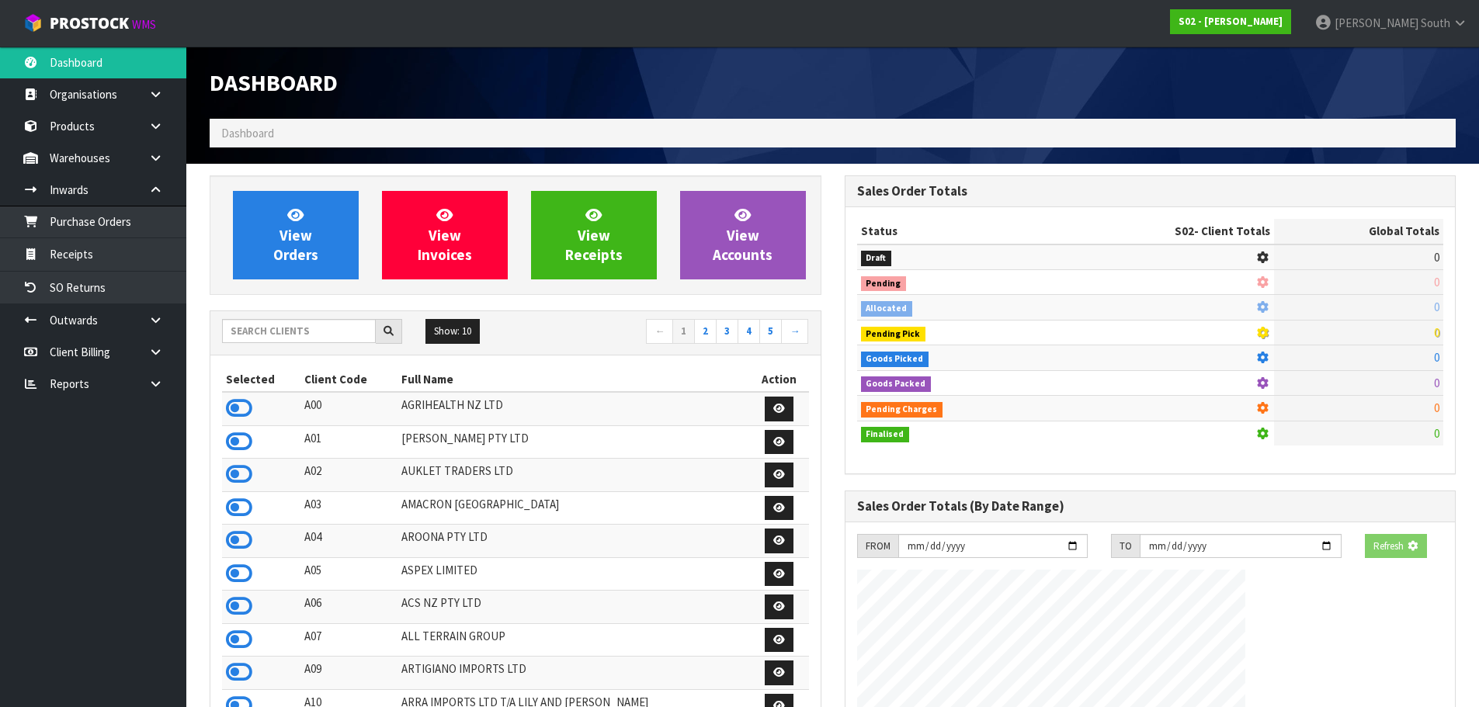
click at [426, 87] on h1 "Dashboard" at bounding box center [516, 83] width 612 height 26
